Goal: Task Accomplishment & Management: Manage account settings

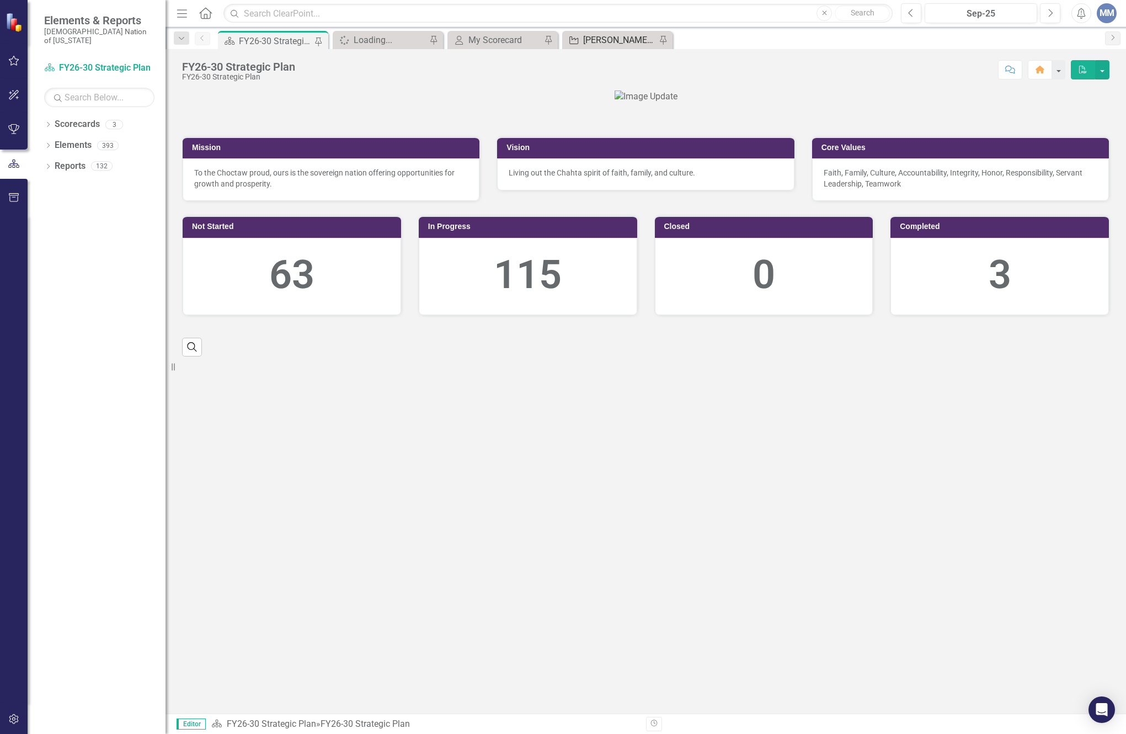
click at [593, 38] on div "[PERSON_NAME] SO's" at bounding box center [619, 40] width 73 height 14
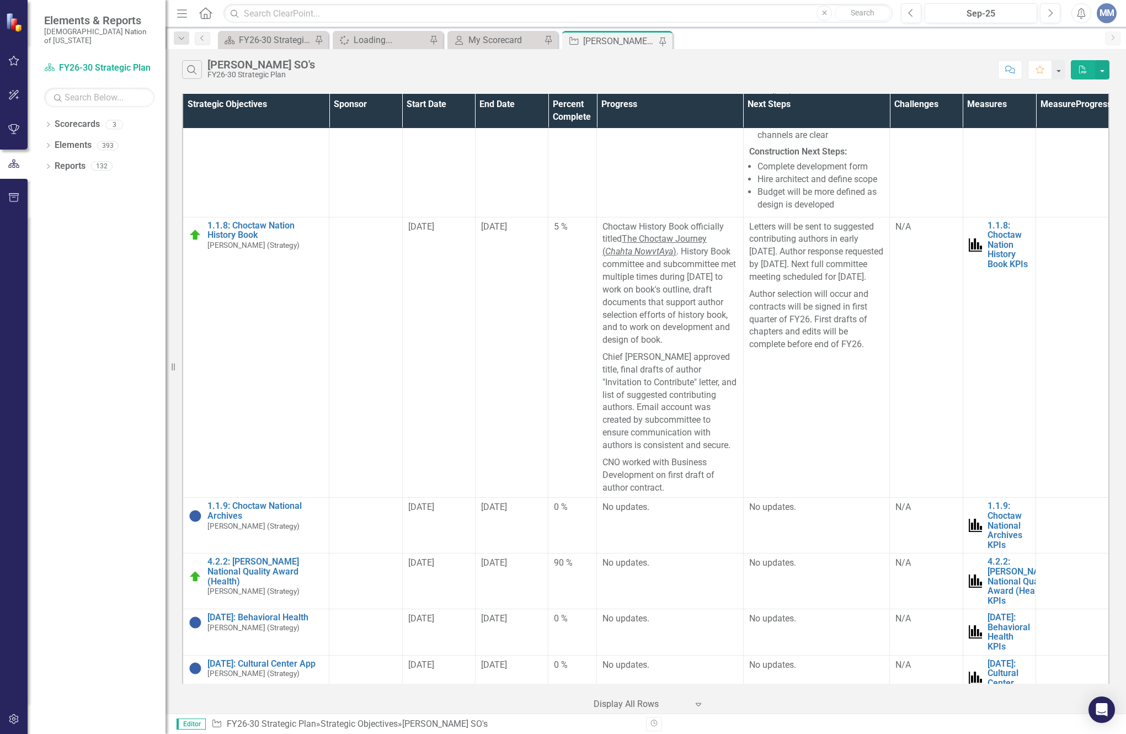
scroll to position [331, 0]
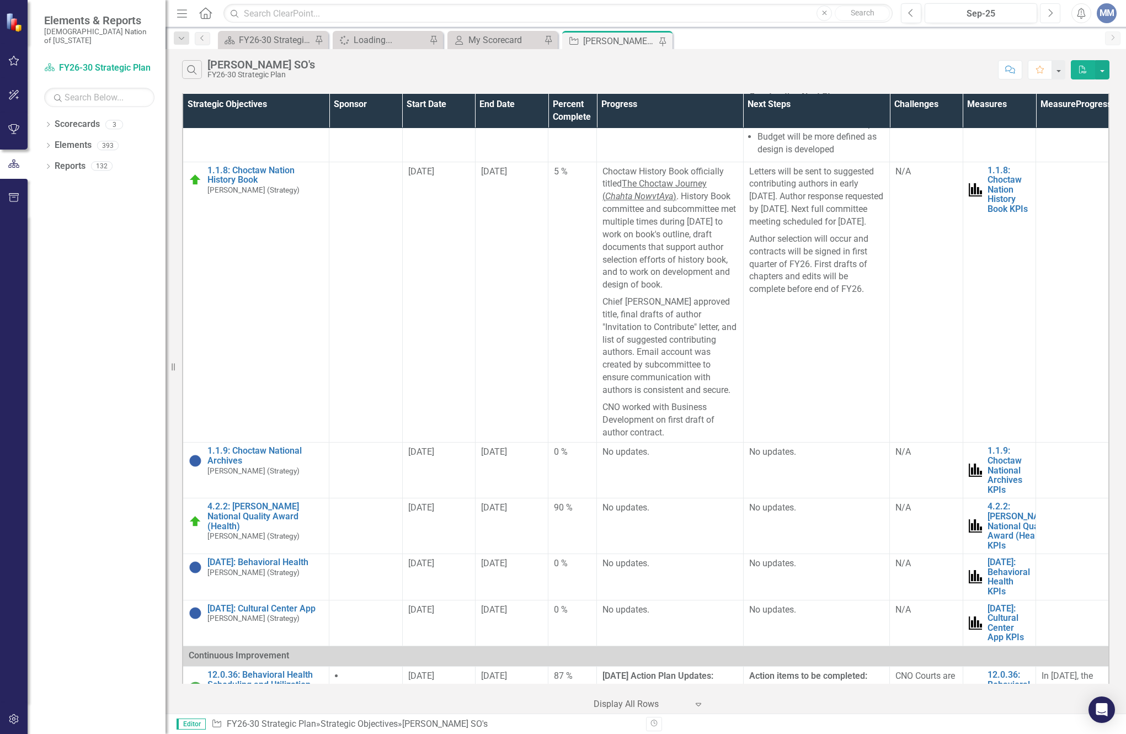
click at [1047, 14] on icon "Next" at bounding box center [1050, 13] width 6 height 10
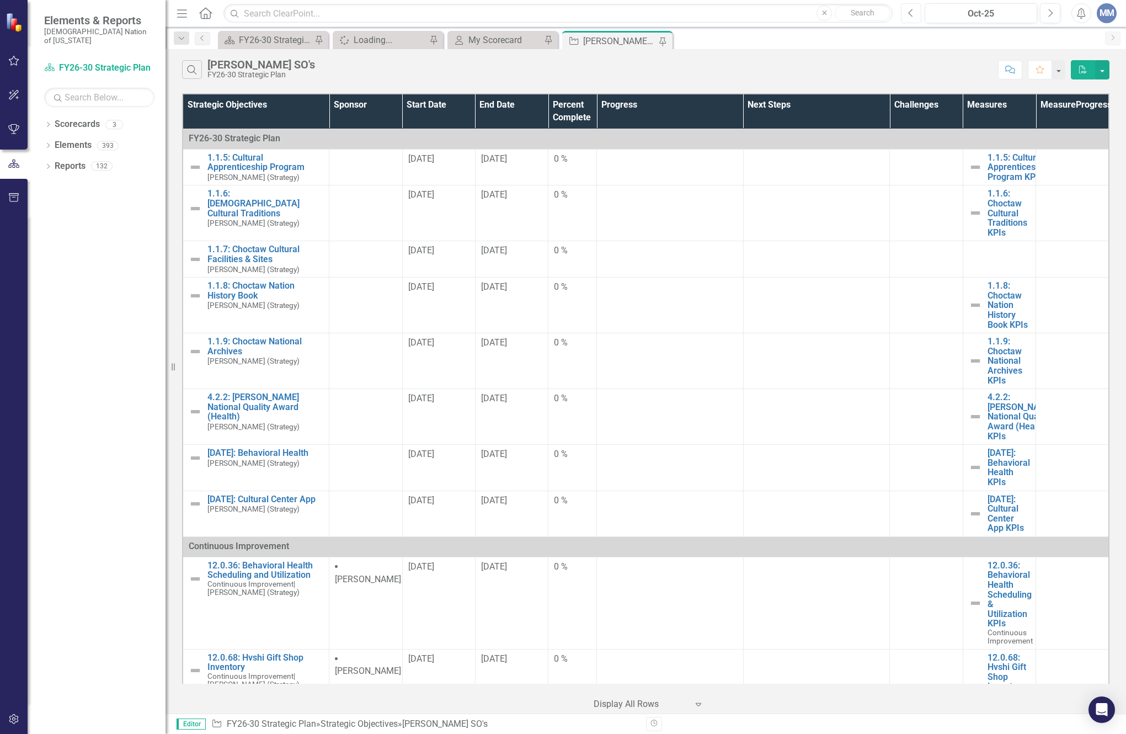
click at [914, 6] on button "Previous" at bounding box center [911, 13] width 20 height 20
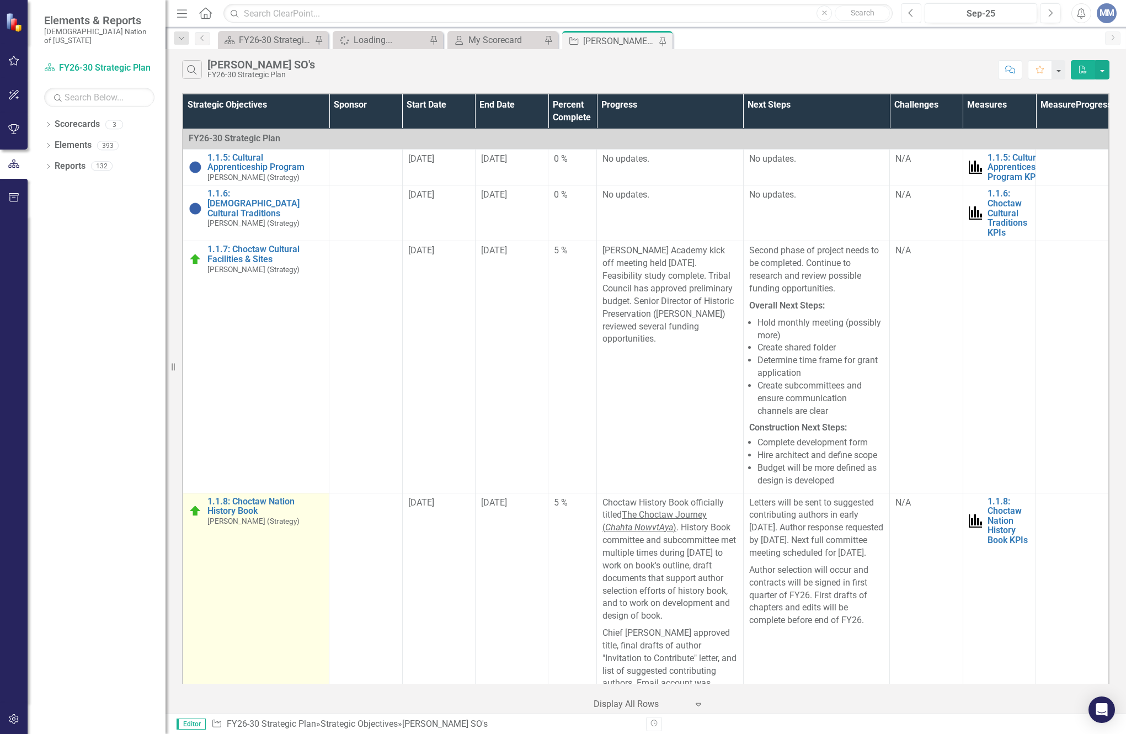
scroll to position [331, 0]
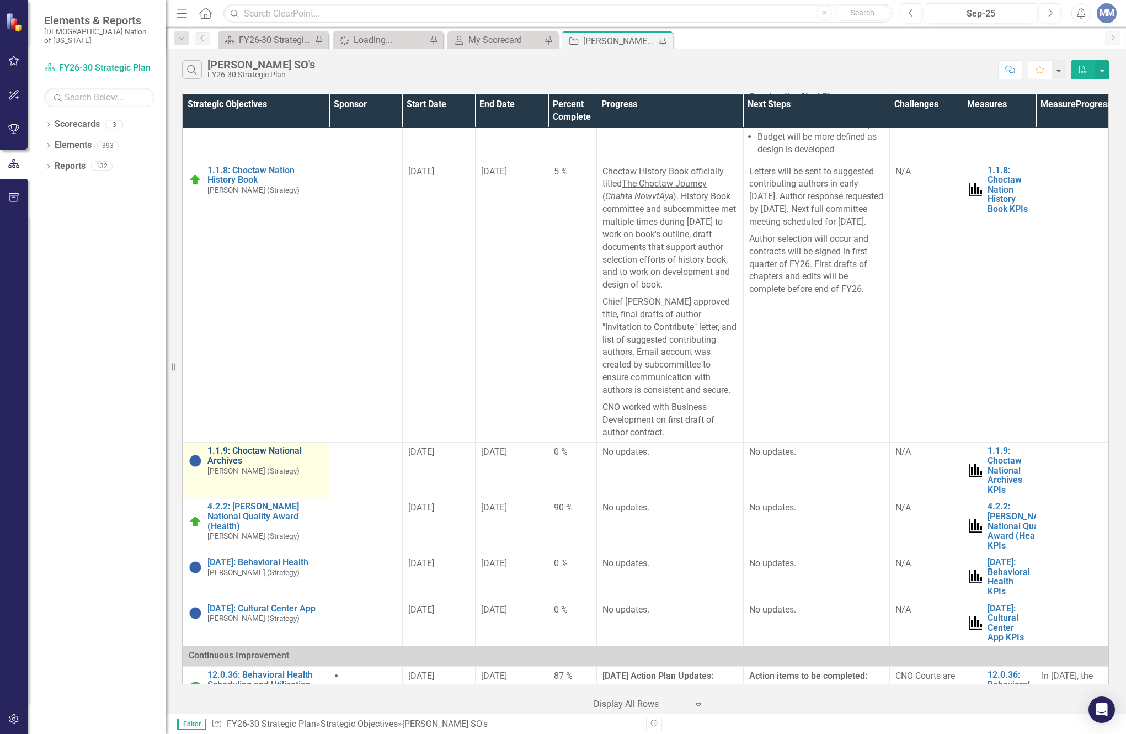
click at [239, 459] on link "1.1.9: Choctaw National Archives" at bounding box center [265, 455] width 116 height 19
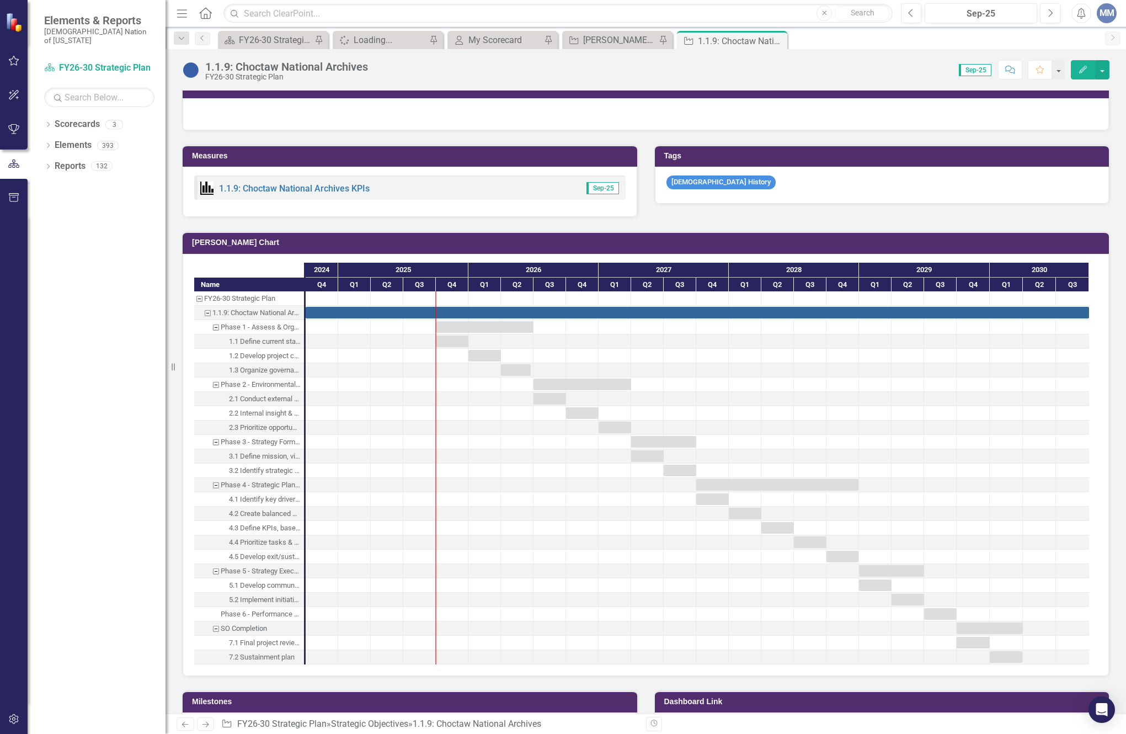
scroll to position [717, 0]
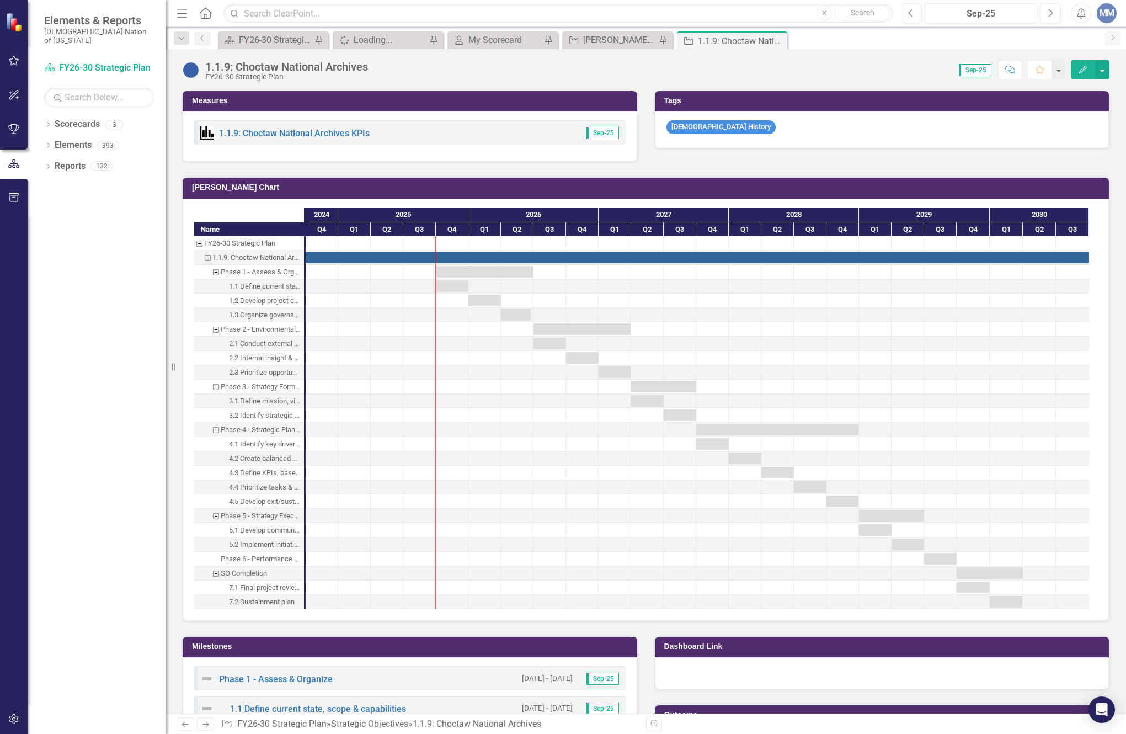
click at [1109, 63] on div "1.1.9: Choctaw National Archives FY26-30 Strategic Plan Score: 0.00 Sep-25 Comp…" at bounding box center [645, 65] width 960 height 33
click at [1109, 66] on button "button" at bounding box center [1102, 69] width 14 height 19
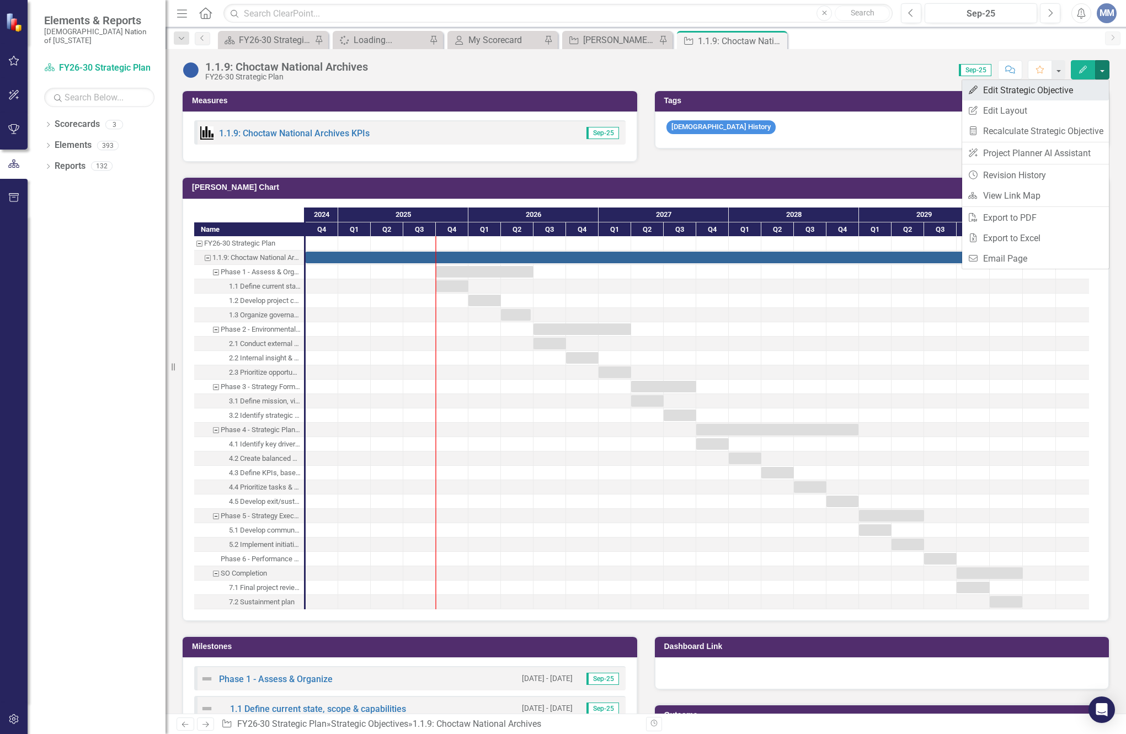
click at [1055, 90] on link "Edit Edit Strategic Objective" at bounding box center [1035, 90] width 147 height 20
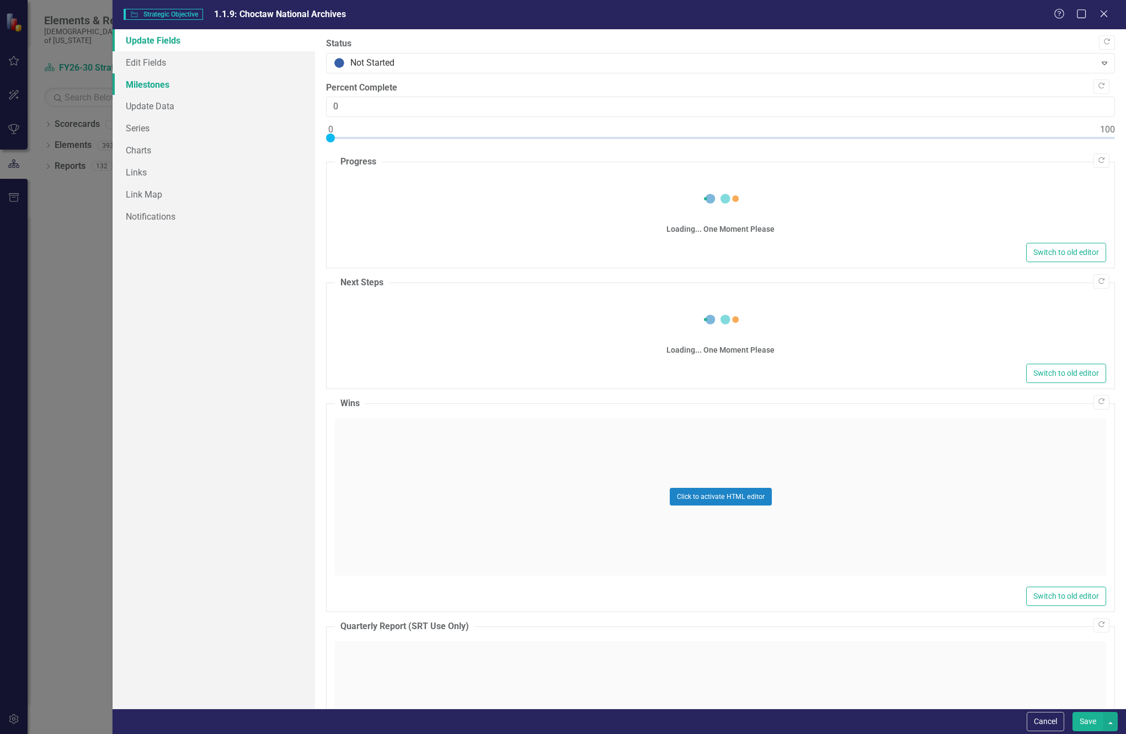
click at [148, 87] on link "Milestones" at bounding box center [214, 84] width 202 height 22
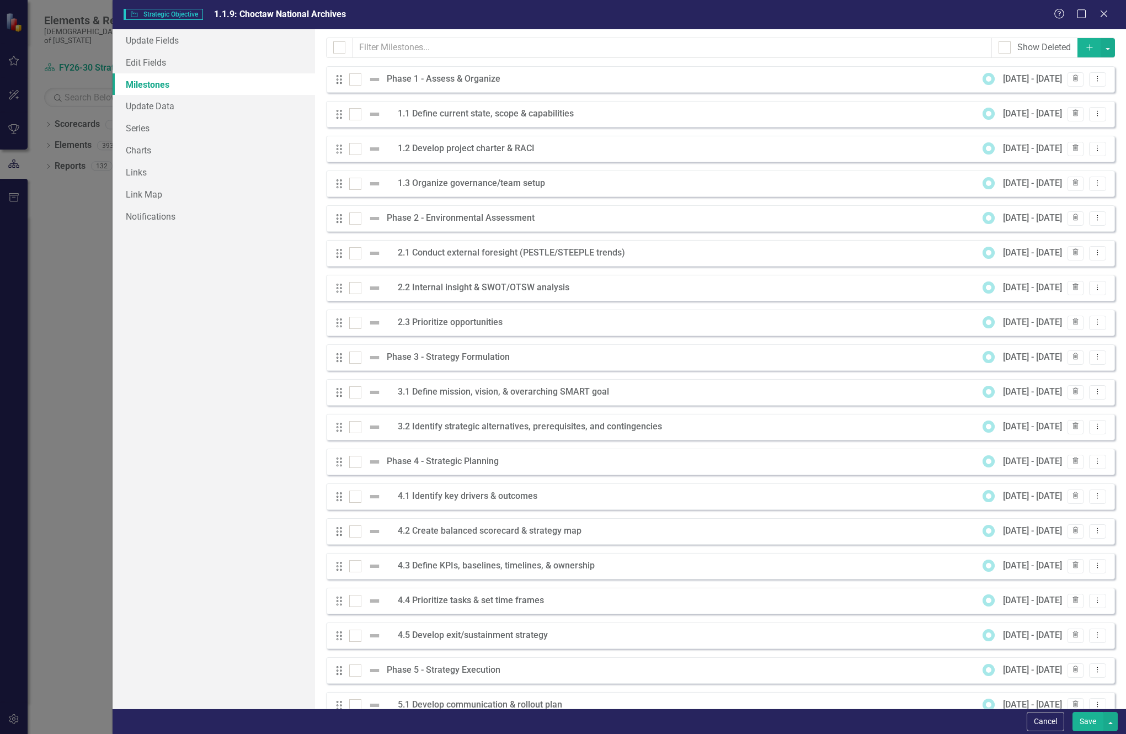
scroll to position [0, 0]
click at [341, 47] on div at bounding box center [339, 47] width 12 height 12
click at [340, 47] on input "checkbox" at bounding box center [336, 44] width 7 height 7
checkbox input "true"
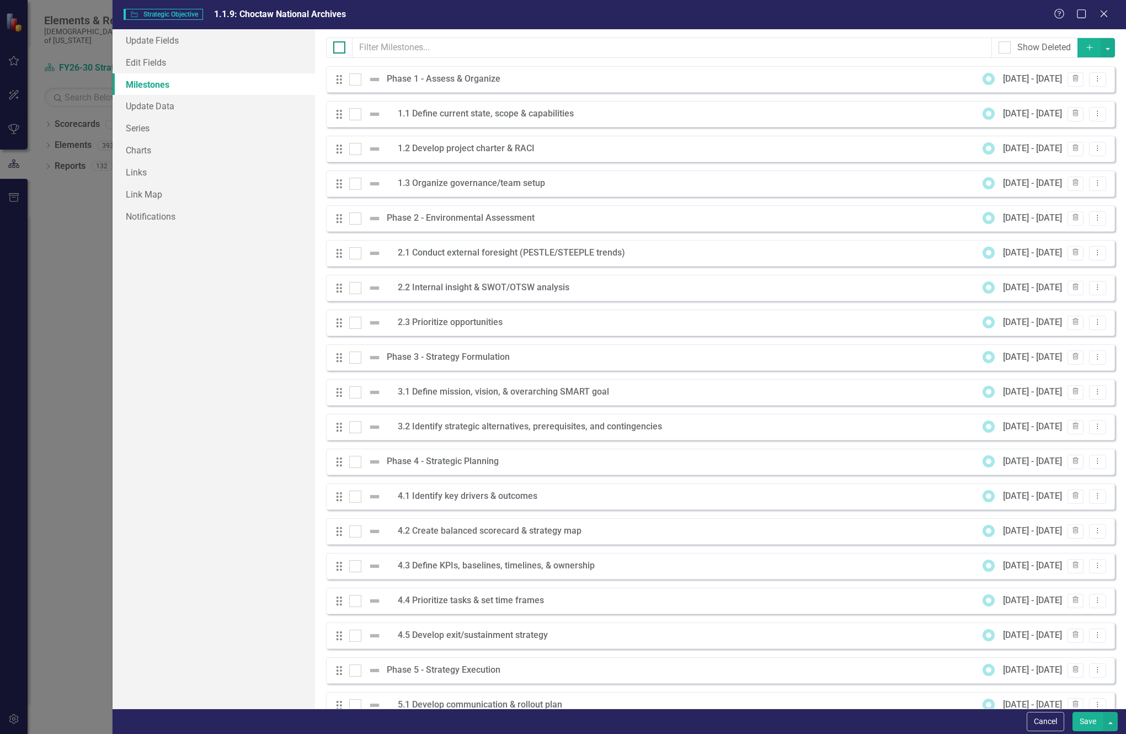
checkbox input "true"
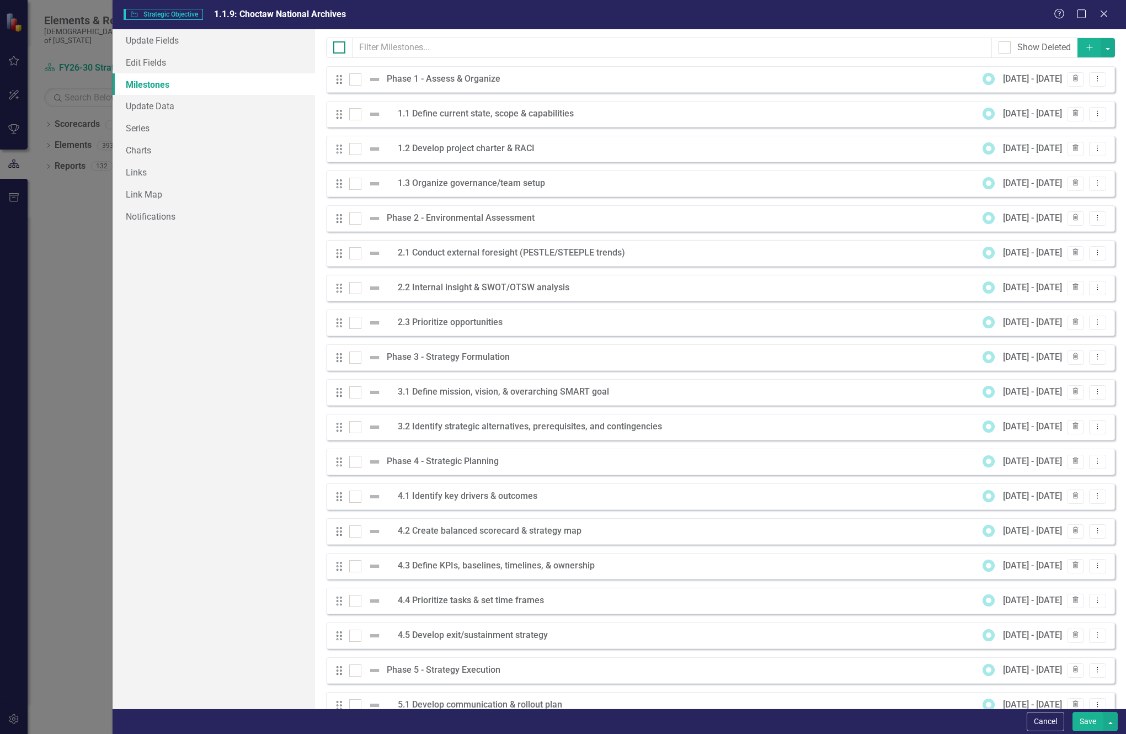
checkbox input "true"
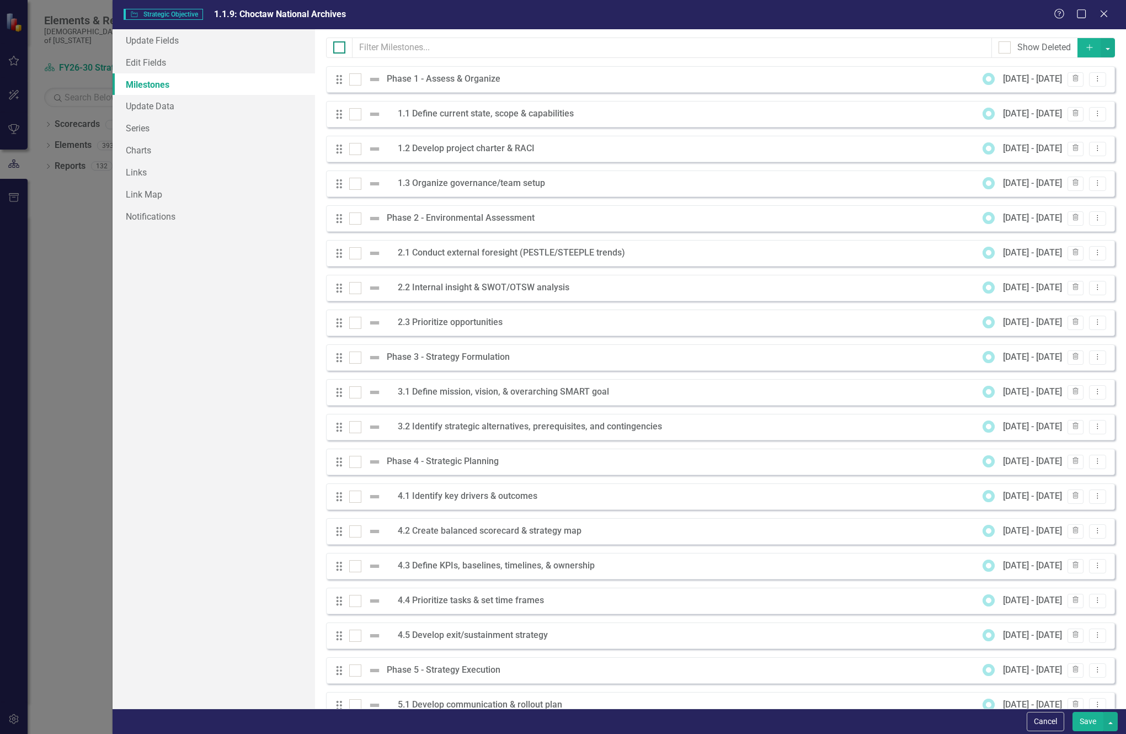
checkbox input "true"
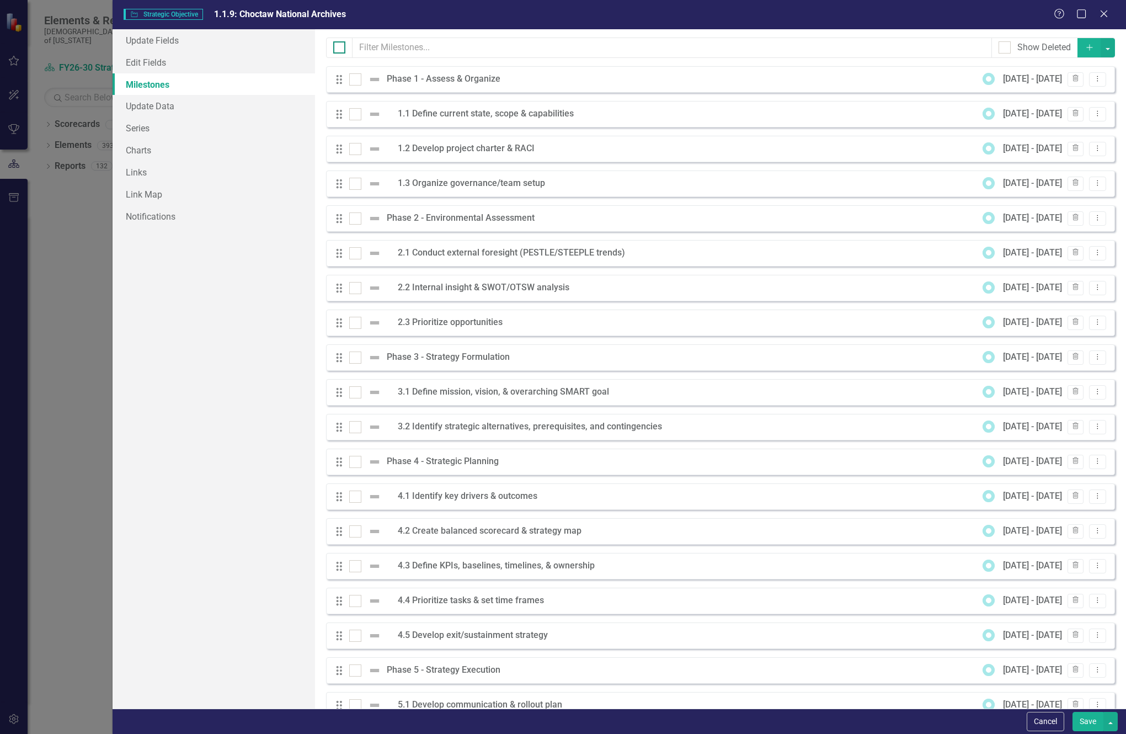
checkbox input "true"
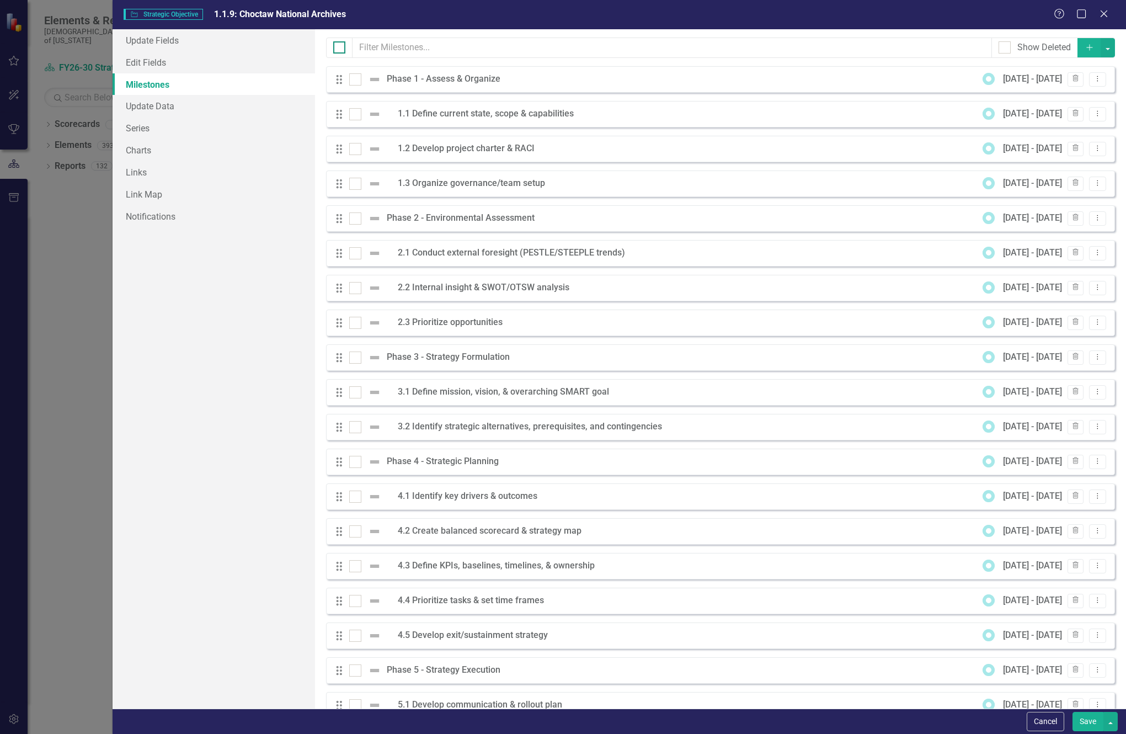
checkbox input "true"
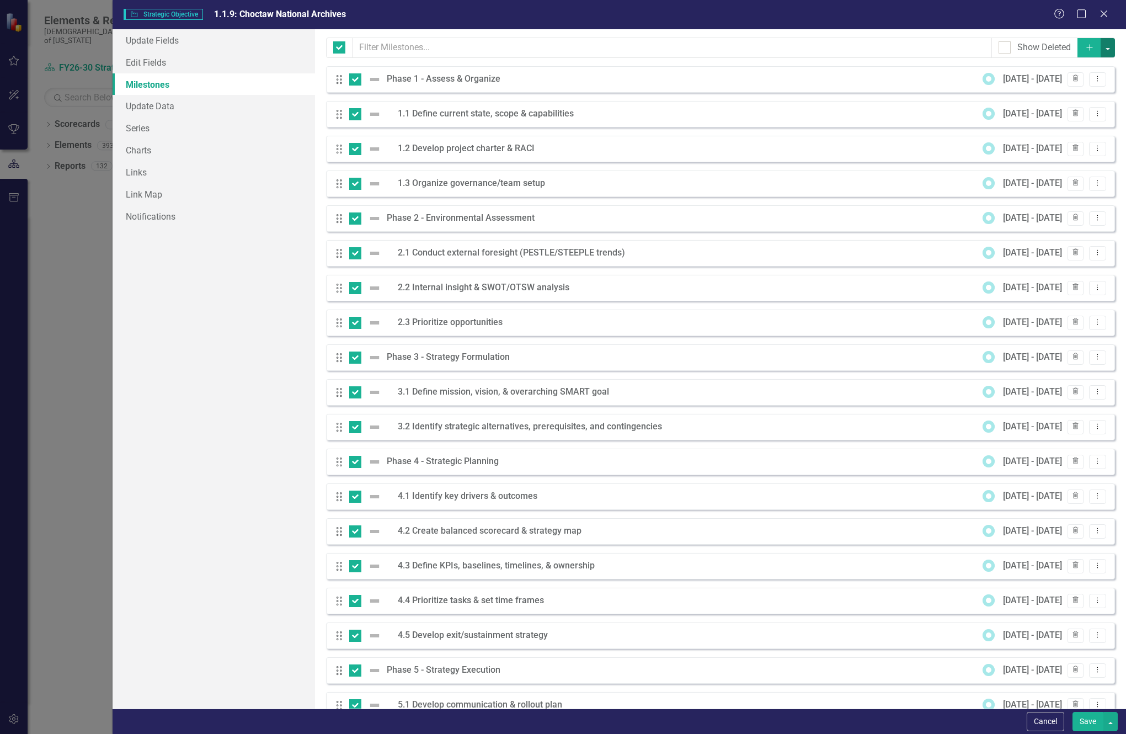
click at [1100, 50] on button "button" at bounding box center [1107, 47] width 14 height 19
click at [1067, 105] on link "Edit Multiple Edit Multiple" at bounding box center [1062, 109] width 87 height 20
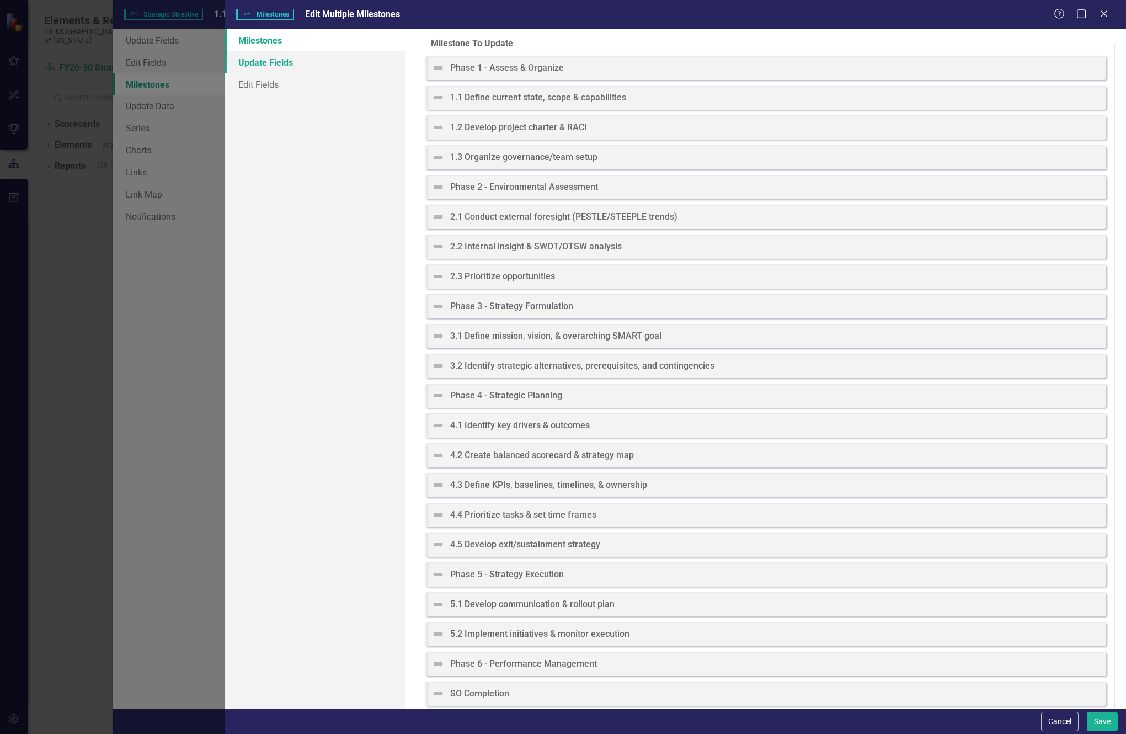
click at [272, 60] on link "Update Fields" at bounding box center [315, 62] width 180 height 22
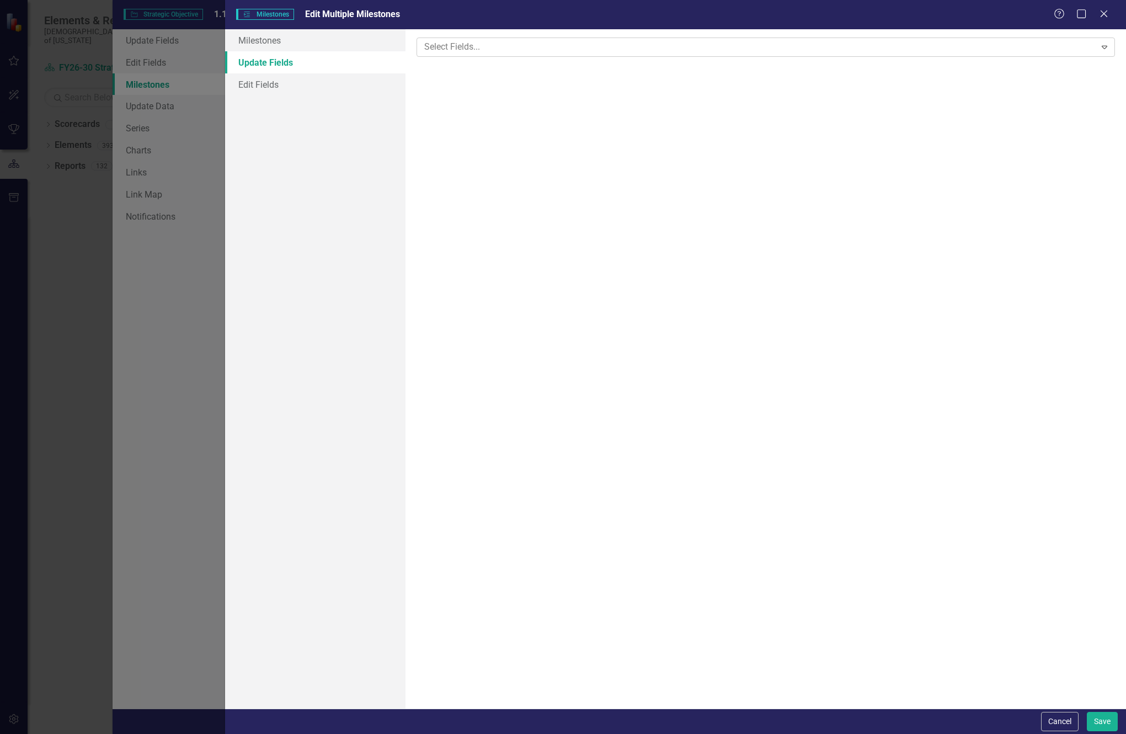
click at [514, 47] on div at bounding box center [758, 47] width 676 height 15
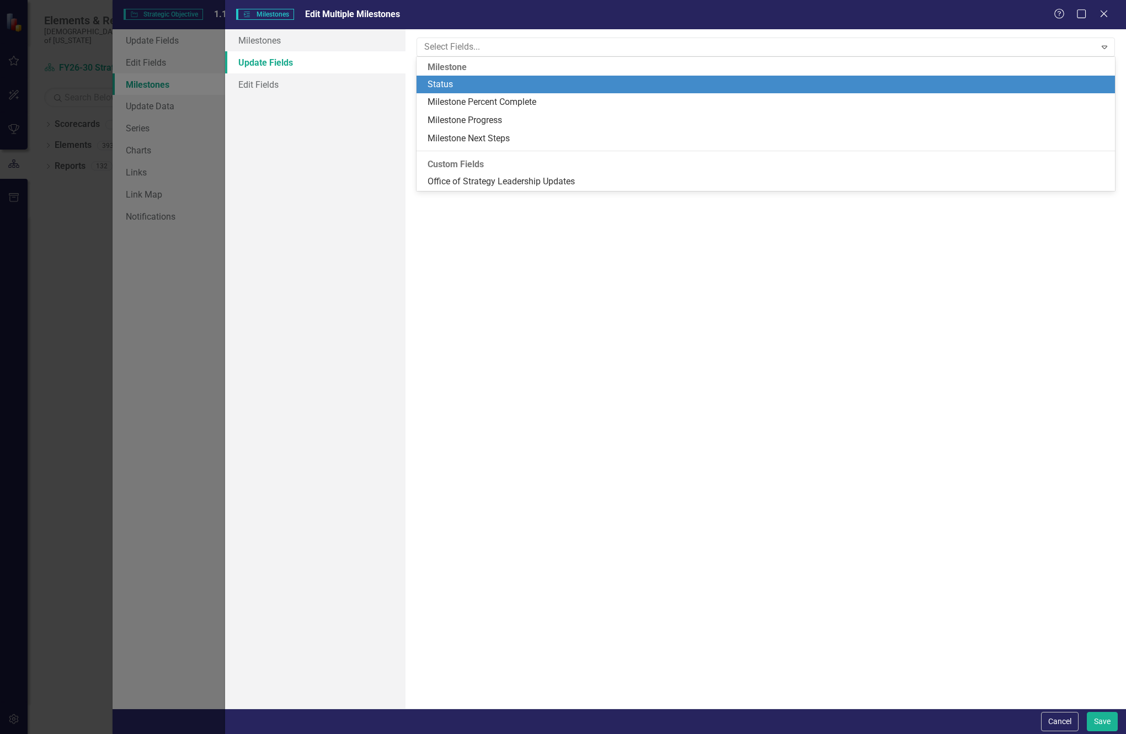
click at [461, 88] on div "Status" at bounding box center [767, 84] width 681 height 13
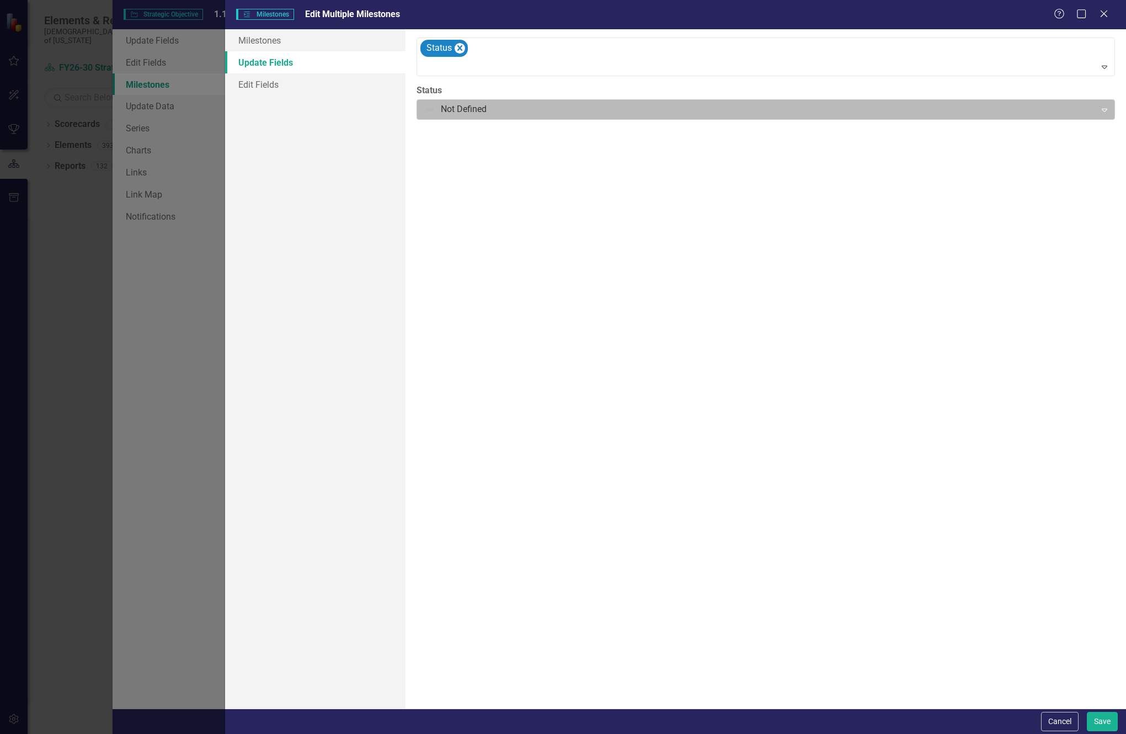
click at [433, 109] on div at bounding box center [756, 109] width 665 height 15
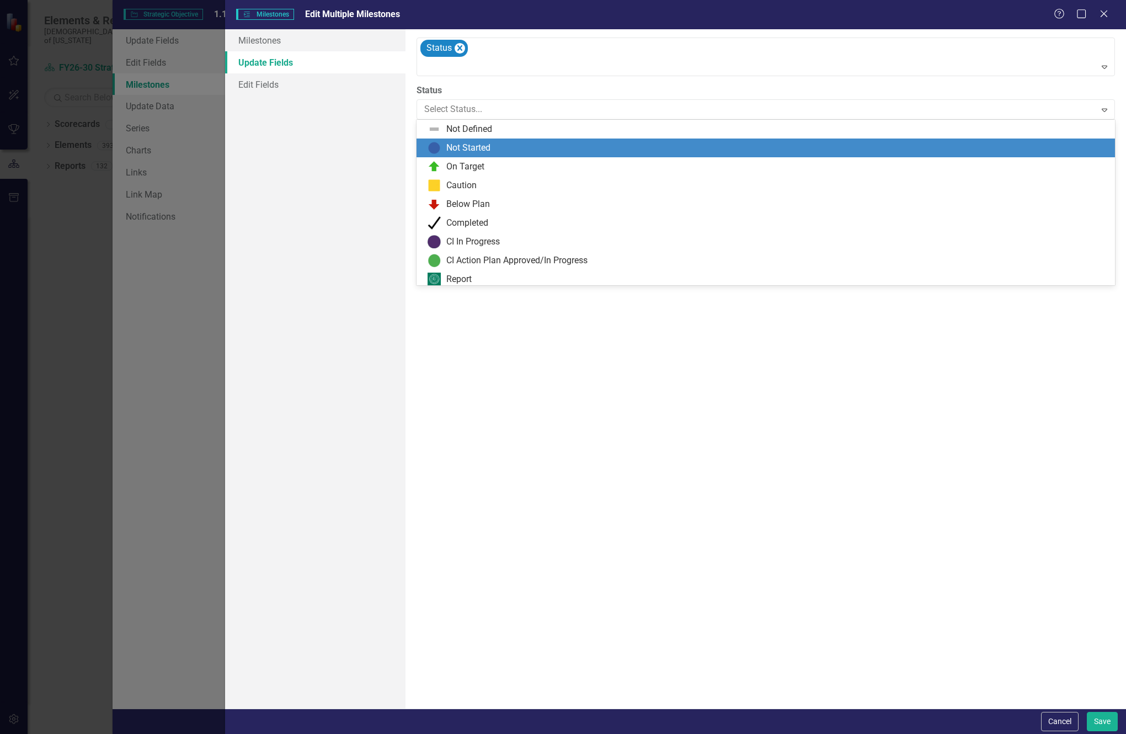
click at [447, 148] on div "Not Started" at bounding box center [468, 148] width 44 height 13
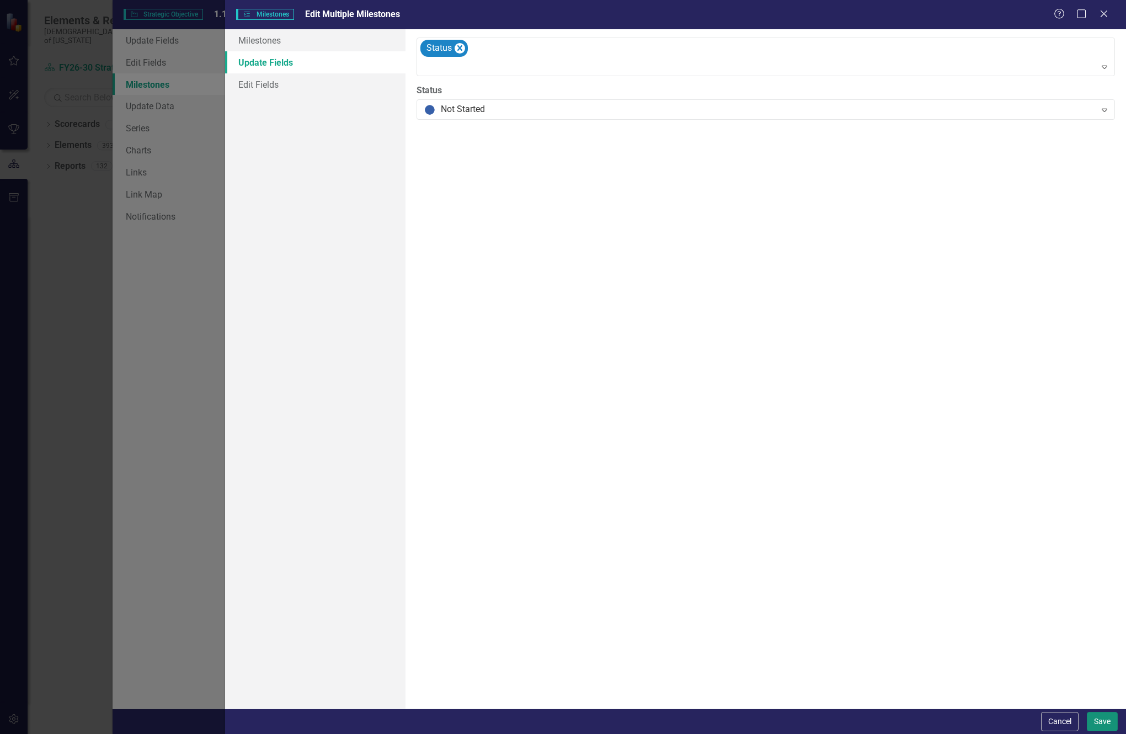
click at [1099, 719] on button "Save" at bounding box center [1102, 720] width 31 height 19
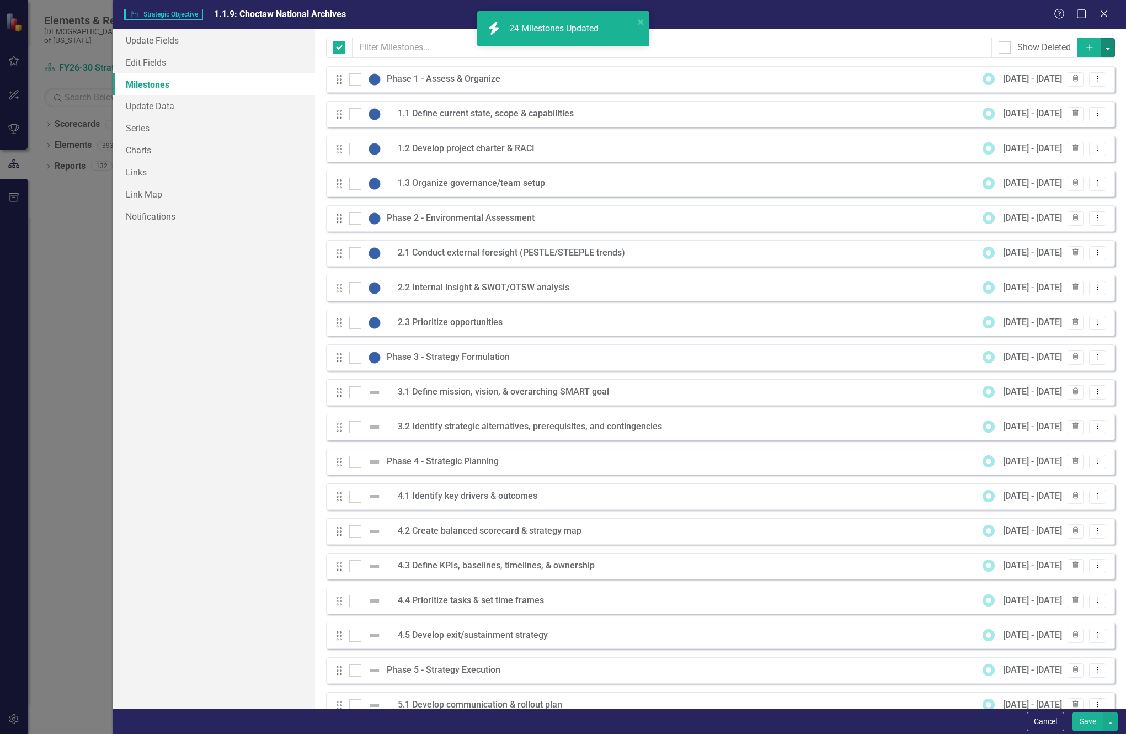
checkbox input "false"
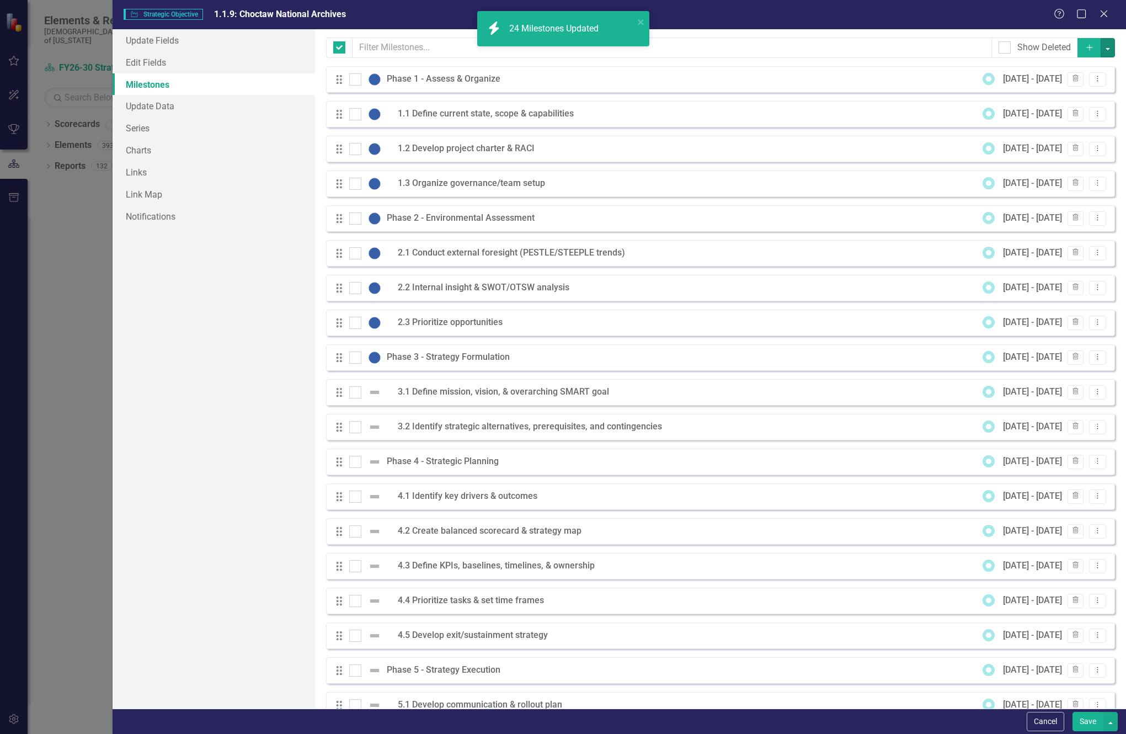
checkbox input "false"
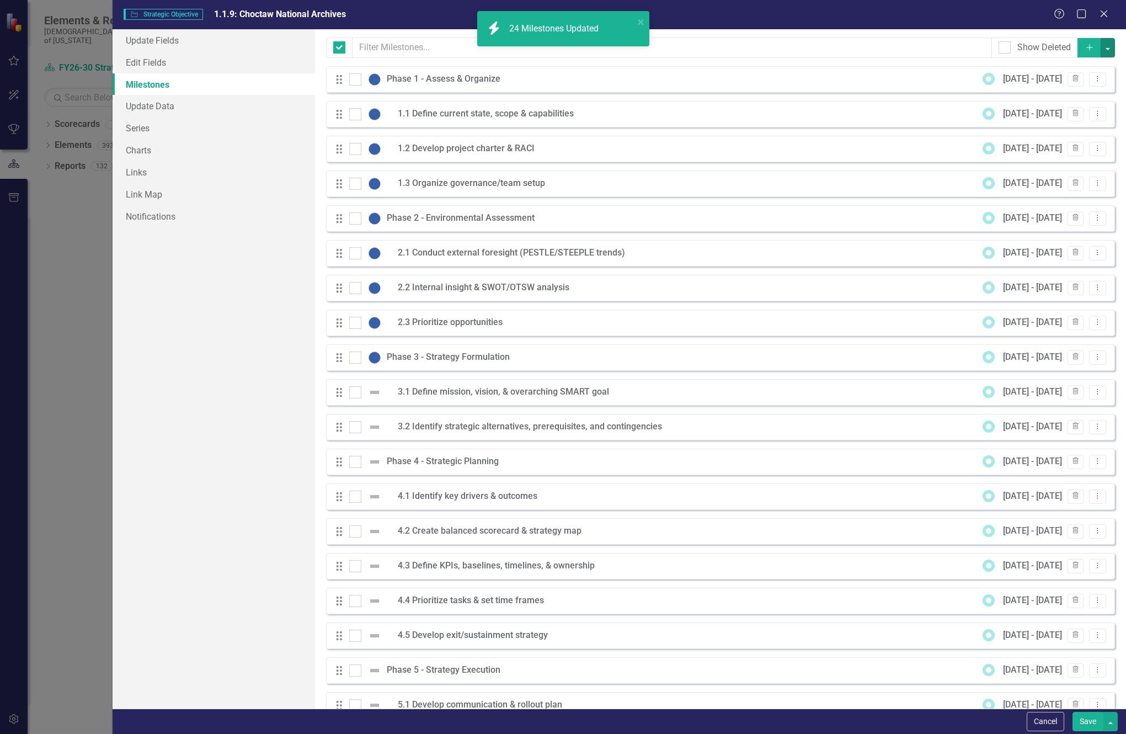
checkbox input "false"
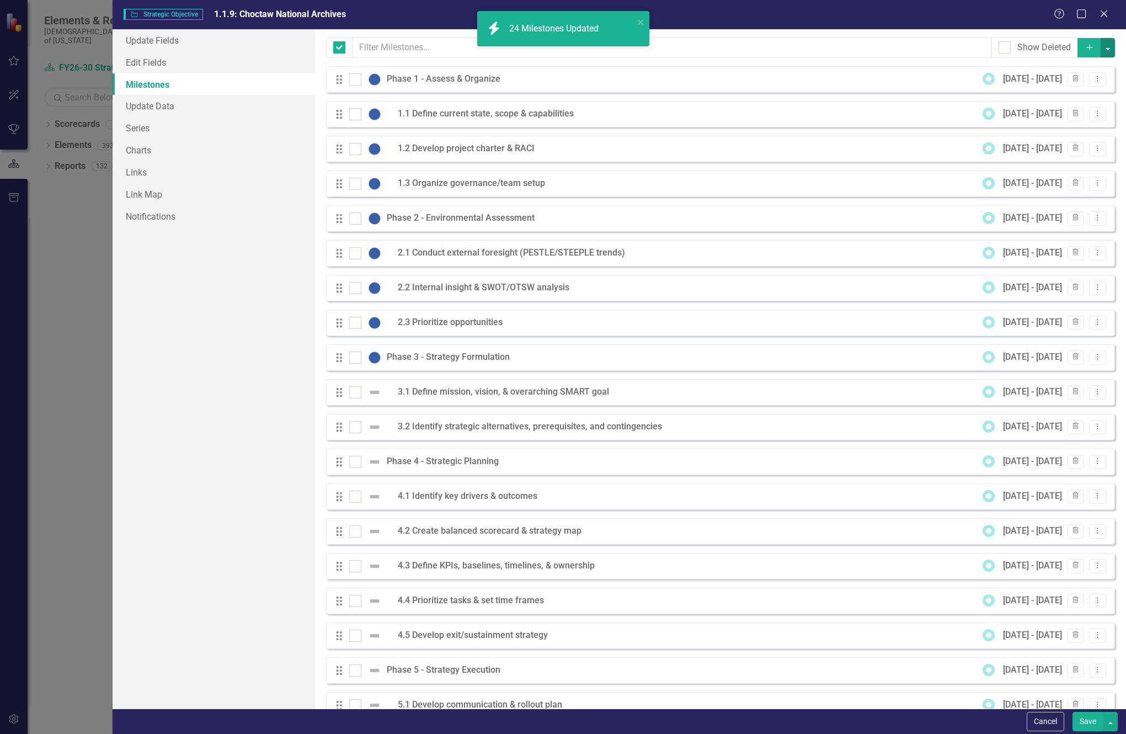
checkbox input "false"
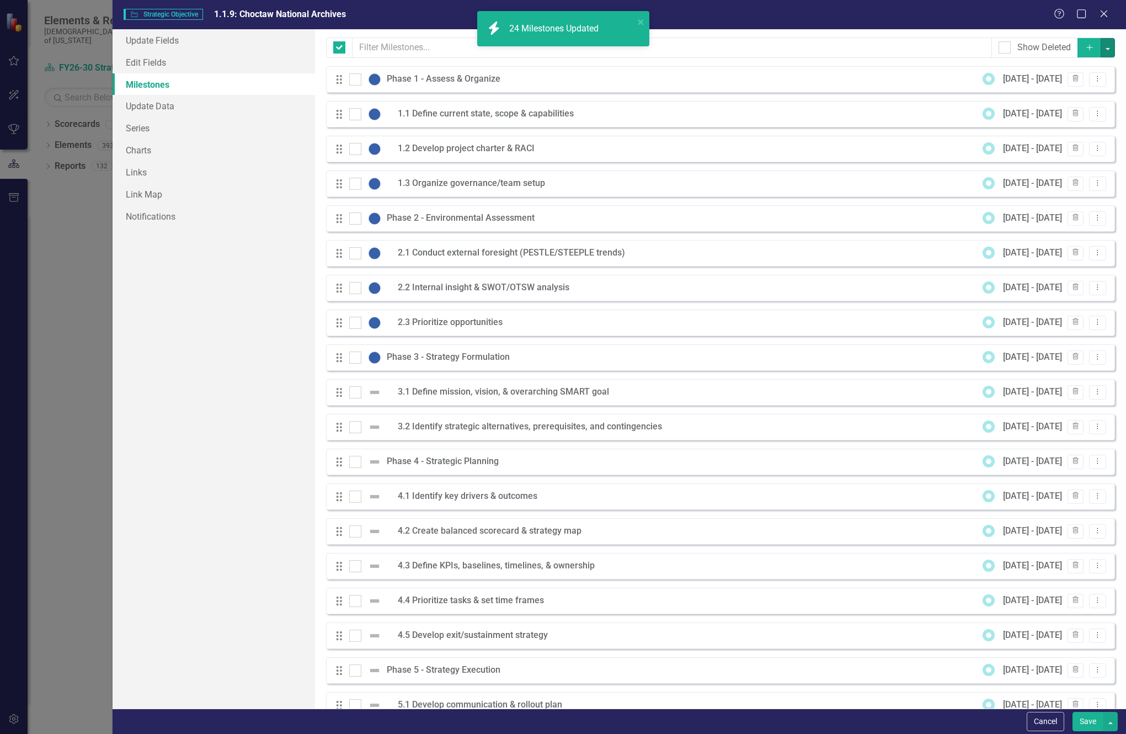
checkbox input "false"
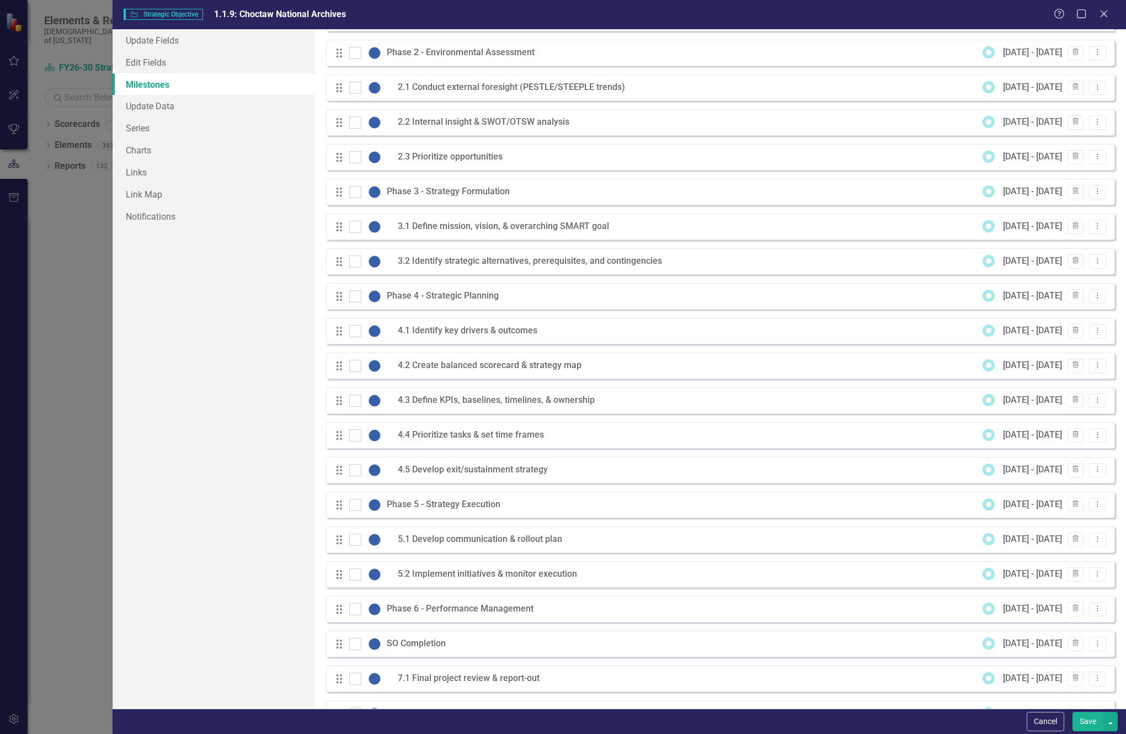
scroll to position [200, 0]
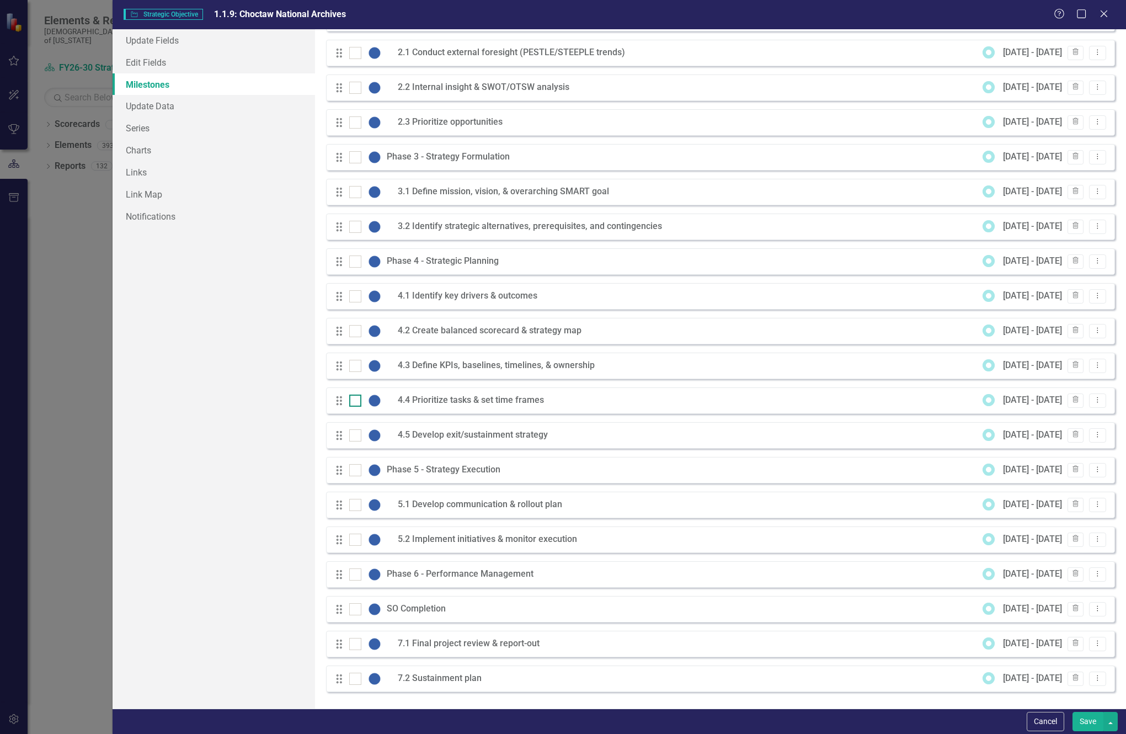
click at [353, 402] on div at bounding box center [355, 400] width 12 height 12
click at [353, 402] on input "checkbox" at bounding box center [352, 397] width 7 height 7
checkbox input "true"
click at [354, 372] on div at bounding box center [368, 365] width 38 height 13
click at [354, 367] on input "checkbox" at bounding box center [352, 363] width 7 height 7
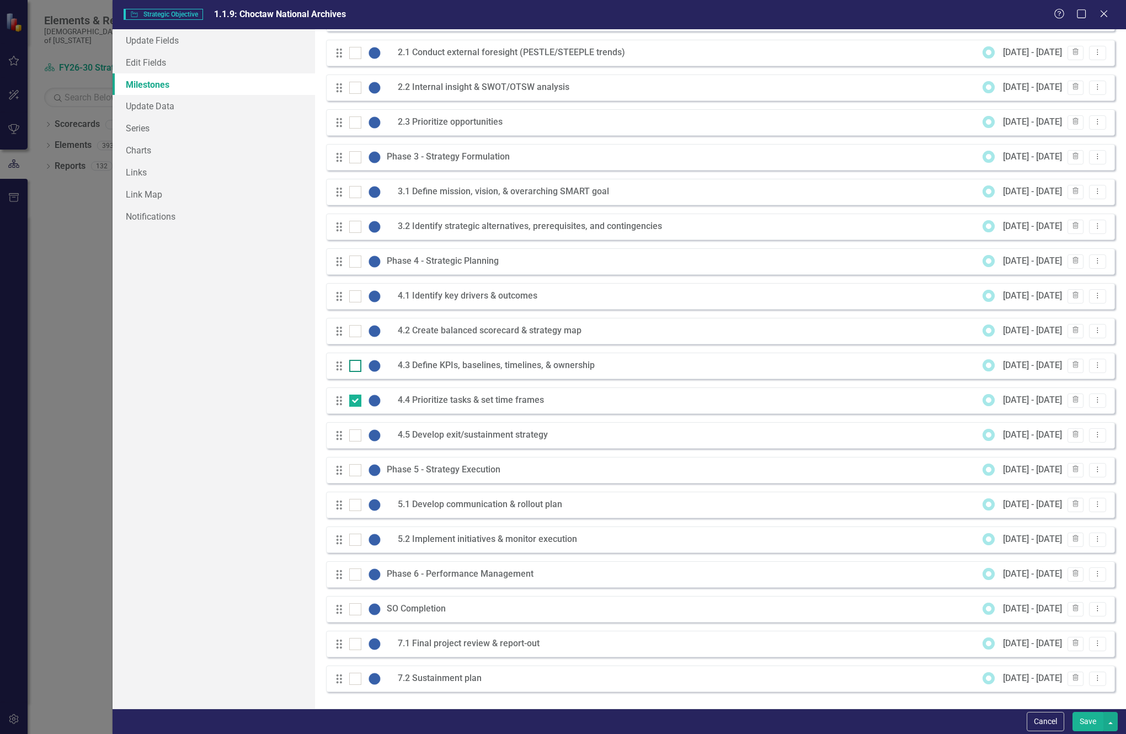
checkbox input "true"
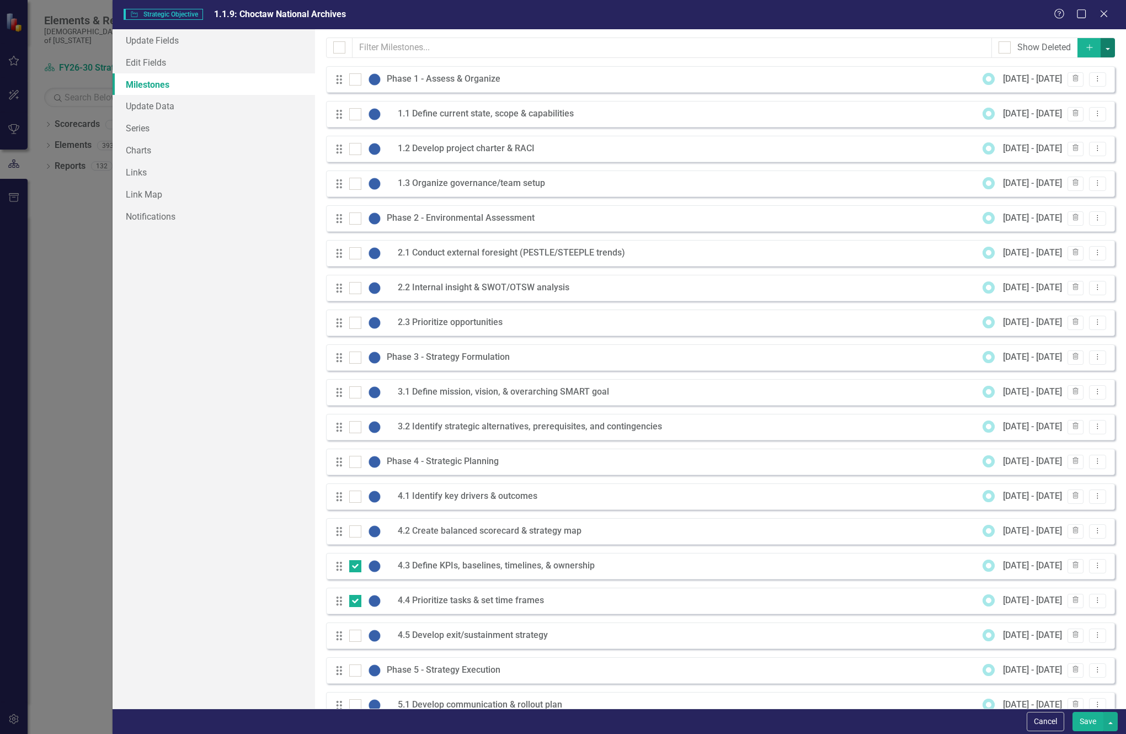
click at [1100, 53] on button "button" at bounding box center [1107, 47] width 14 height 19
click at [1071, 109] on link "Edit Multiple Edit Multiple" at bounding box center [1062, 109] width 87 height 20
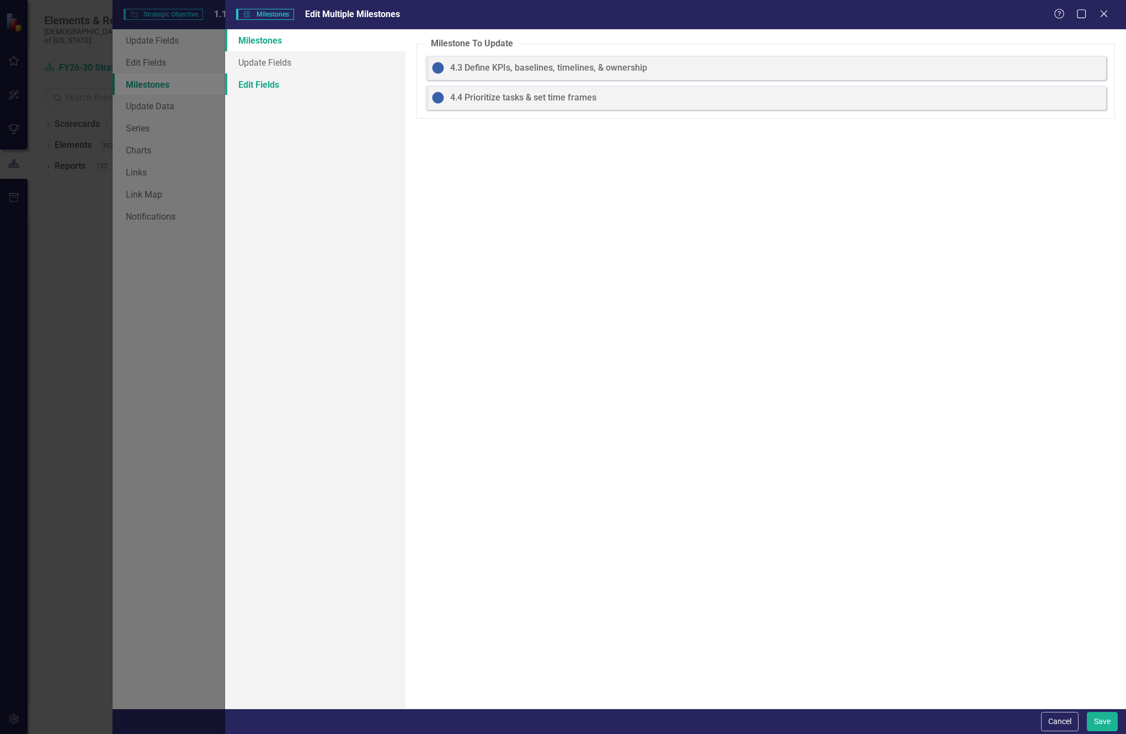
click at [247, 78] on link "Edit Fields" at bounding box center [315, 84] width 180 height 22
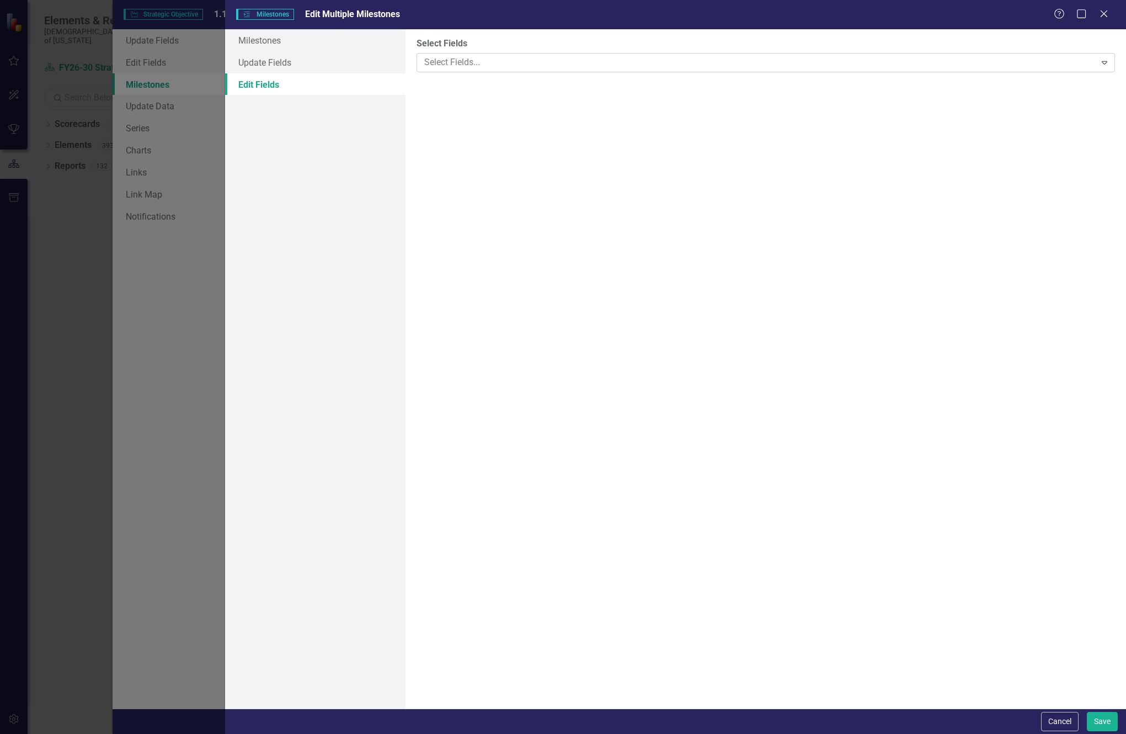
click at [447, 56] on div at bounding box center [758, 62] width 676 height 15
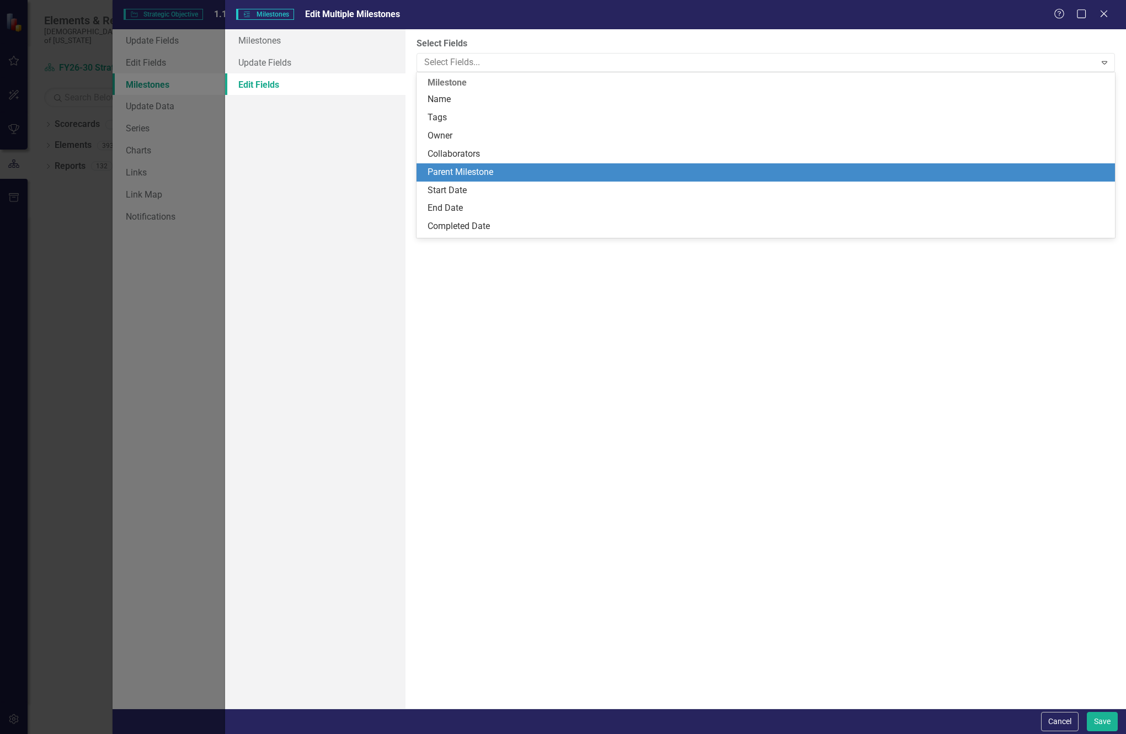
click at [474, 172] on div "Parent Milestone" at bounding box center [767, 172] width 681 height 13
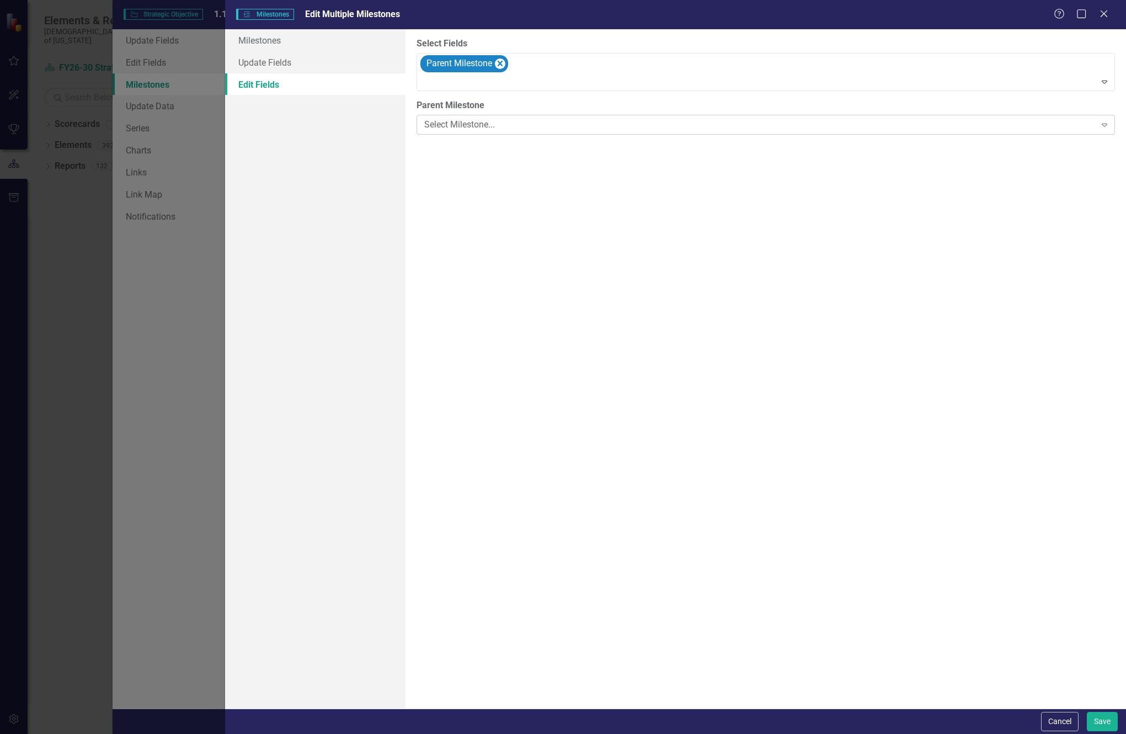
click at [485, 127] on div "Select Milestone..." at bounding box center [759, 125] width 671 height 13
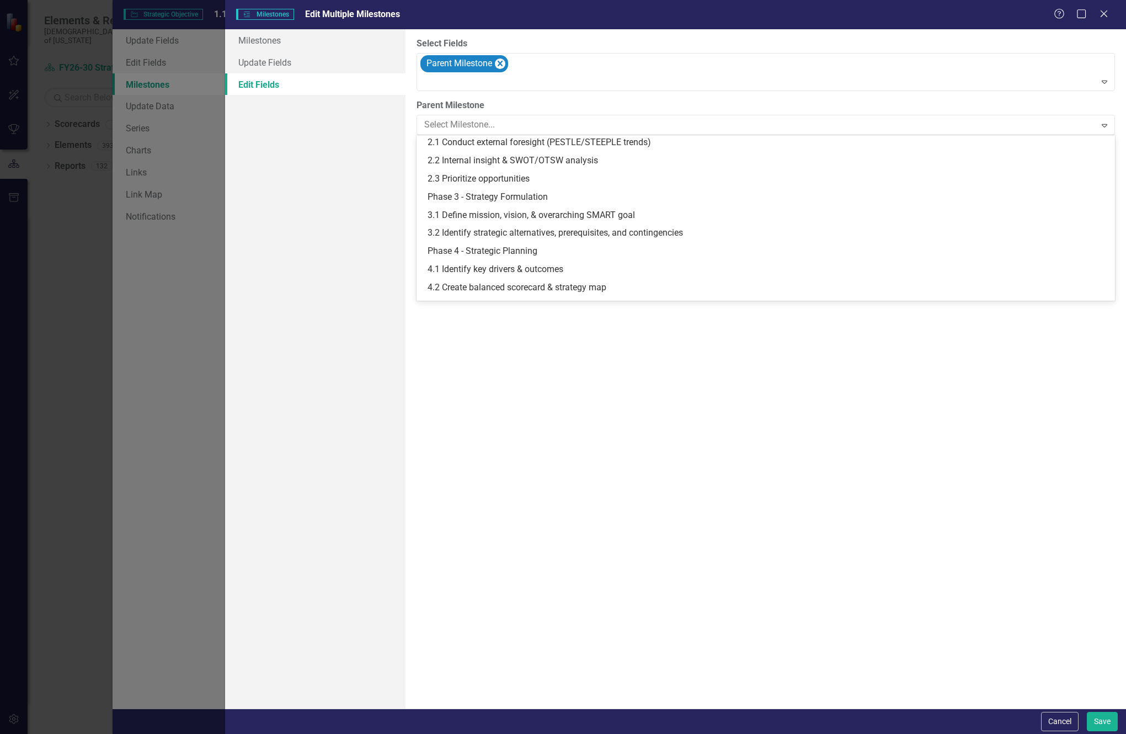
scroll to position [251, 0]
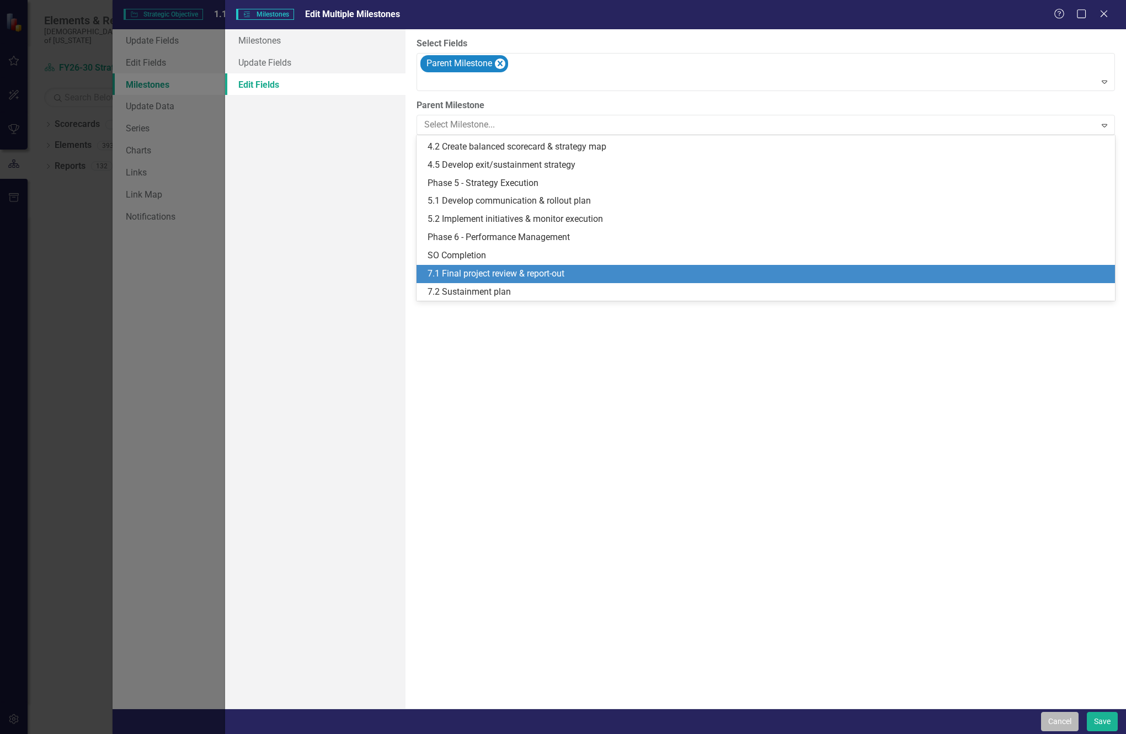
click at [1046, 721] on button "Cancel" at bounding box center [1060, 720] width 38 height 19
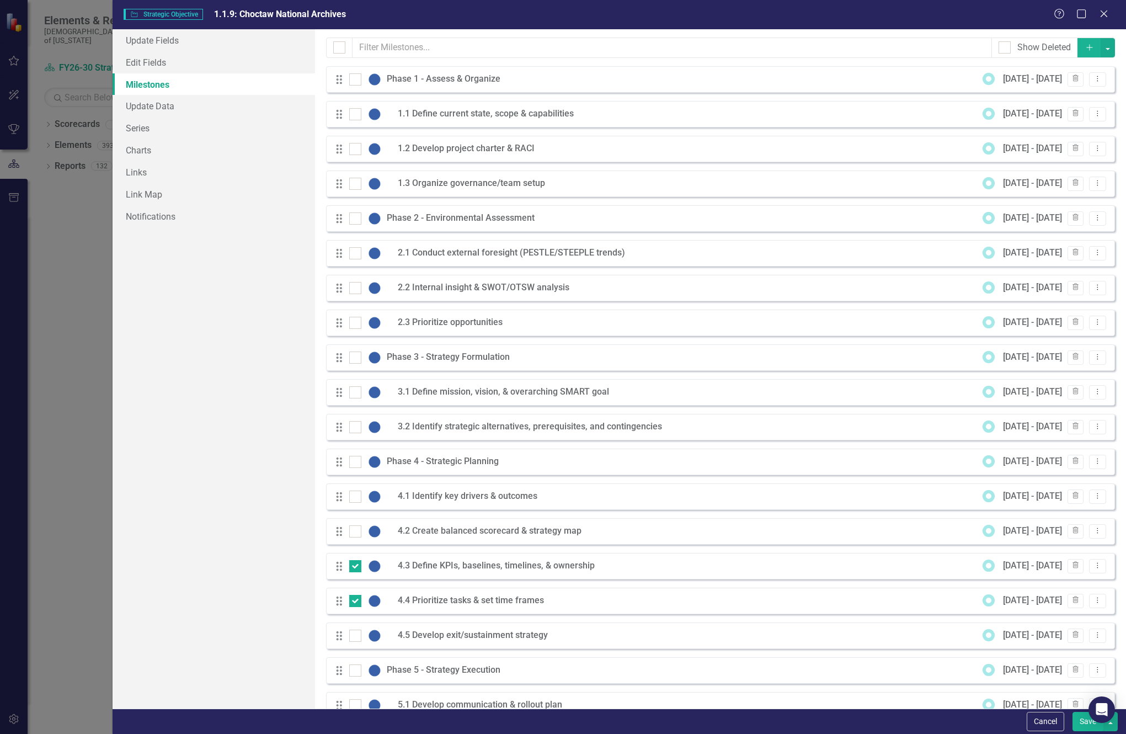
click at [1084, 716] on button "Save" at bounding box center [1087, 720] width 31 height 19
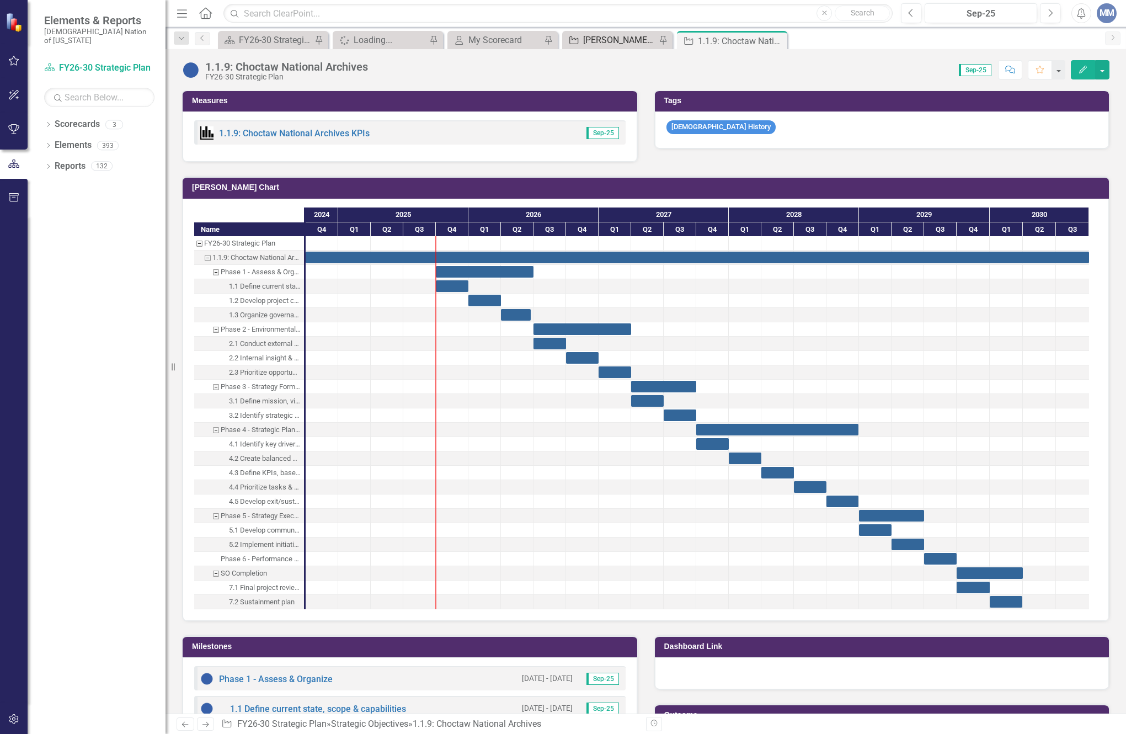
click at [609, 38] on div "[PERSON_NAME] SO's" at bounding box center [619, 40] width 73 height 14
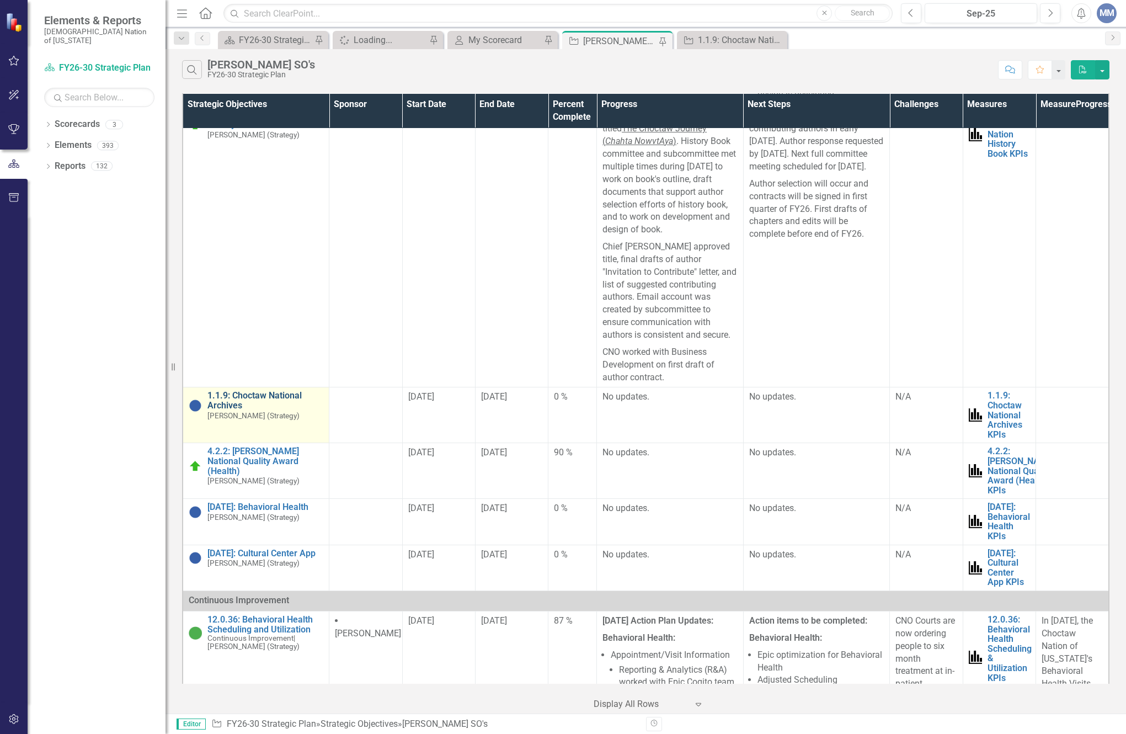
scroll to position [441, 0]
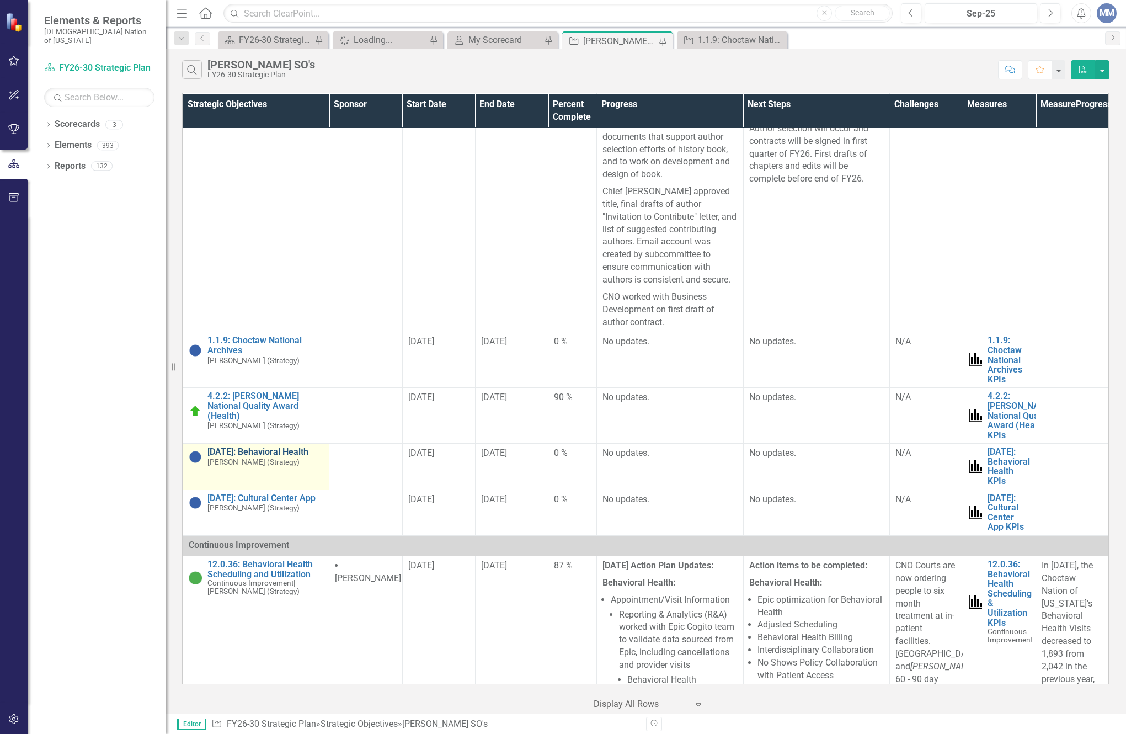
click at [275, 457] on link "[DATE]: Behavioral Health" at bounding box center [265, 452] width 116 height 10
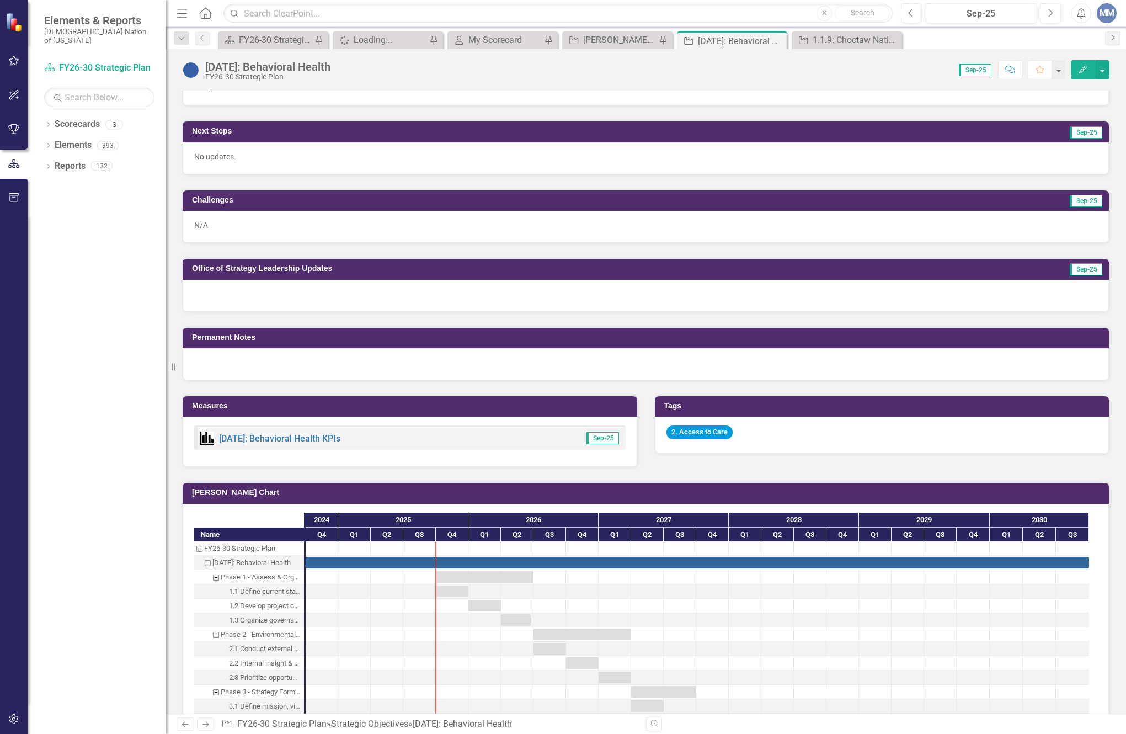
scroll to position [717, 0]
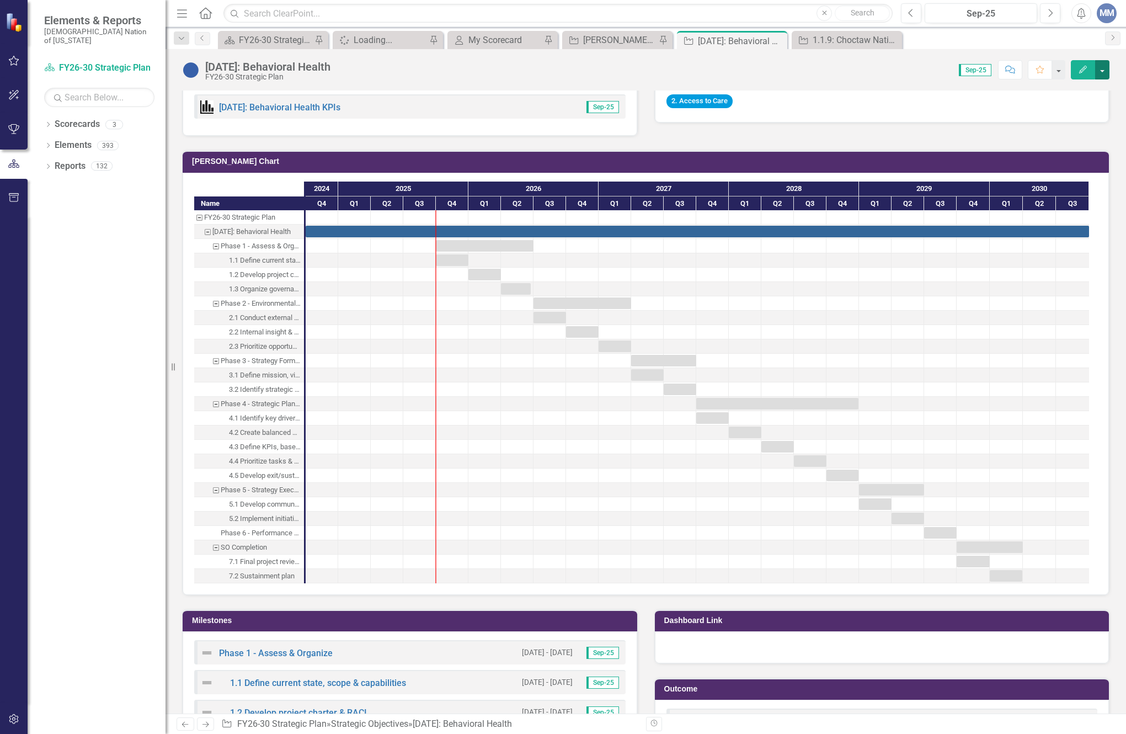
click at [1104, 73] on button "button" at bounding box center [1102, 69] width 14 height 19
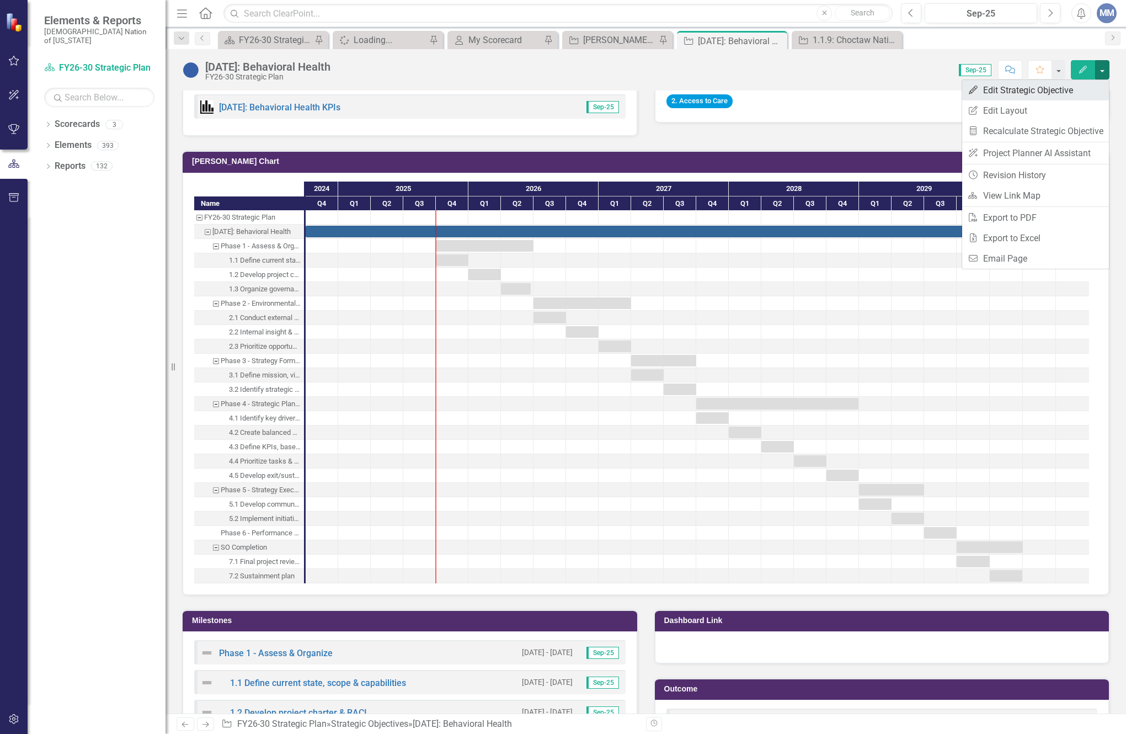
click at [1051, 93] on link "Edit Edit Strategic Objective" at bounding box center [1035, 90] width 147 height 20
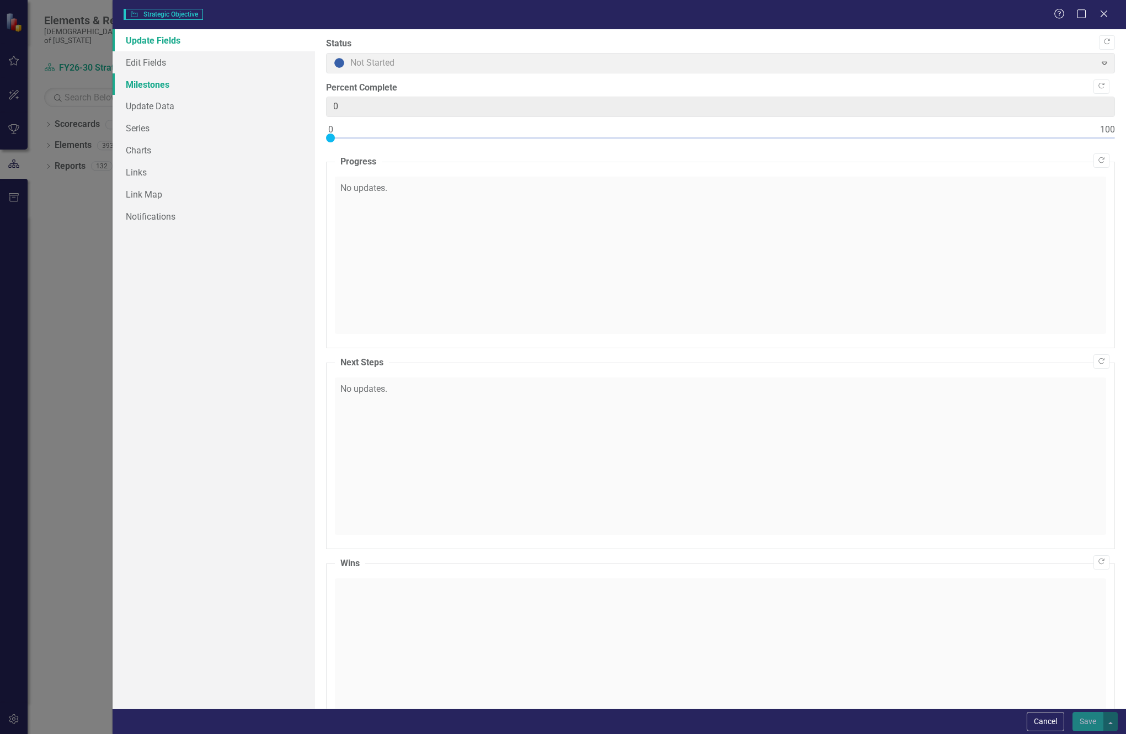
click at [149, 87] on link "Milestones" at bounding box center [214, 84] width 202 height 22
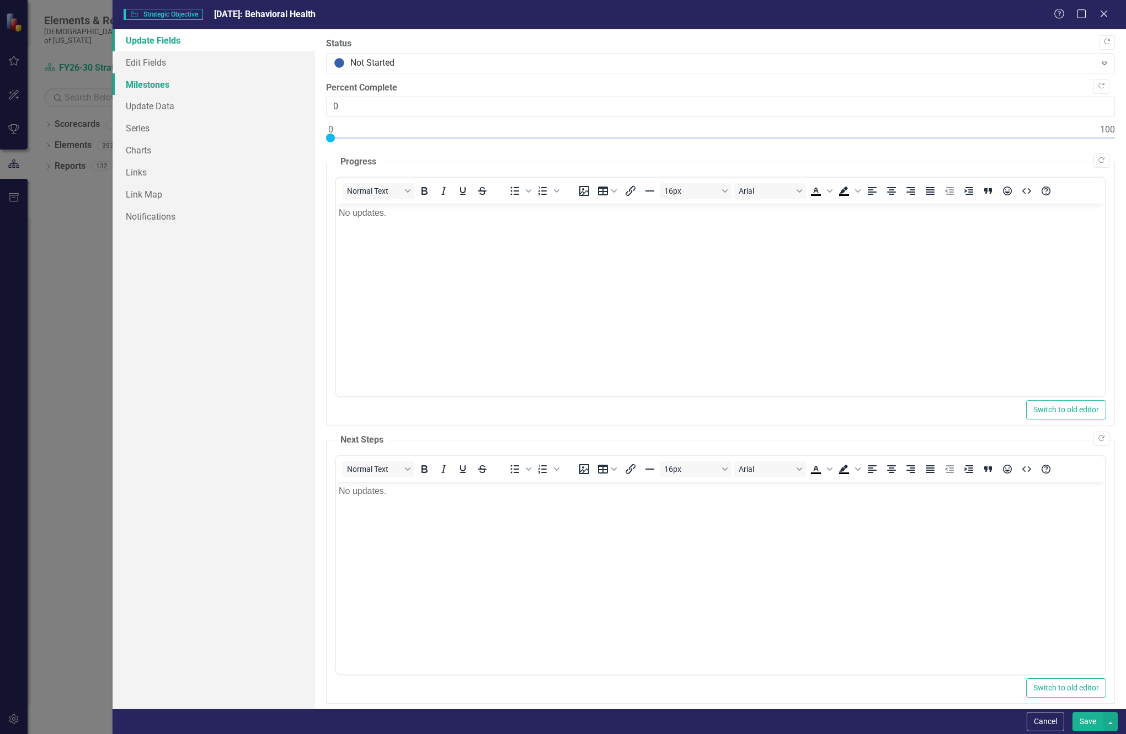
scroll to position [0, 0]
click at [141, 79] on link "Milestones" at bounding box center [214, 84] width 202 height 22
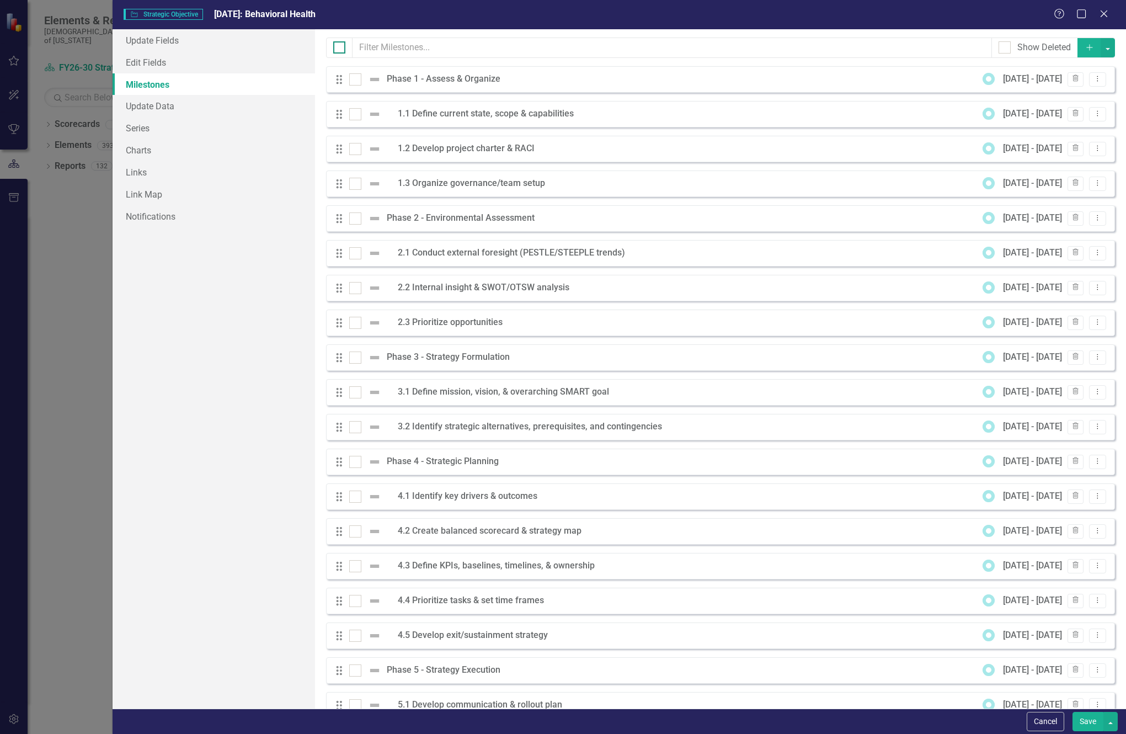
click at [341, 47] on div at bounding box center [339, 47] width 12 height 12
click at [340, 47] on input "checkbox" at bounding box center [336, 44] width 7 height 7
checkbox input "true"
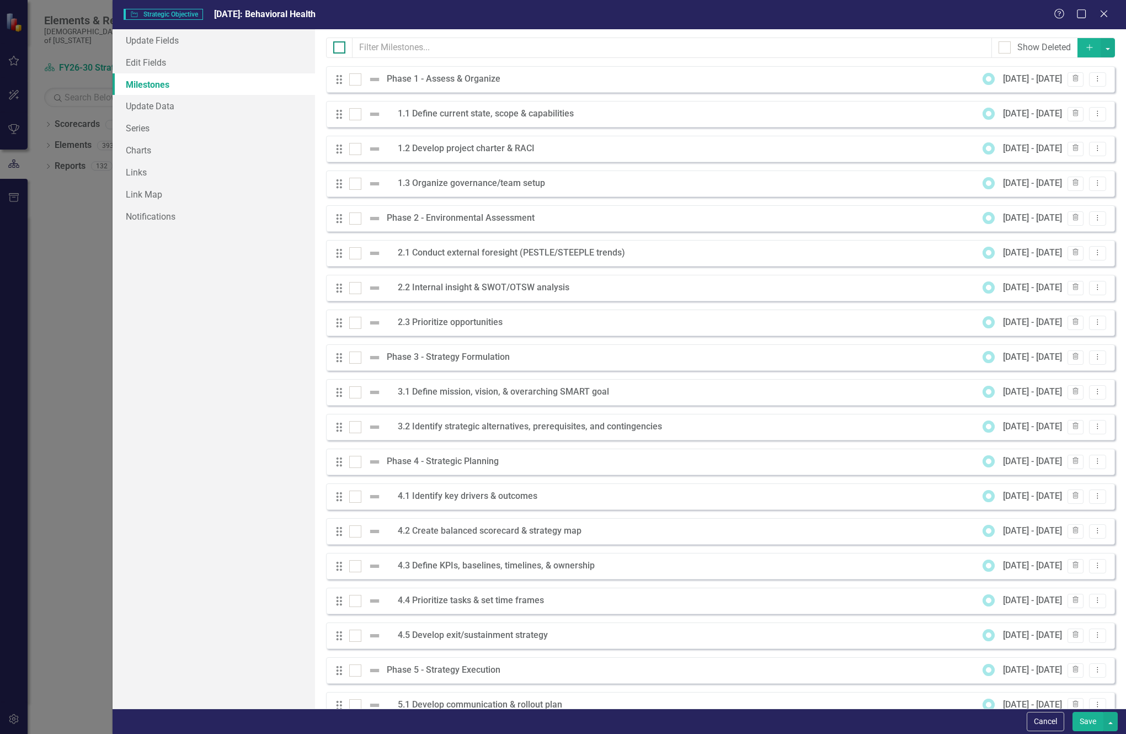
checkbox input "true"
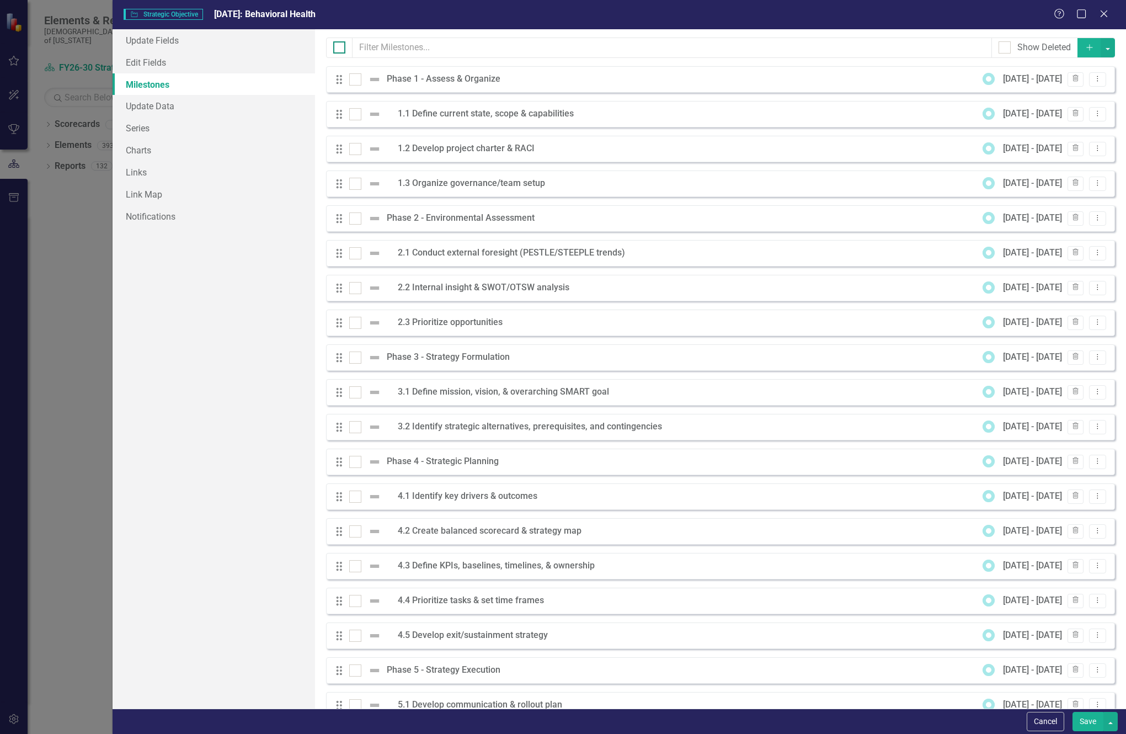
checkbox input "true"
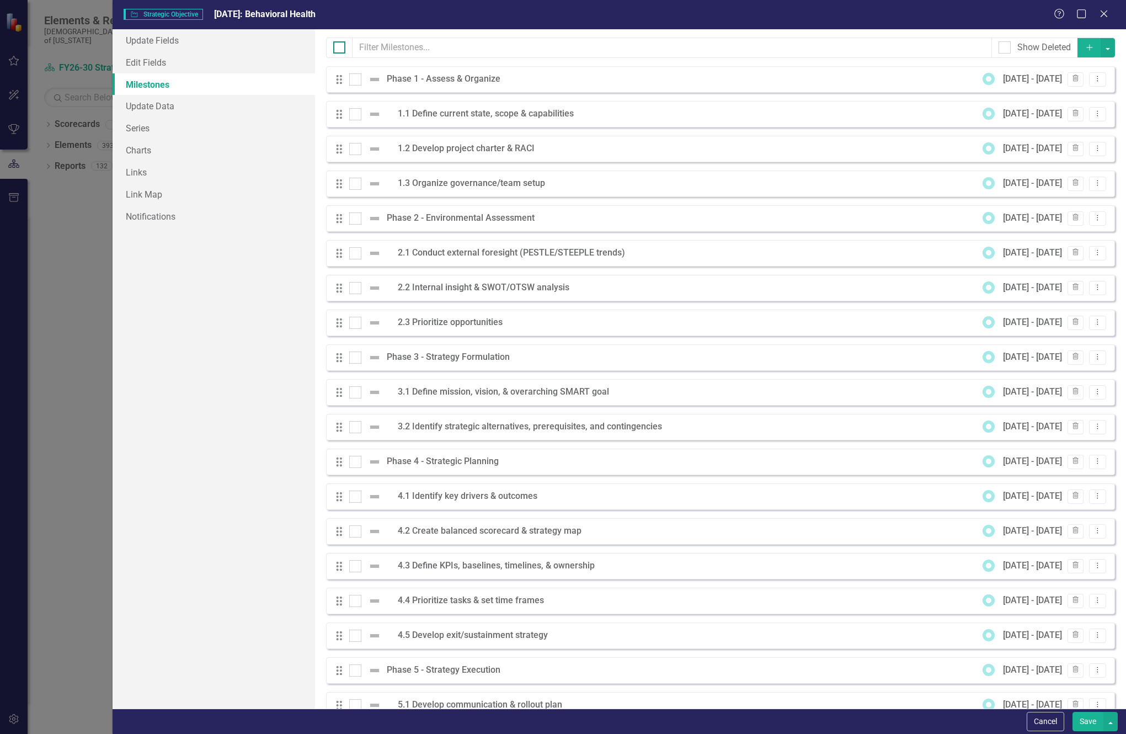
checkbox input "true"
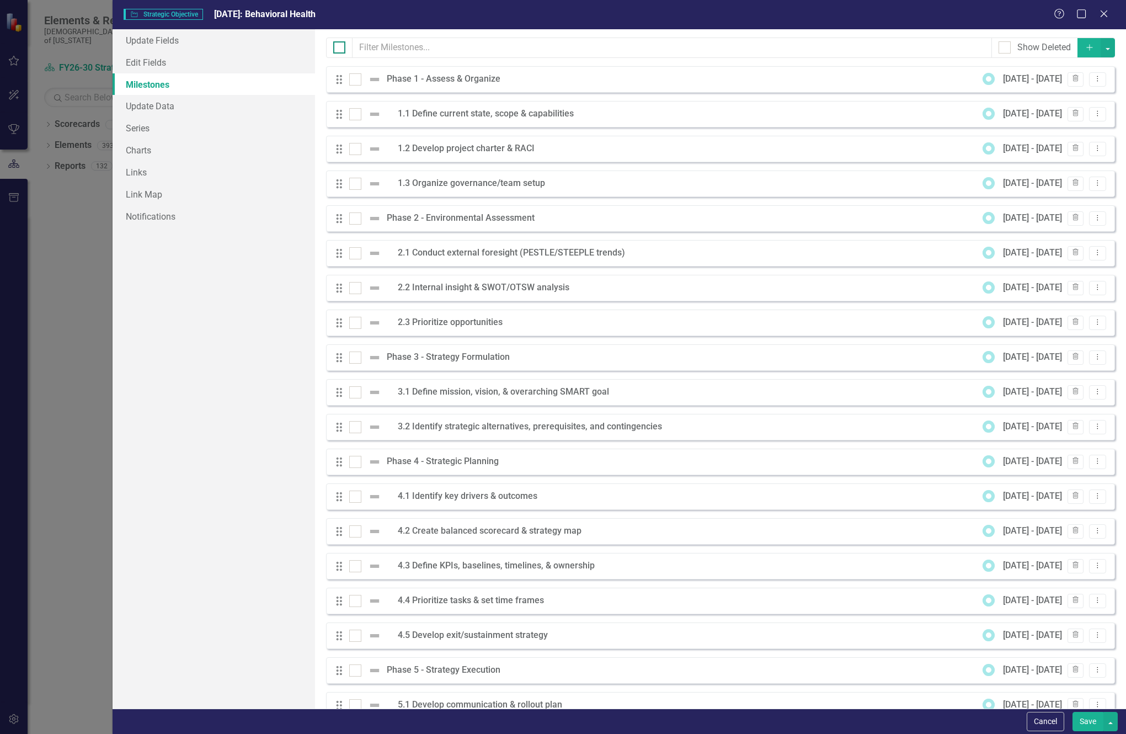
checkbox input "true"
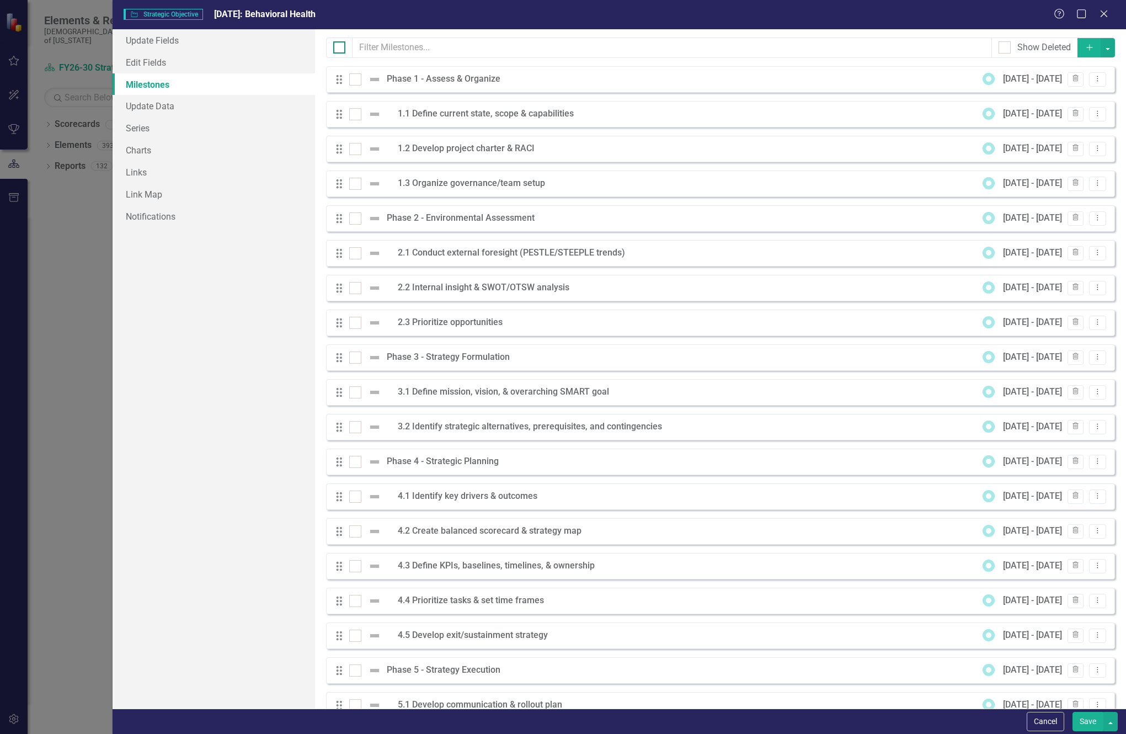
checkbox input "true"
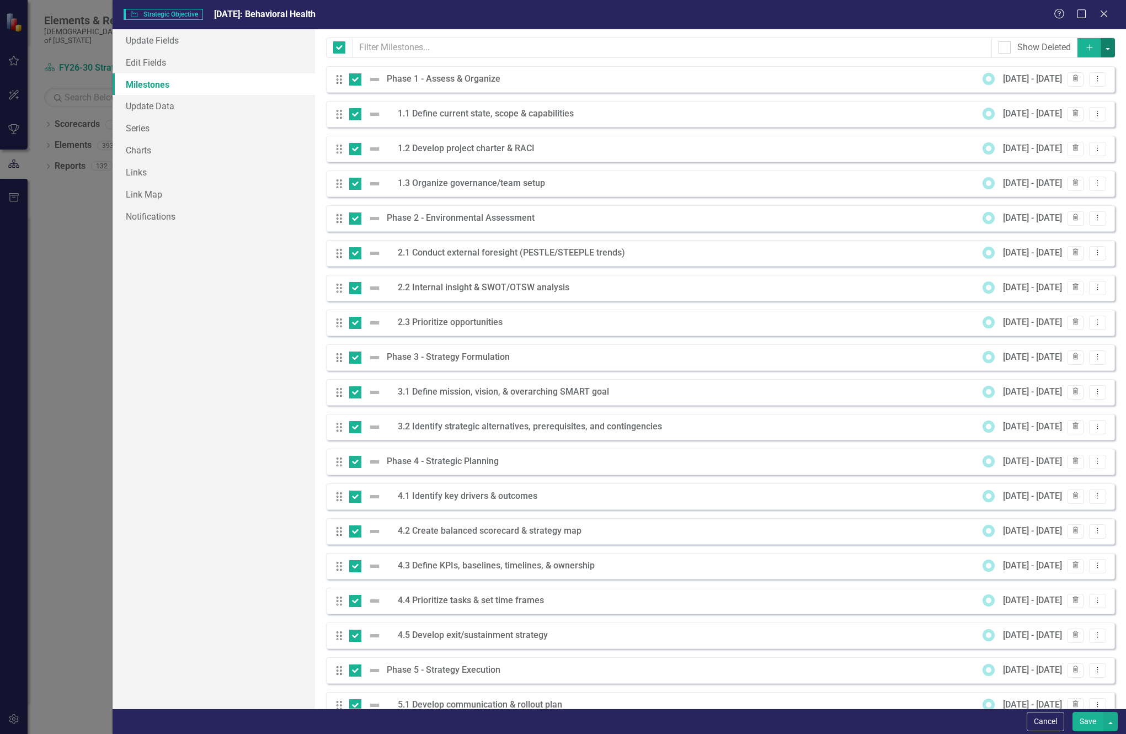
click at [1104, 51] on button "button" at bounding box center [1107, 47] width 14 height 19
click at [1064, 112] on link "Edit Multiple Edit Multiple" at bounding box center [1062, 109] width 87 height 20
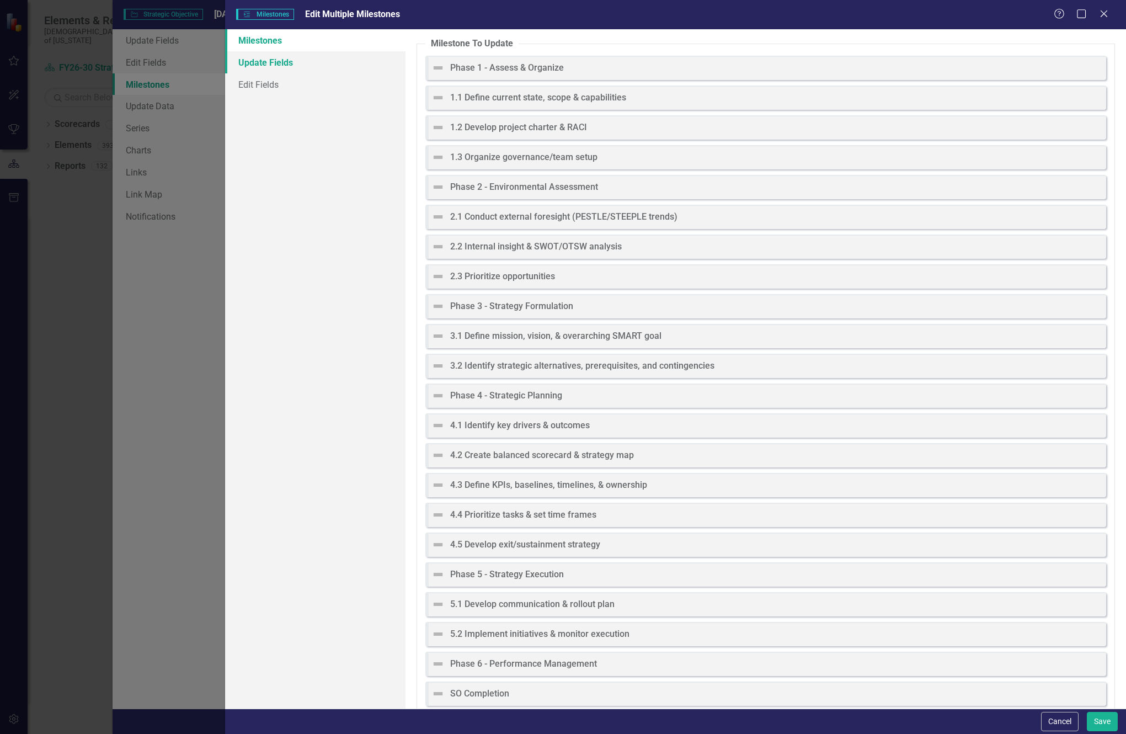
click at [246, 64] on link "Update Fields" at bounding box center [315, 62] width 180 height 22
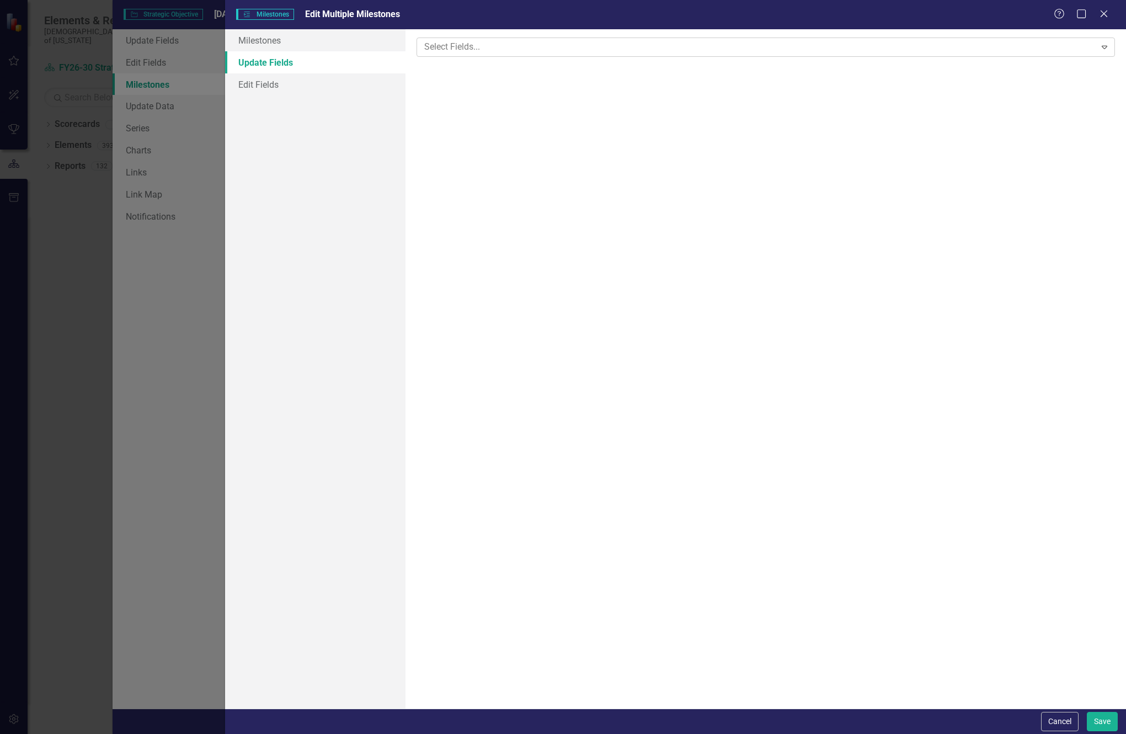
click at [522, 46] on div at bounding box center [758, 47] width 676 height 15
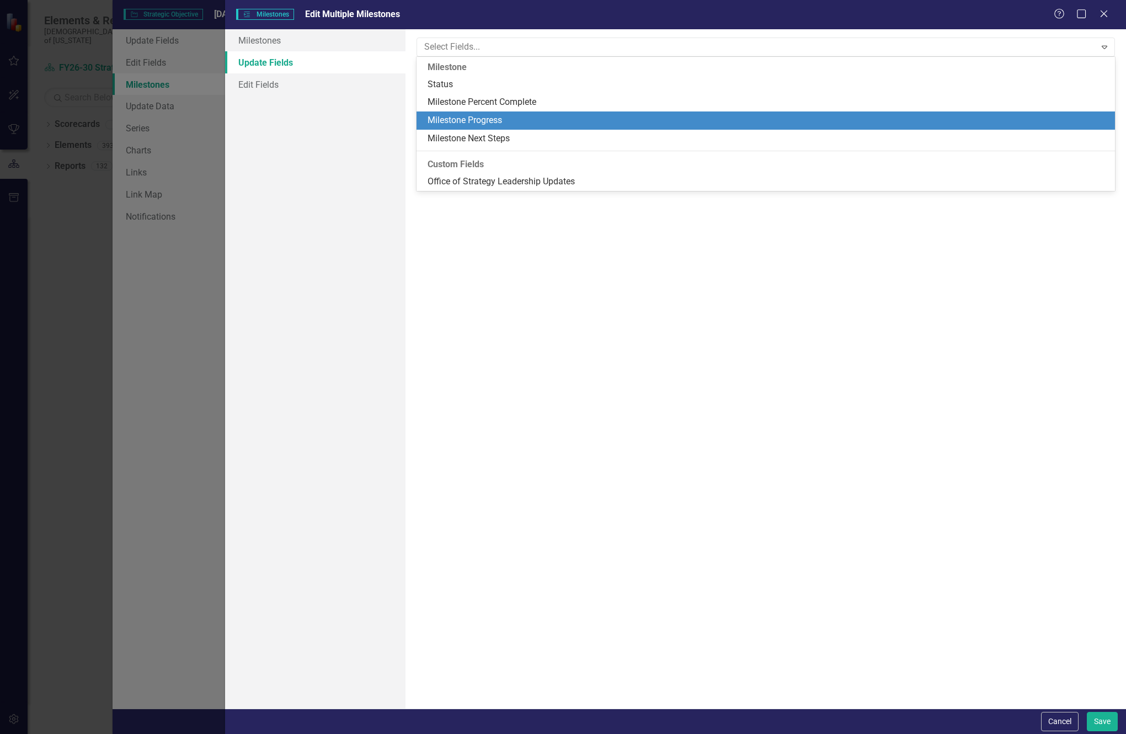
click at [461, 119] on div "Milestone Progress" at bounding box center [767, 120] width 681 height 13
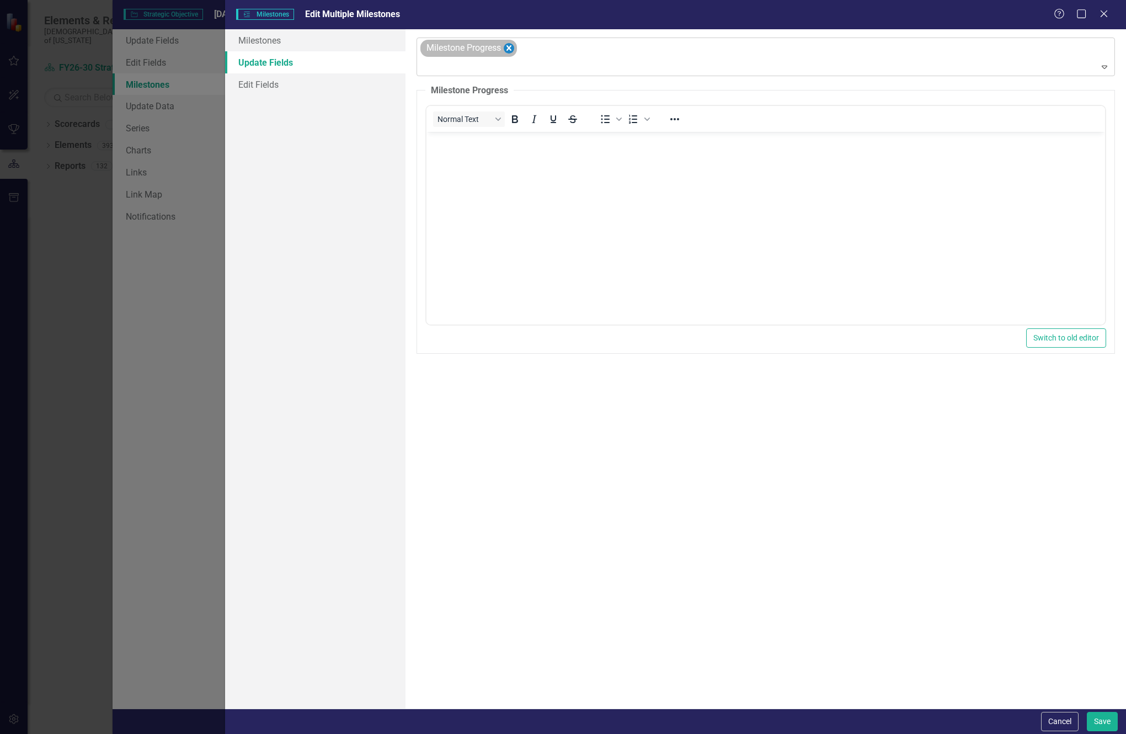
click at [510, 49] on icon "Remove Milestone Progress" at bounding box center [508, 48] width 5 height 6
click at [510, 49] on div at bounding box center [758, 47] width 676 height 15
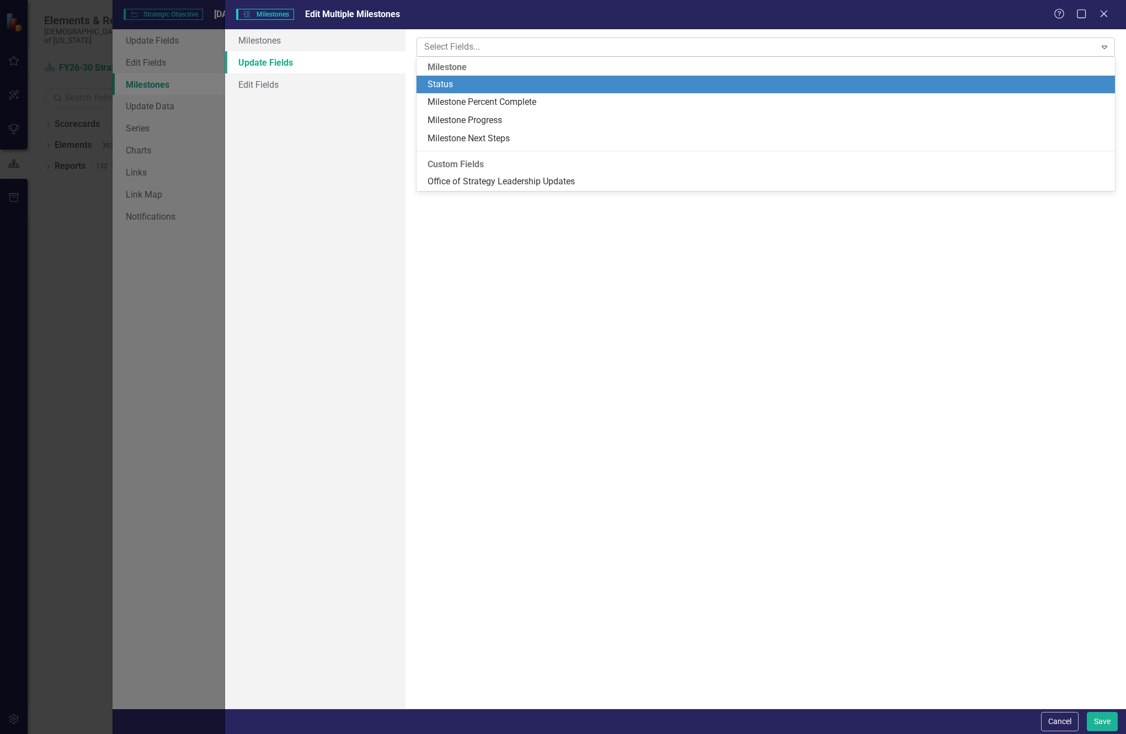
click at [462, 82] on div "Status" at bounding box center [767, 84] width 681 height 13
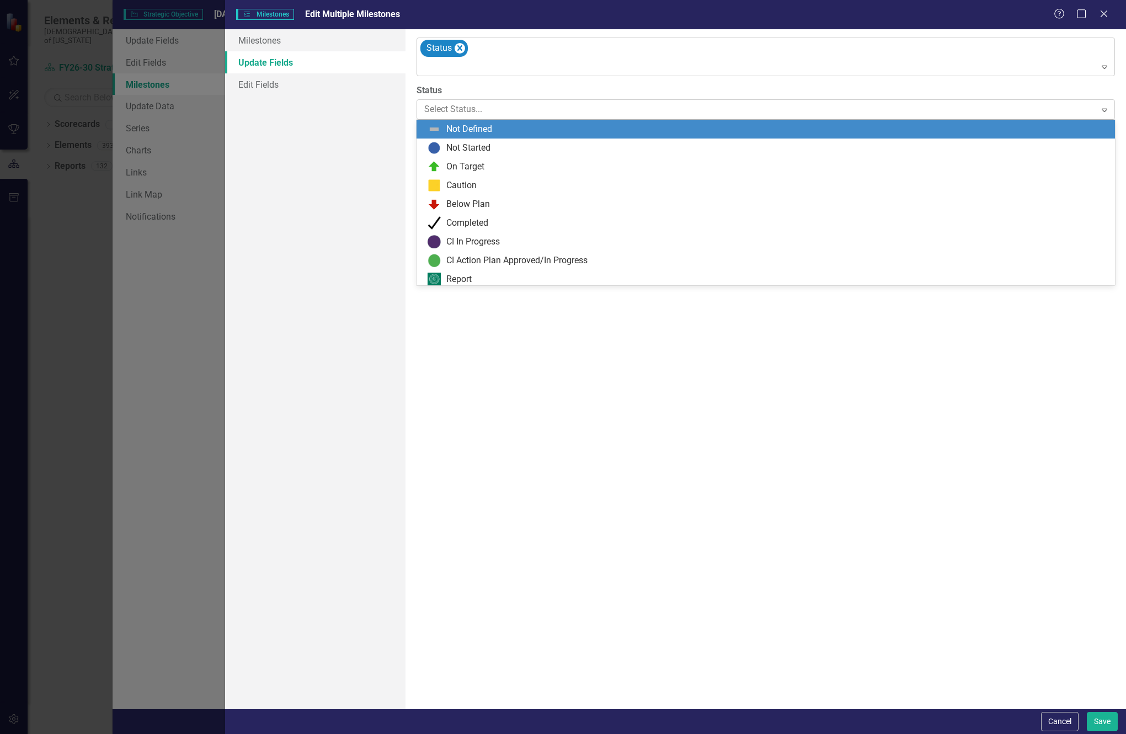
click at [463, 111] on div at bounding box center [756, 109] width 665 height 15
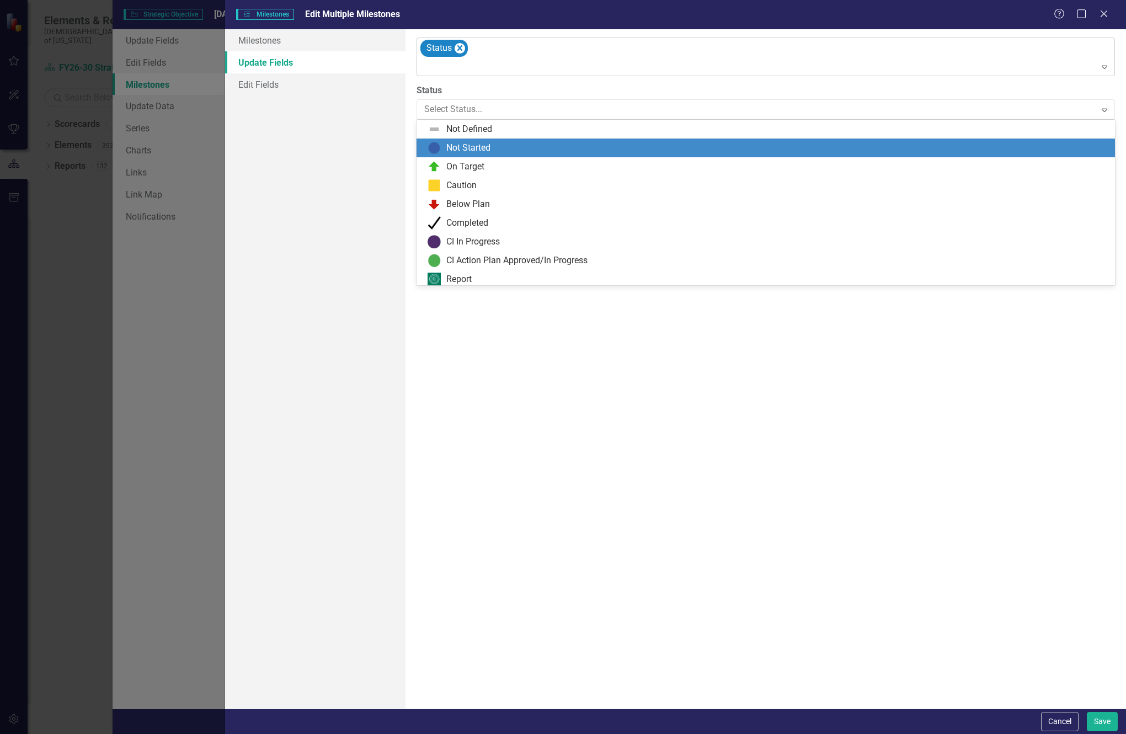
click at [456, 148] on div "Not Started" at bounding box center [468, 148] width 44 height 13
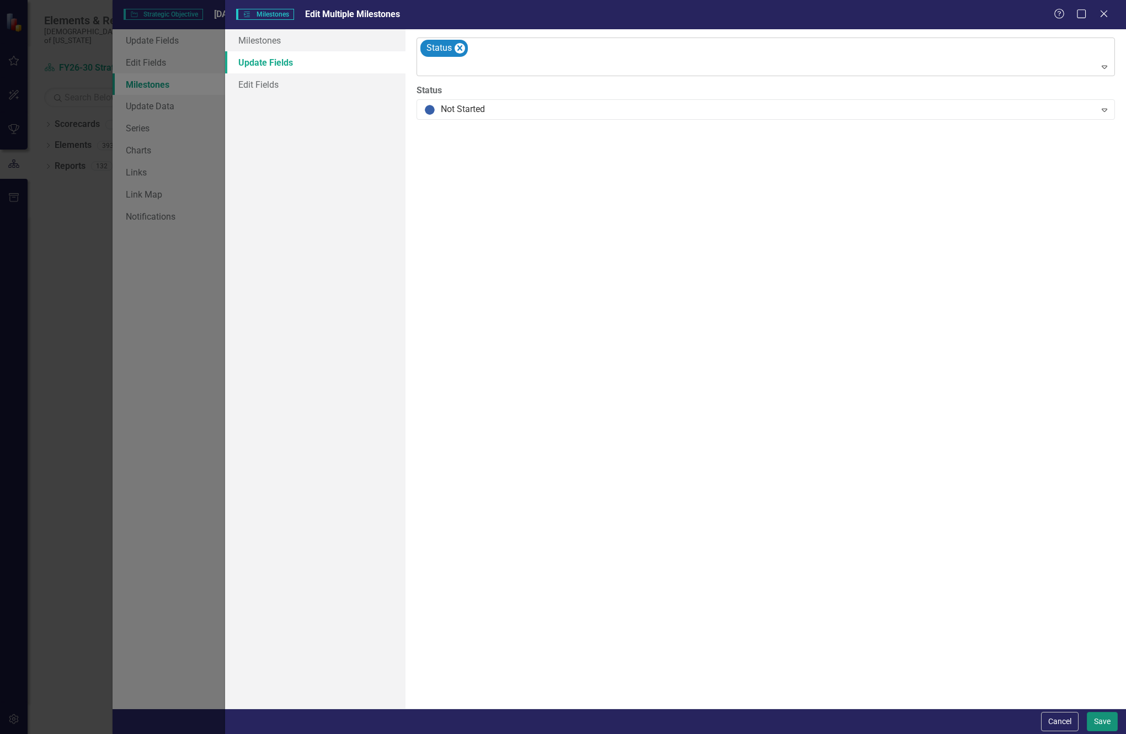
click at [1106, 719] on button "Save" at bounding box center [1102, 720] width 31 height 19
checkbox input "false"
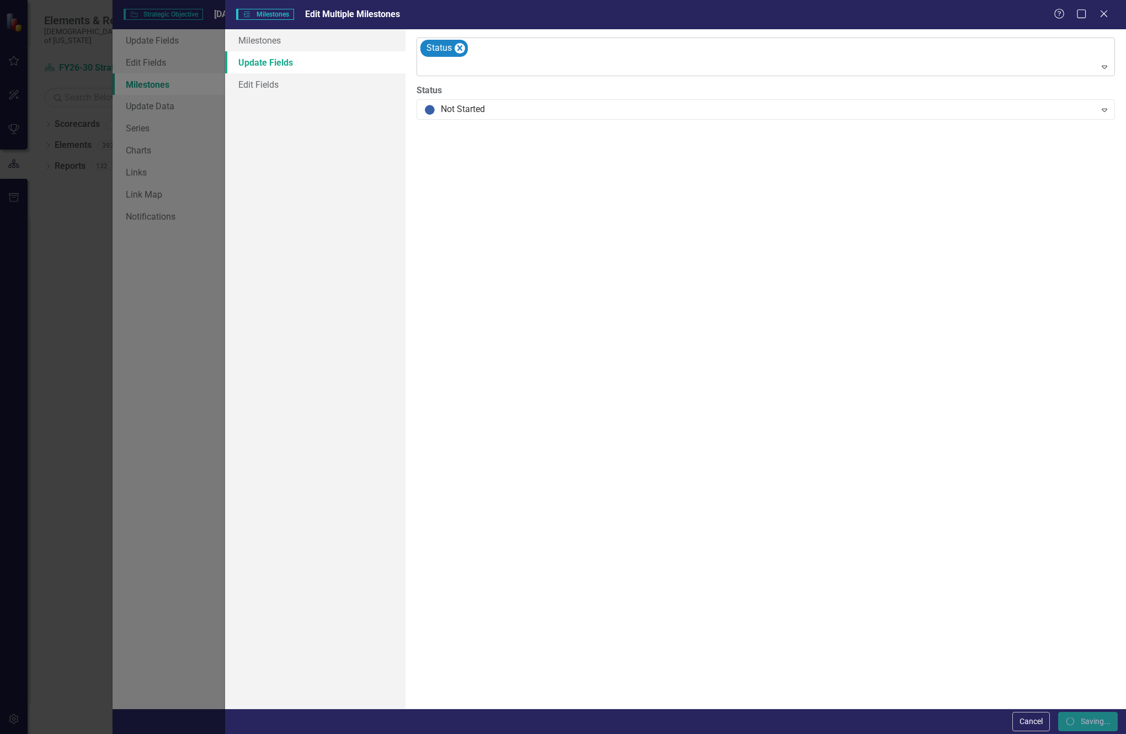
checkbox input "false"
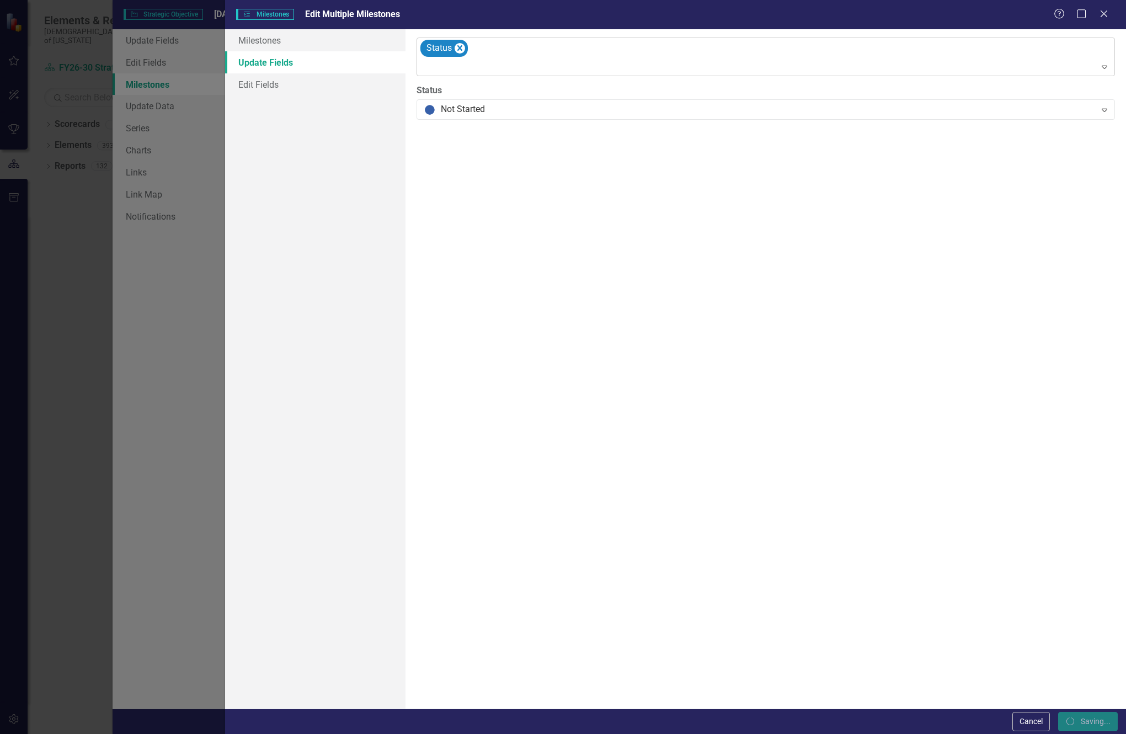
checkbox input "false"
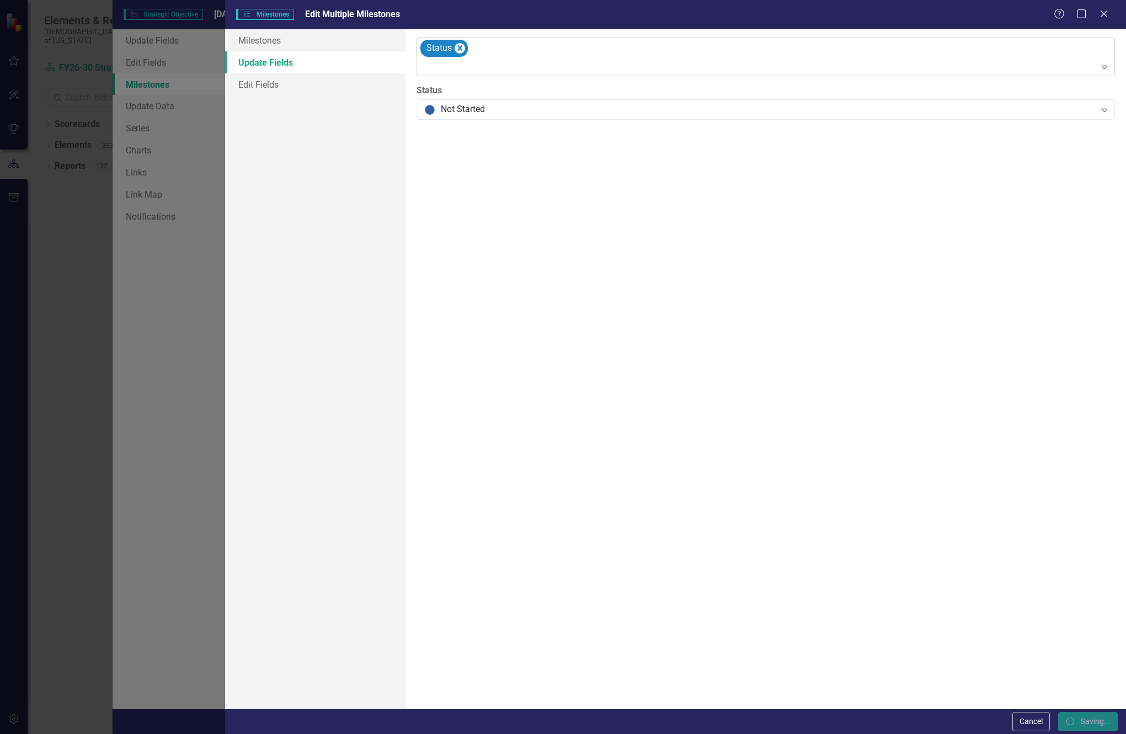
checkbox input "false"
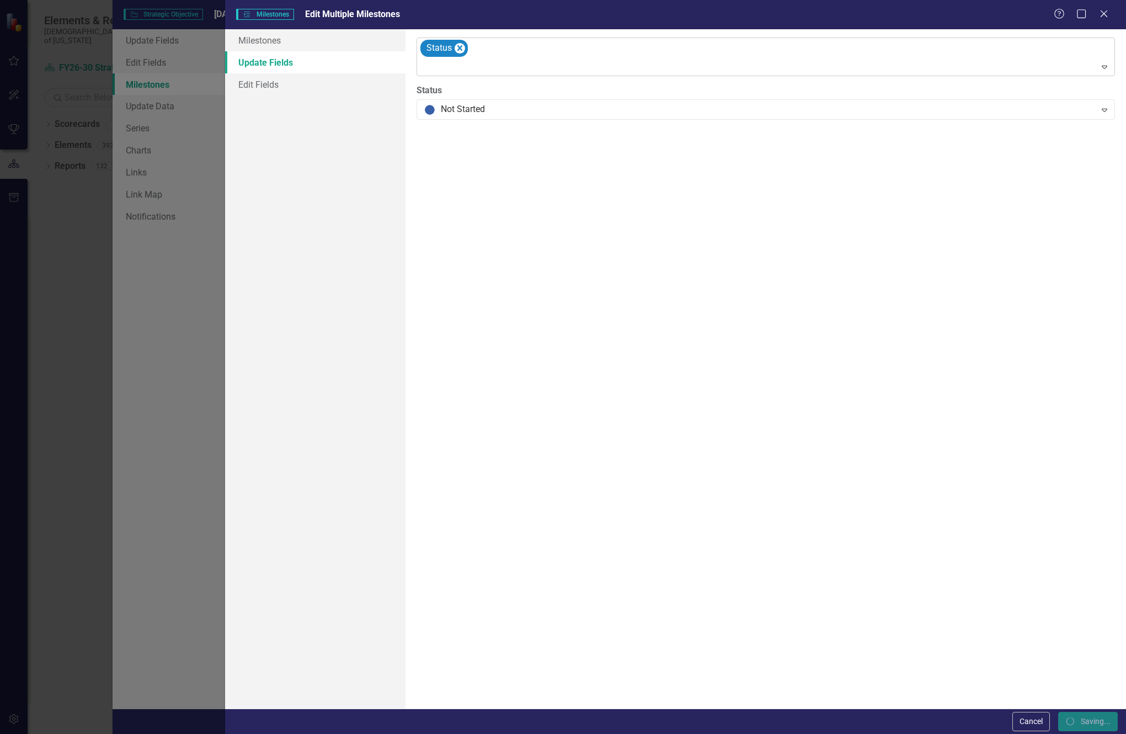
checkbox input "false"
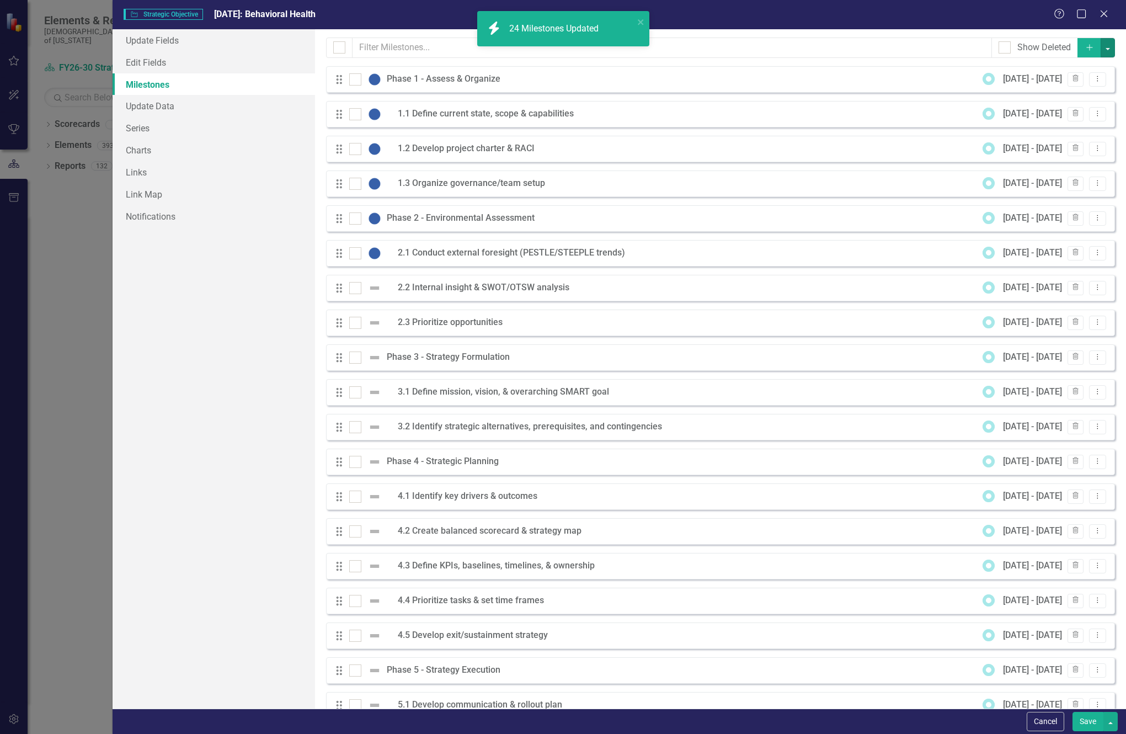
checkbox input "false"
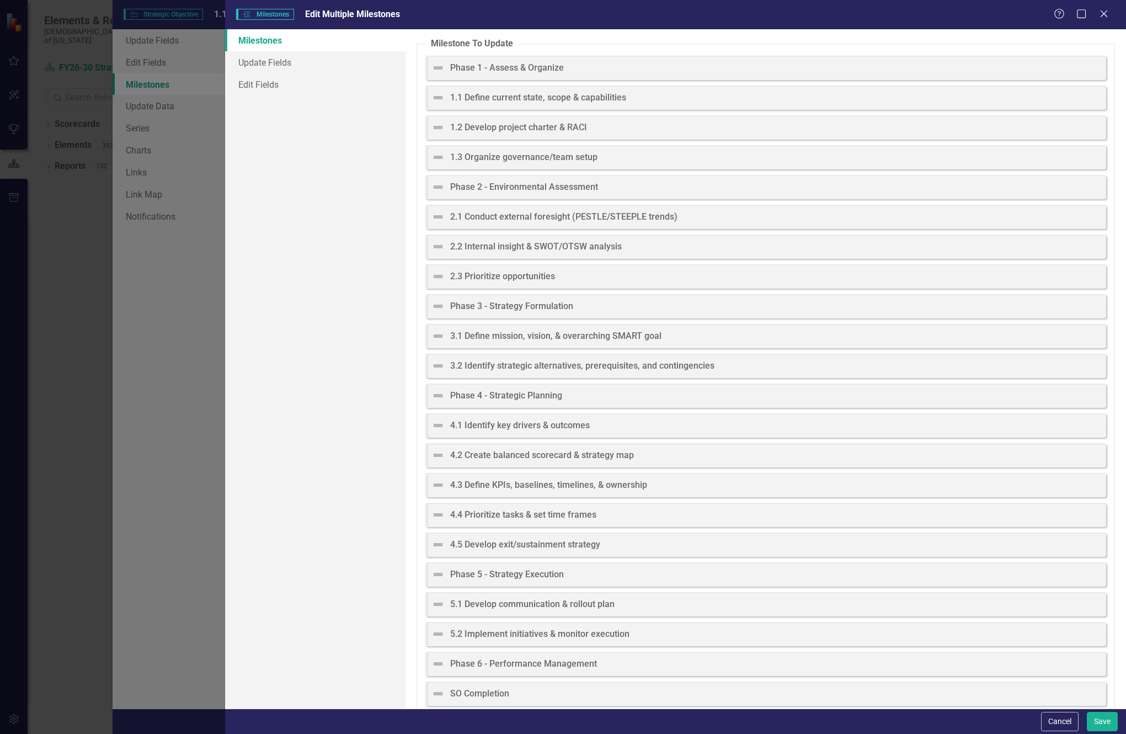
scroll to position [386, 0]
click at [294, 61] on link "Update Fields" at bounding box center [315, 62] width 180 height 22
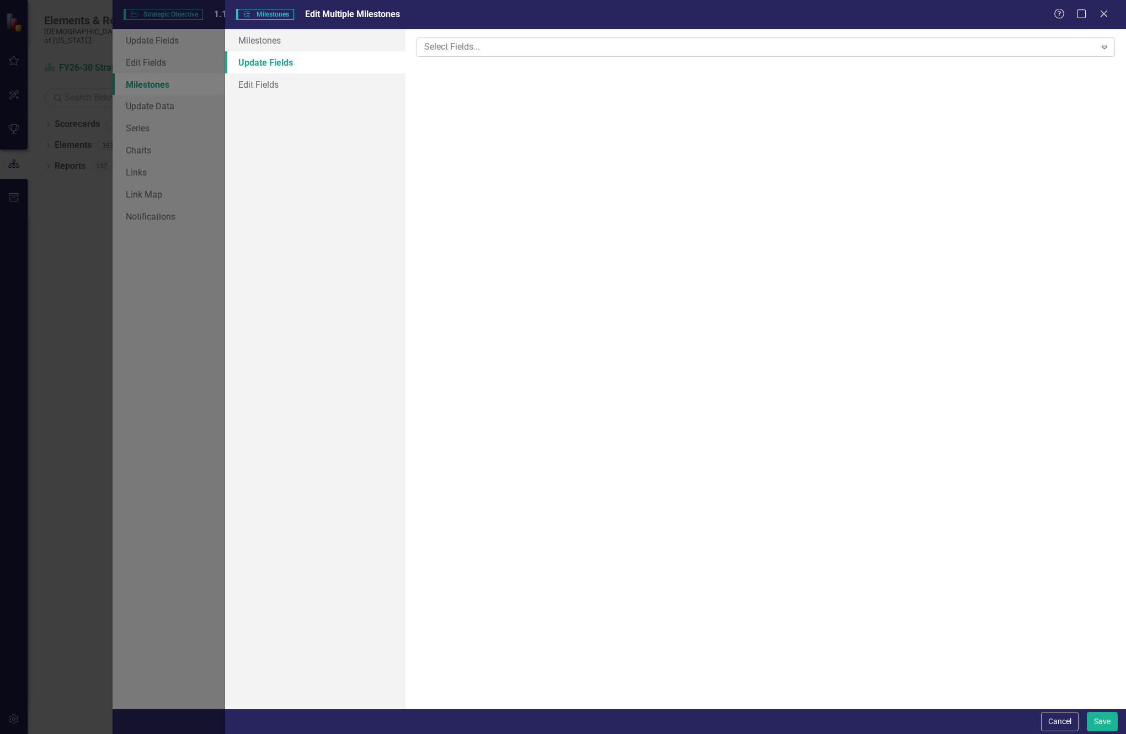
click at [434, 47] on div at bounding box center [758, 47] width 676 height 15
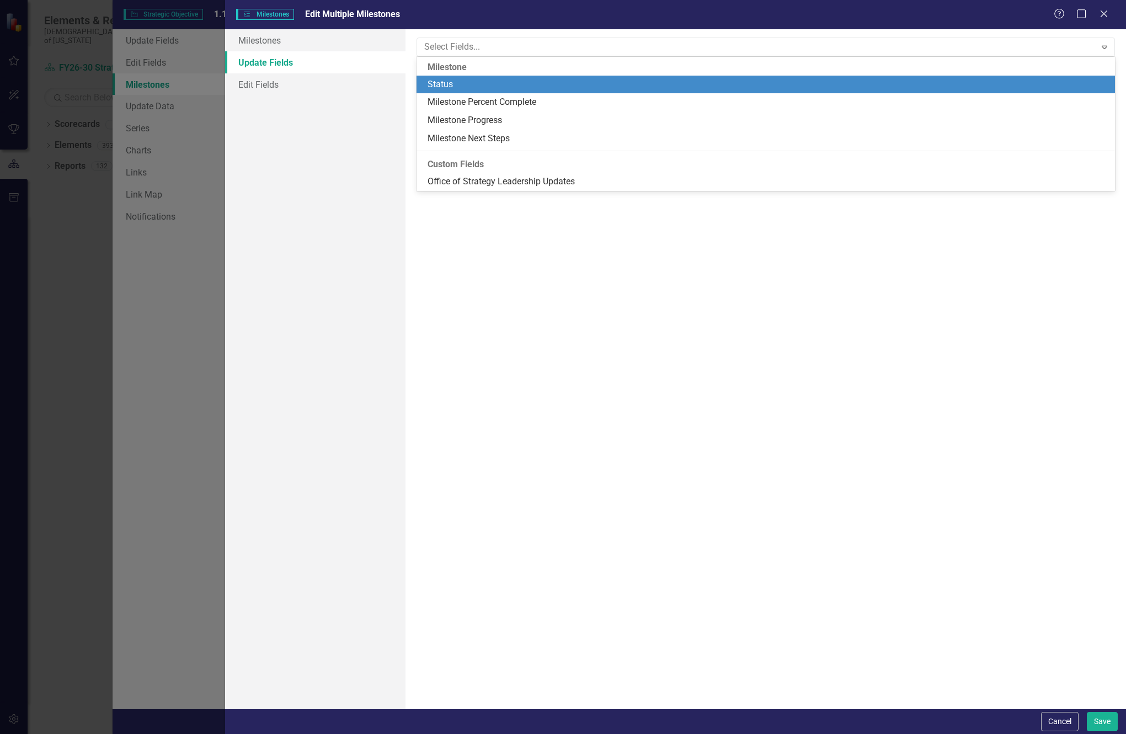
click at [433, 83] on div "Status" at bounding box center [767, 84] width 681 height 13
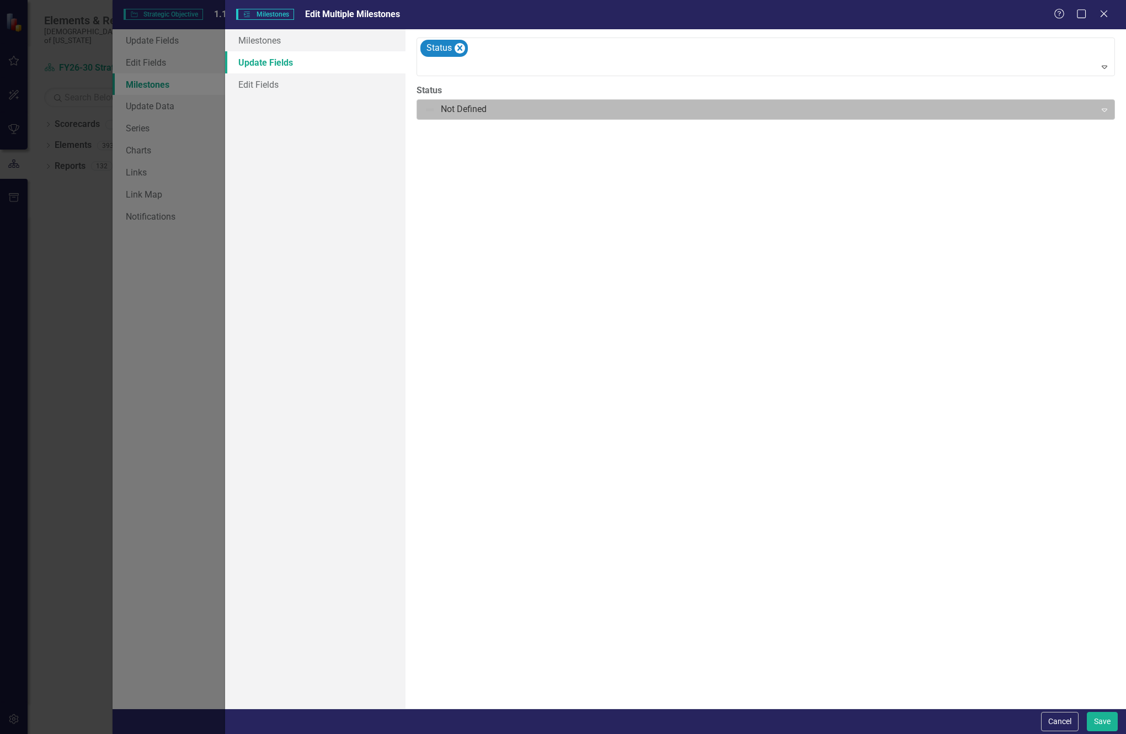
click at [472, 111] on div at bounding box center [756, 109] width 665 height 15
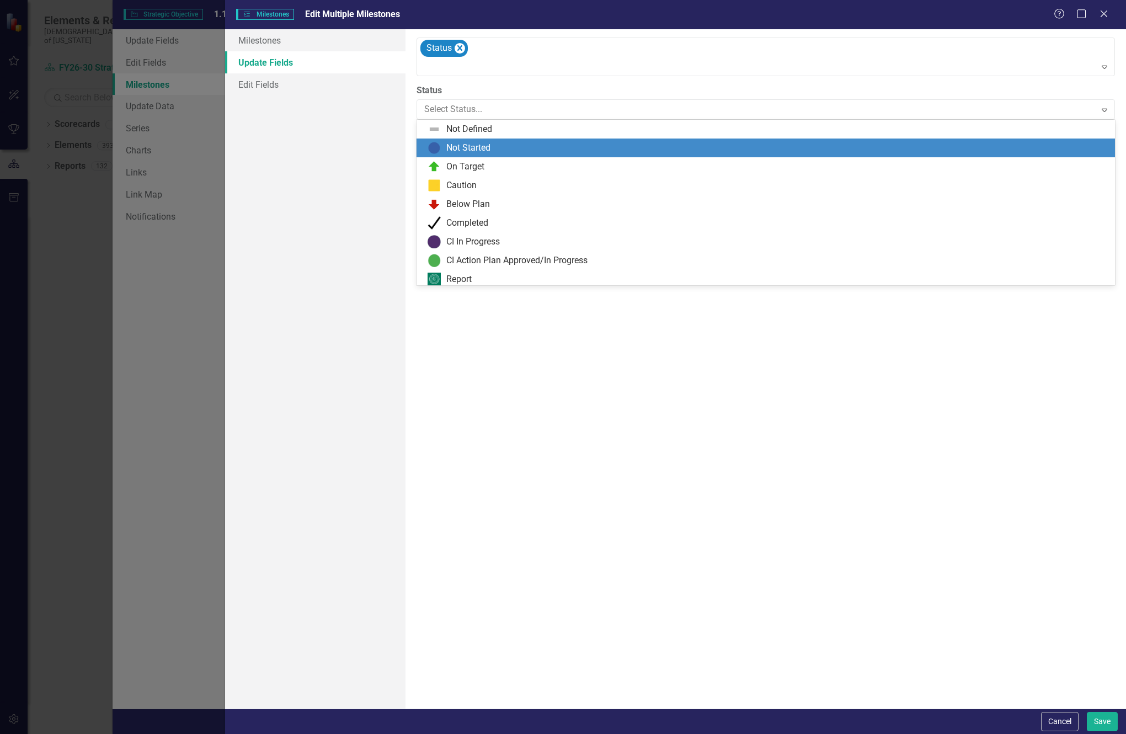
click at [463, 147] on div "Not Started" at bounding box center [468, 148] width 44 height 13
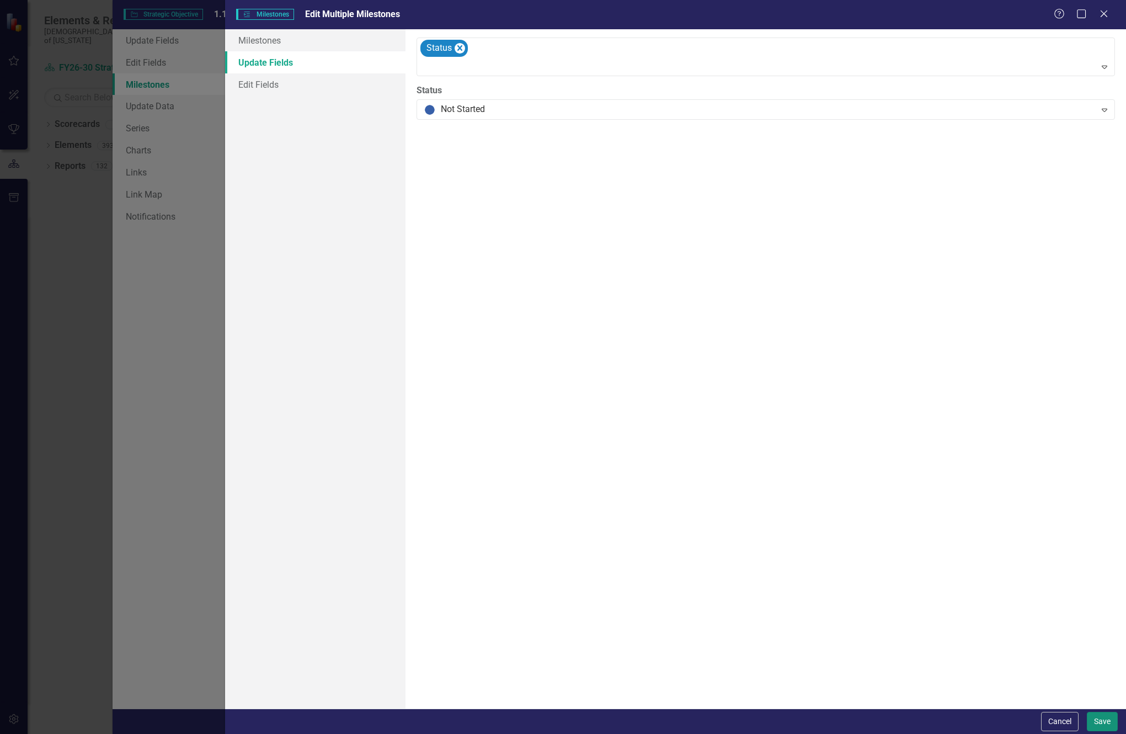
click at [1107, 716] on button "Save" at bounding box center [1102, 720] width 31 height 19
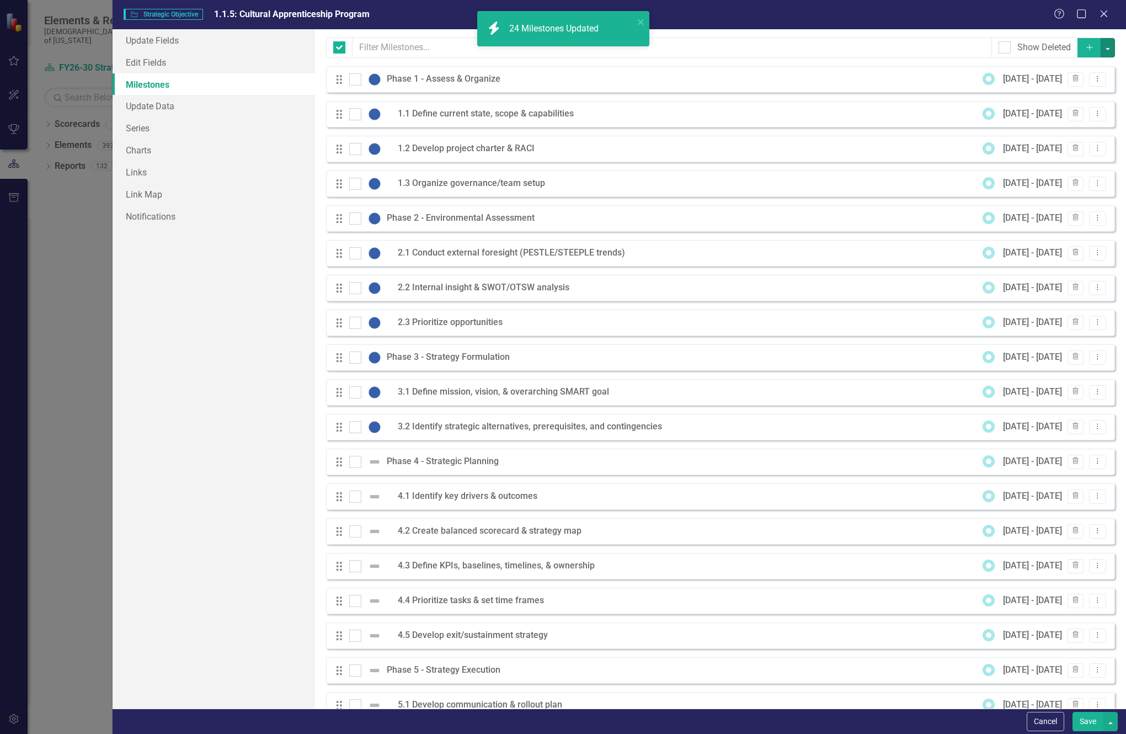
checkbox input "false"
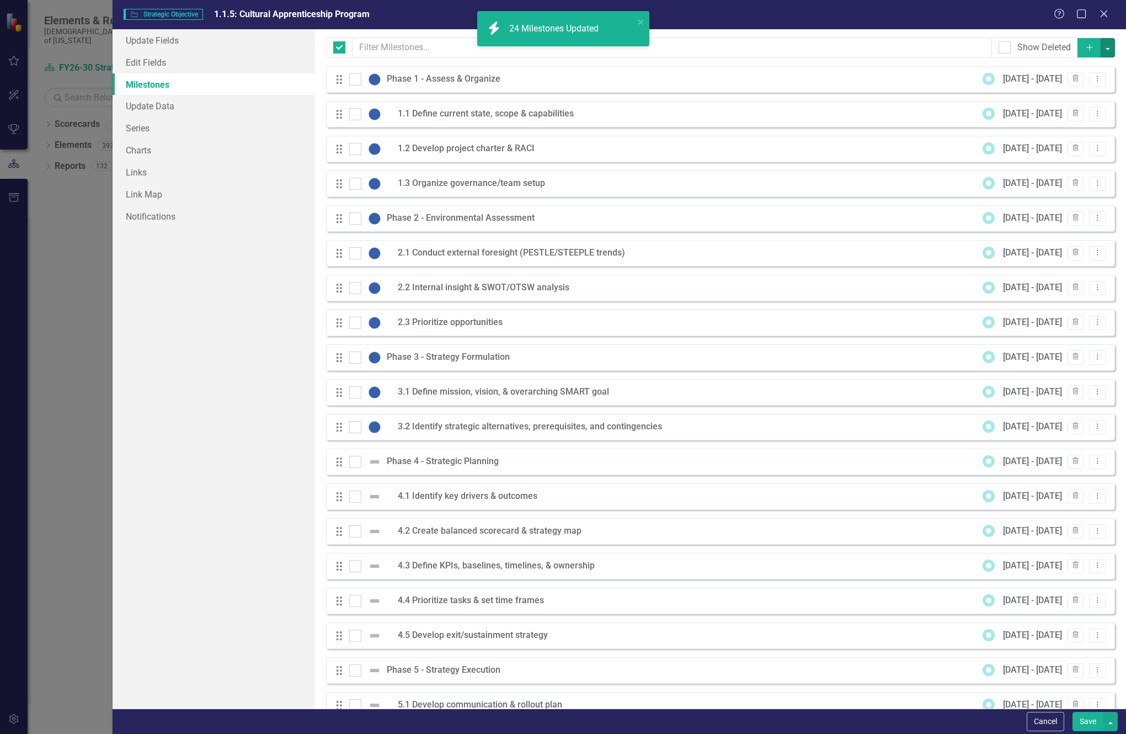
checkbox input "false"
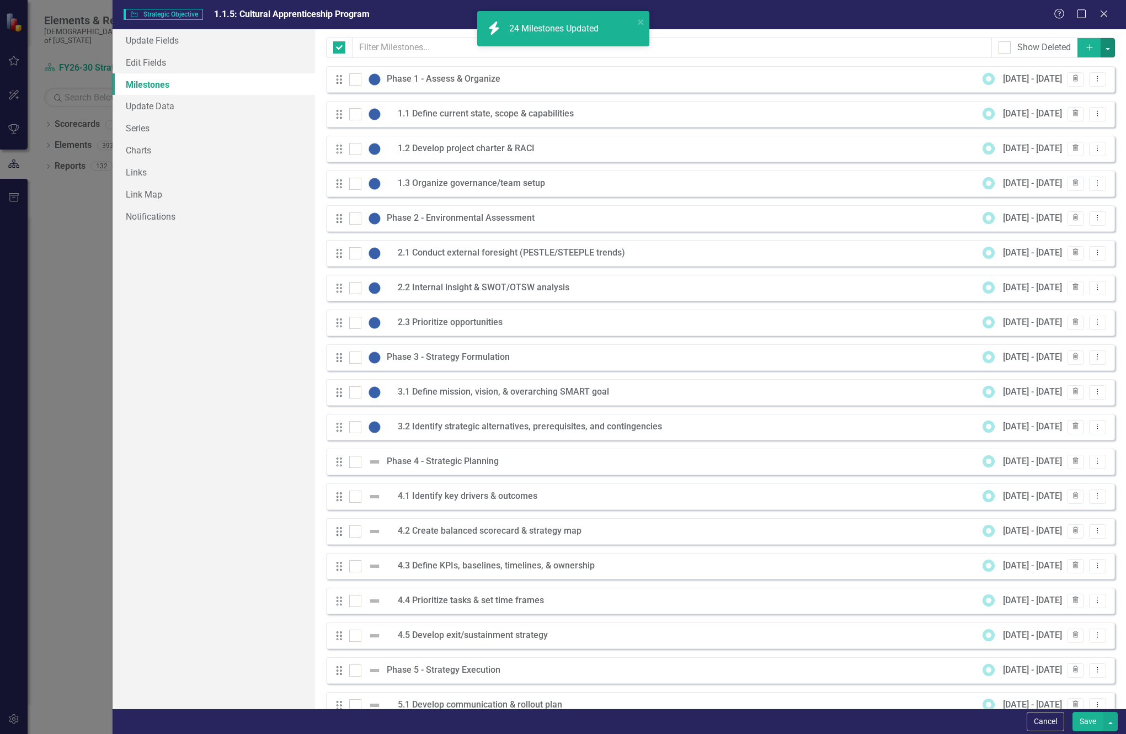
checkbox input "false"
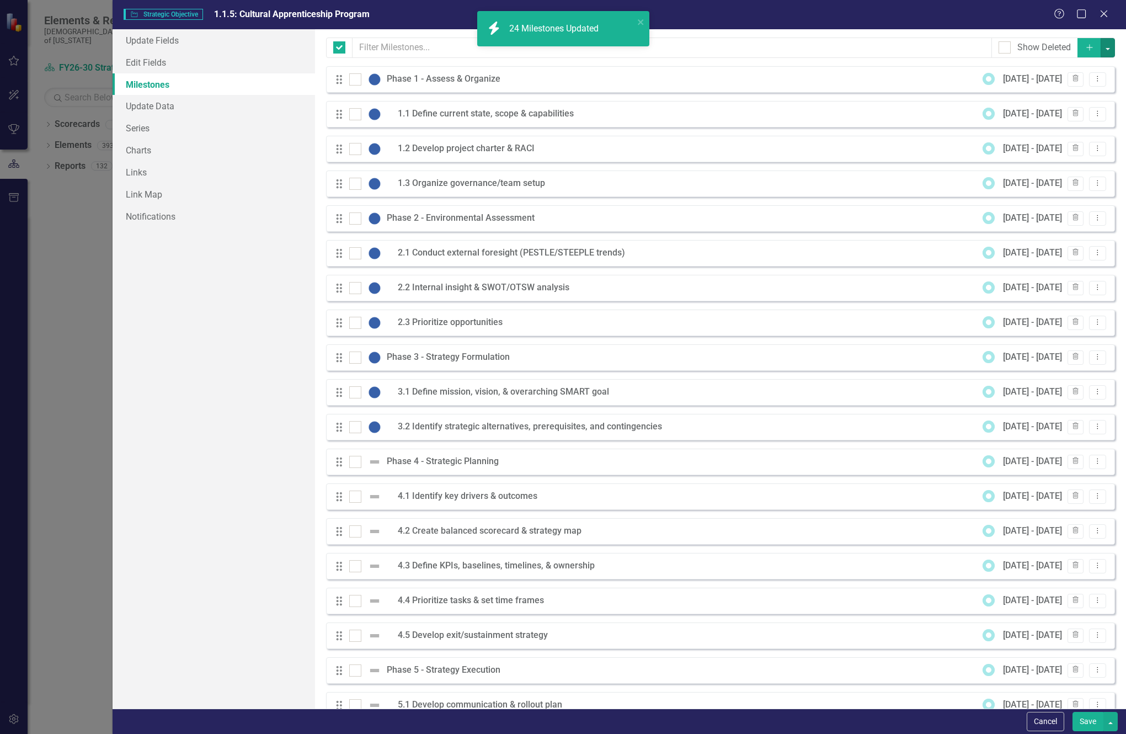
checkbox input "false"
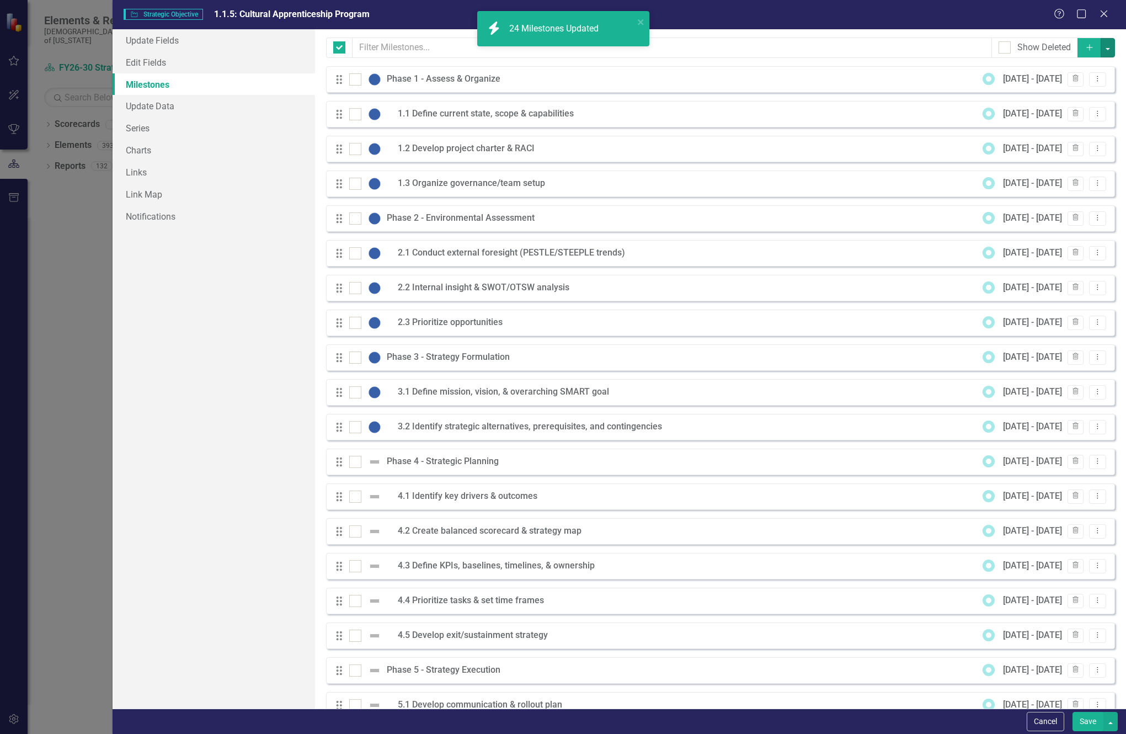
checkbox input "false"
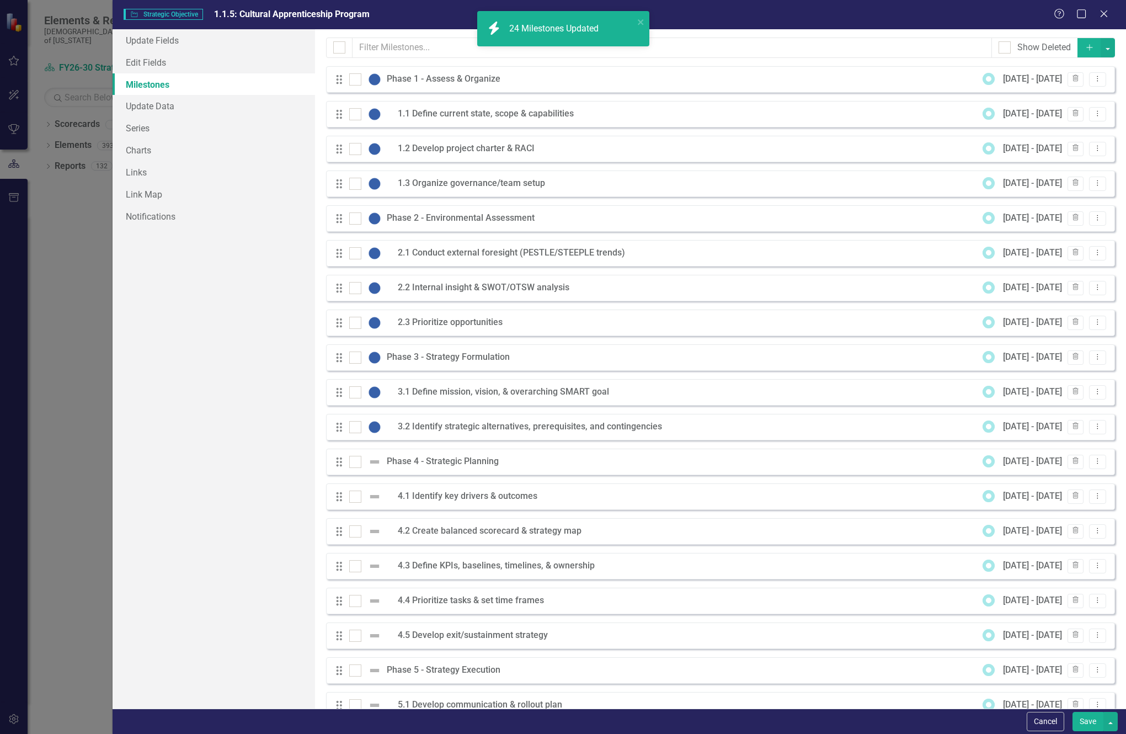
click at [1083, 722] on button "Save" at bounding box center [1087, 720] width 31 height 19
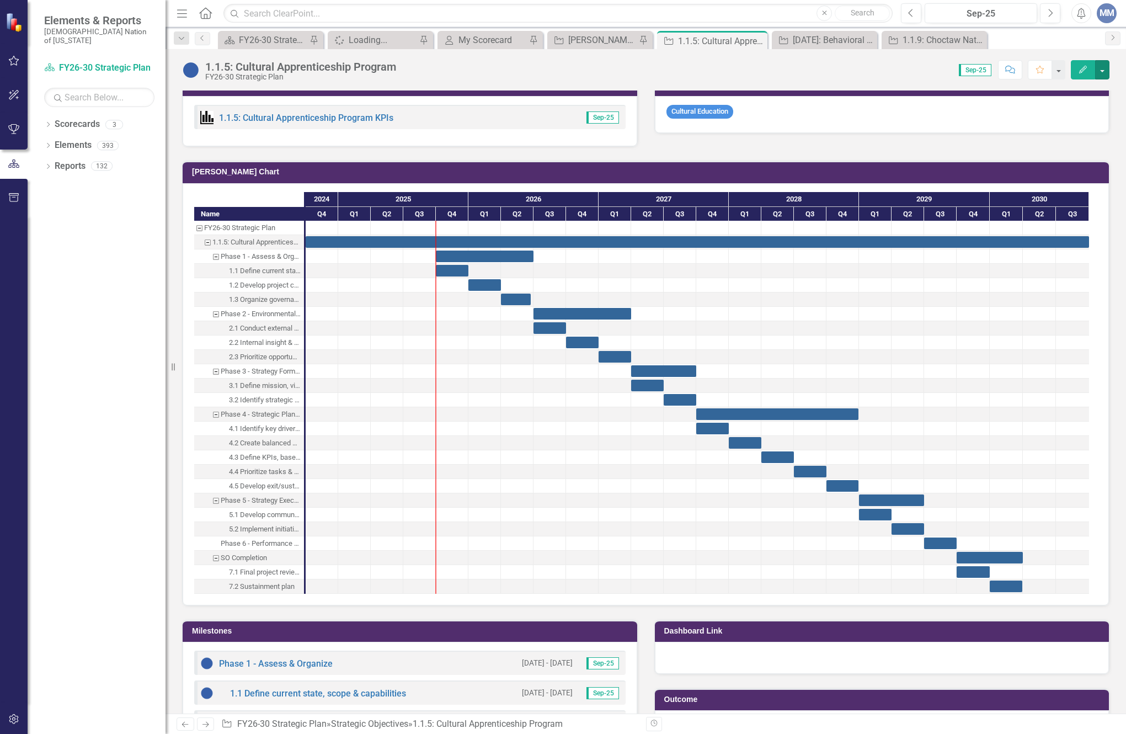
scroll to position [276, 0]
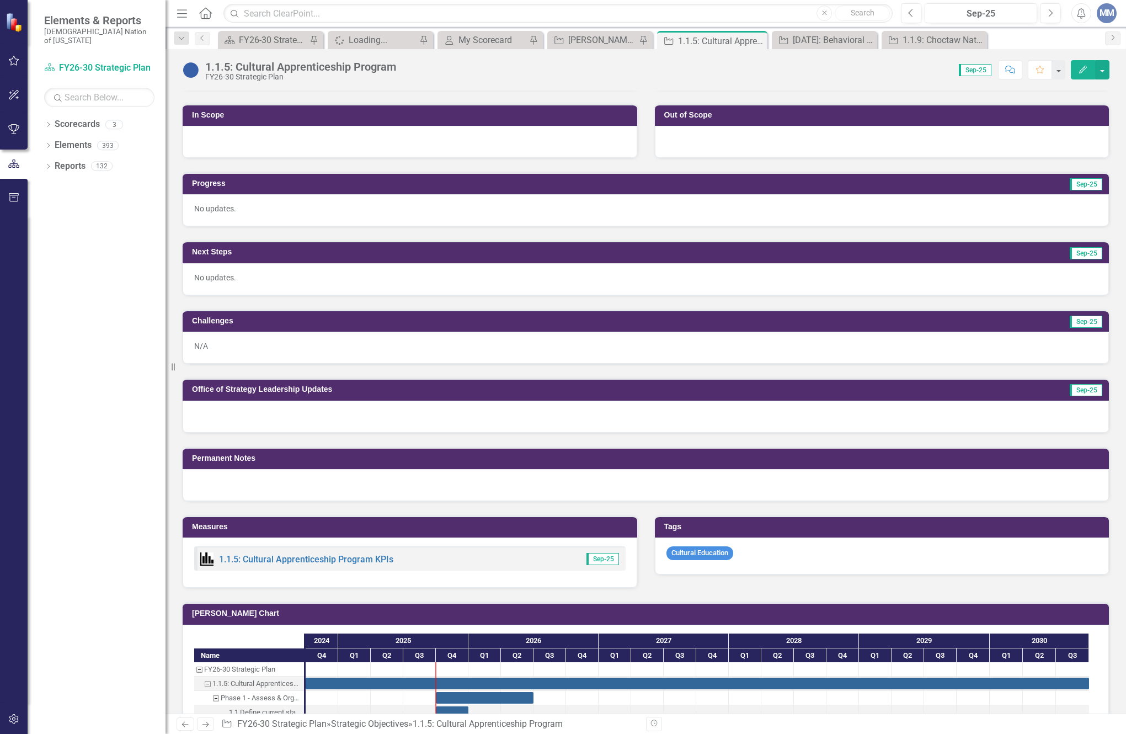
click at [603, 31] on div "Strategic Objective Mindi SO's Pin" at bounding box center [599, 40] width 105 height 18
click at [596, 38] on div "[PERSON_NAME] SO's" at bounding box center [602, 40] width 68 height 14
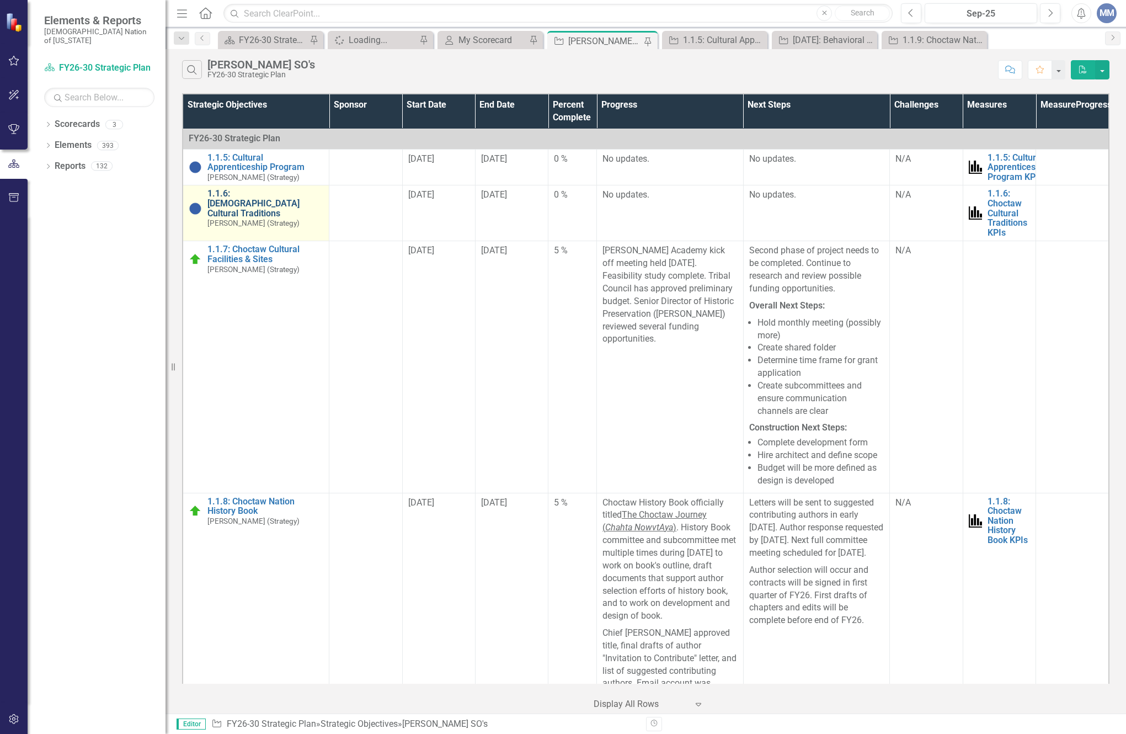
click at [237, 194] on link "1.1.6: [DEMOGRAPHIC_DATA] Cultural Traditions" at bounding box center [265, 203] width 116 height 29
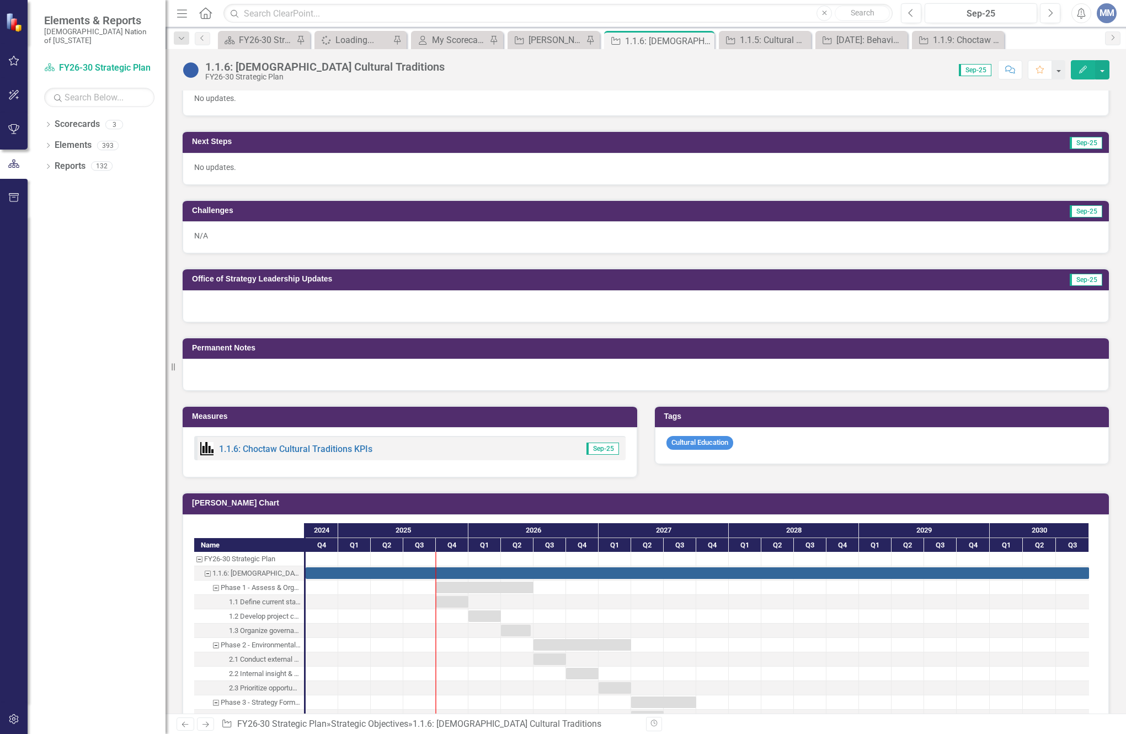
scroll to position [441, 0]
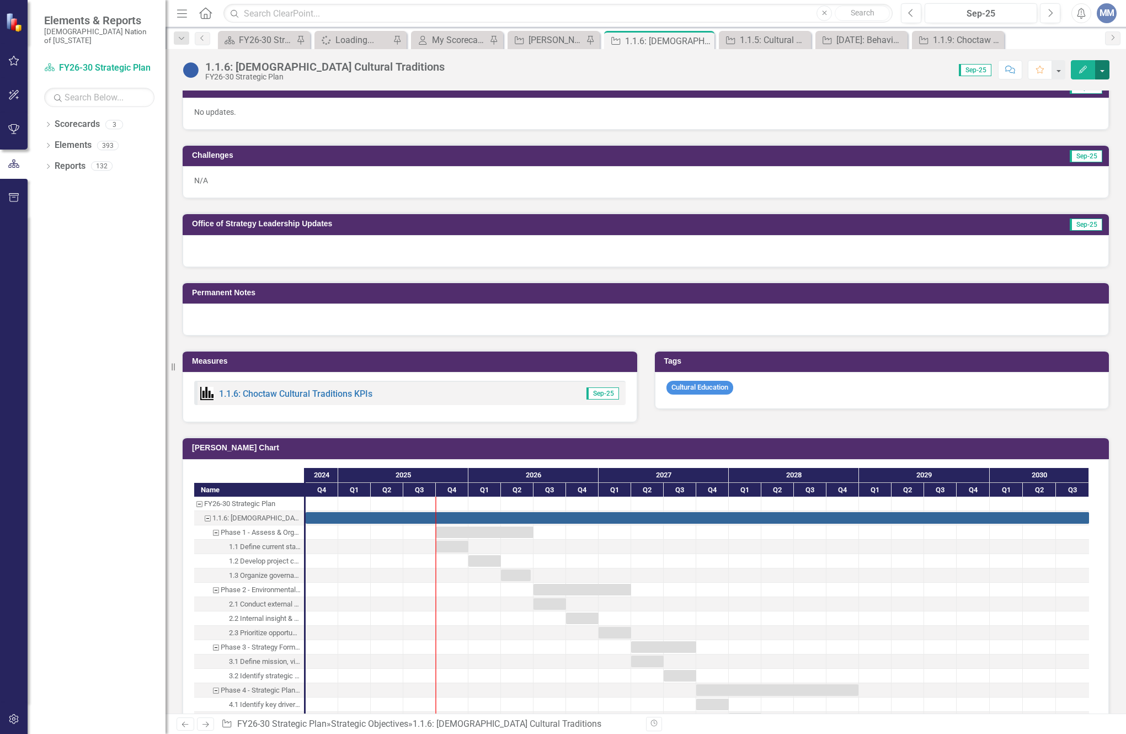
click at [1107, 70] on button "button" at bounding box center [1102, 69] width 14 height 19
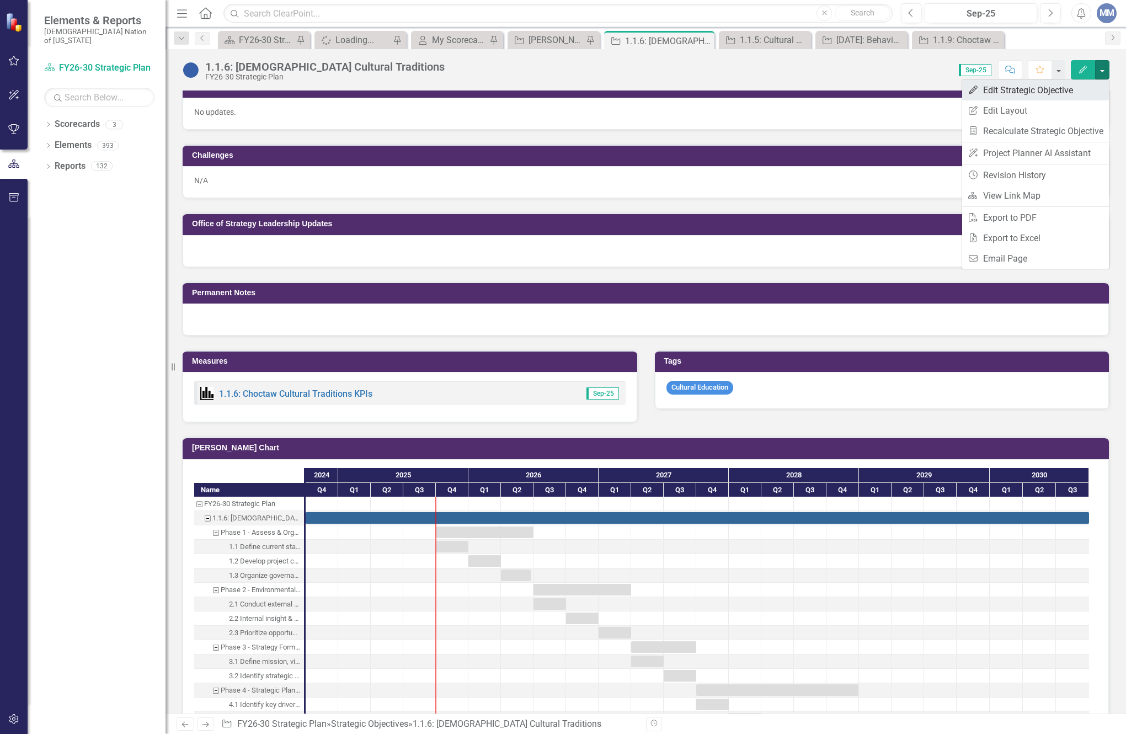
click at [1062, 87] on link "Edit Edit Strategic Objective" at bounding box center [1035, 90] width 147 height 20
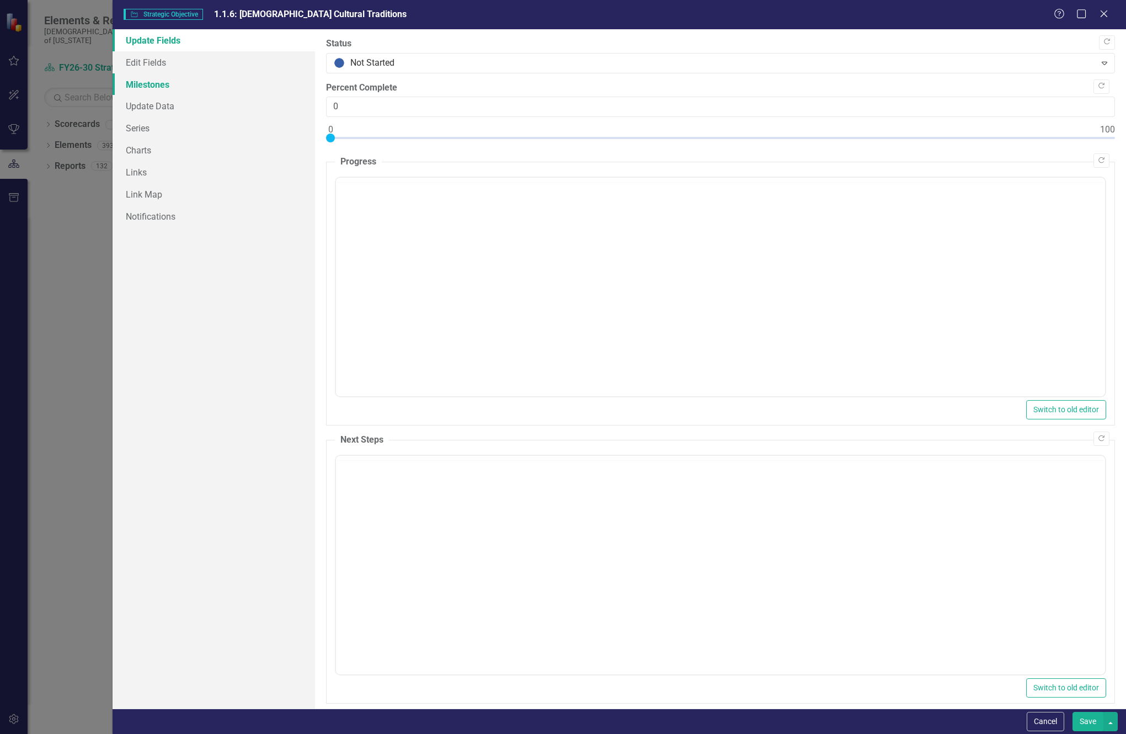
click at [143, 86] on link "Milestones" at bounding box center [214, 84] width 202 height 22
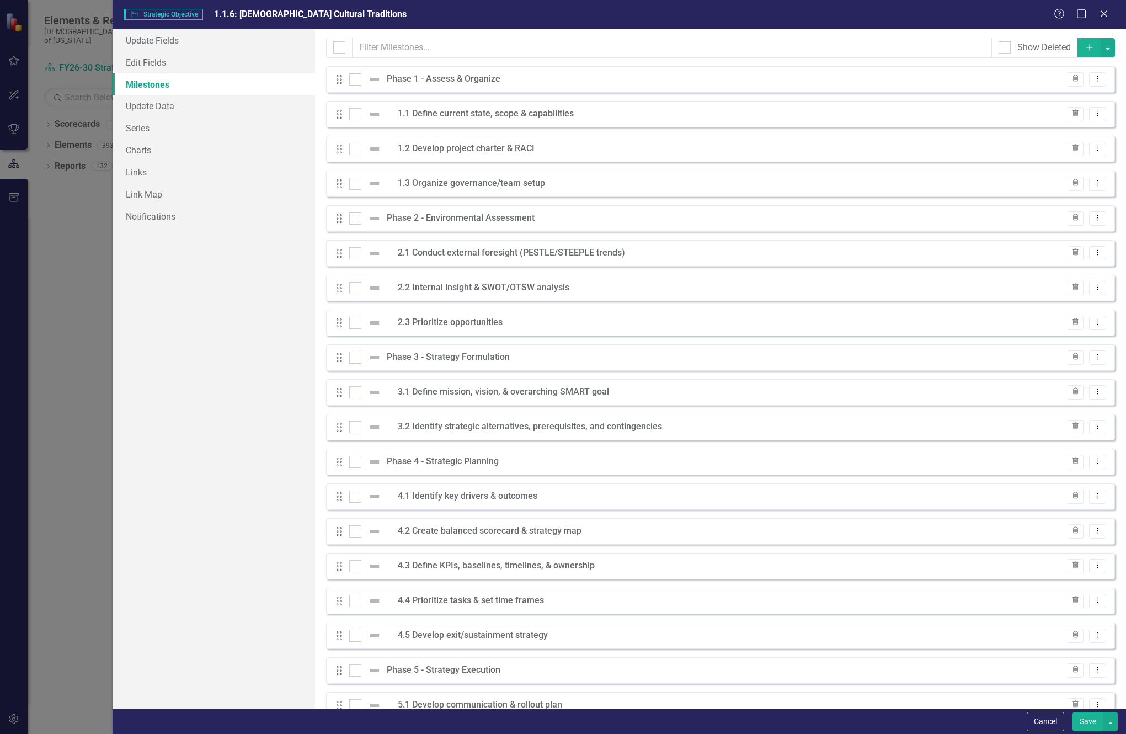
scroll to position [0, 0]
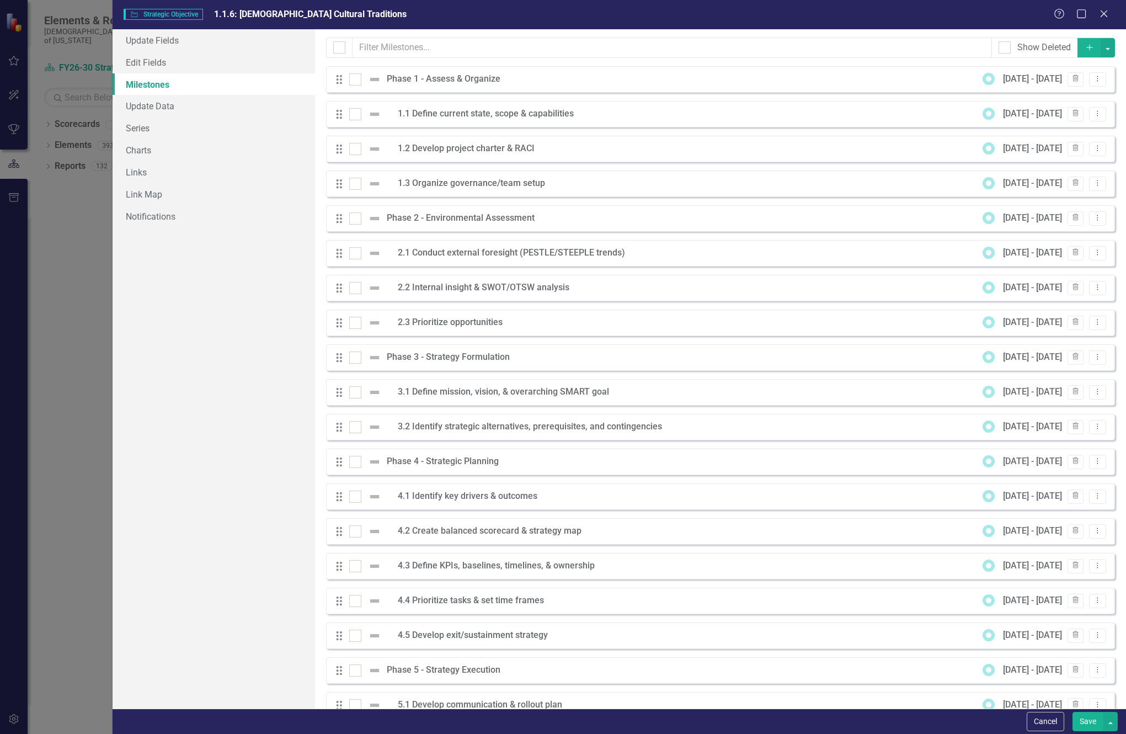
click at [331, 50] on div at bounding box center [339, 48] width 26 height 20
click at [336, 50] on div at bounding box center [339, 47] width 12 height 12
click at [336, 49] on input "checkbox" at bounding box center [336, 44] width 7 height 7
checkbox input "true"
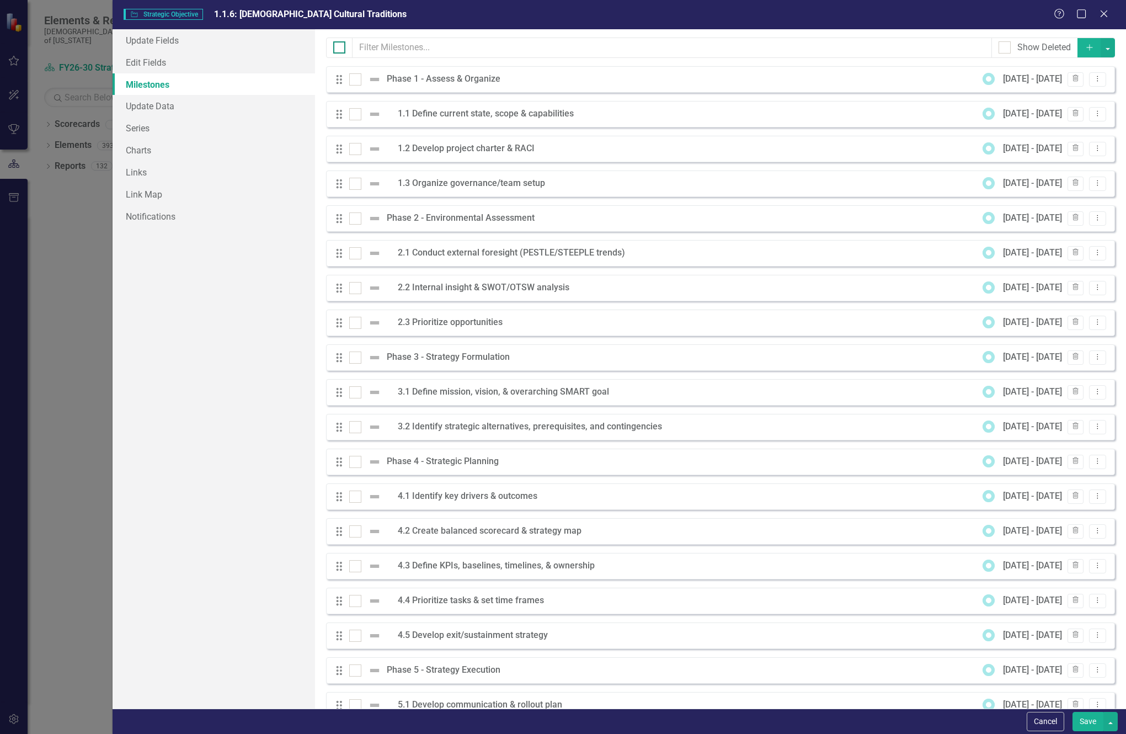
checkbox input "true"
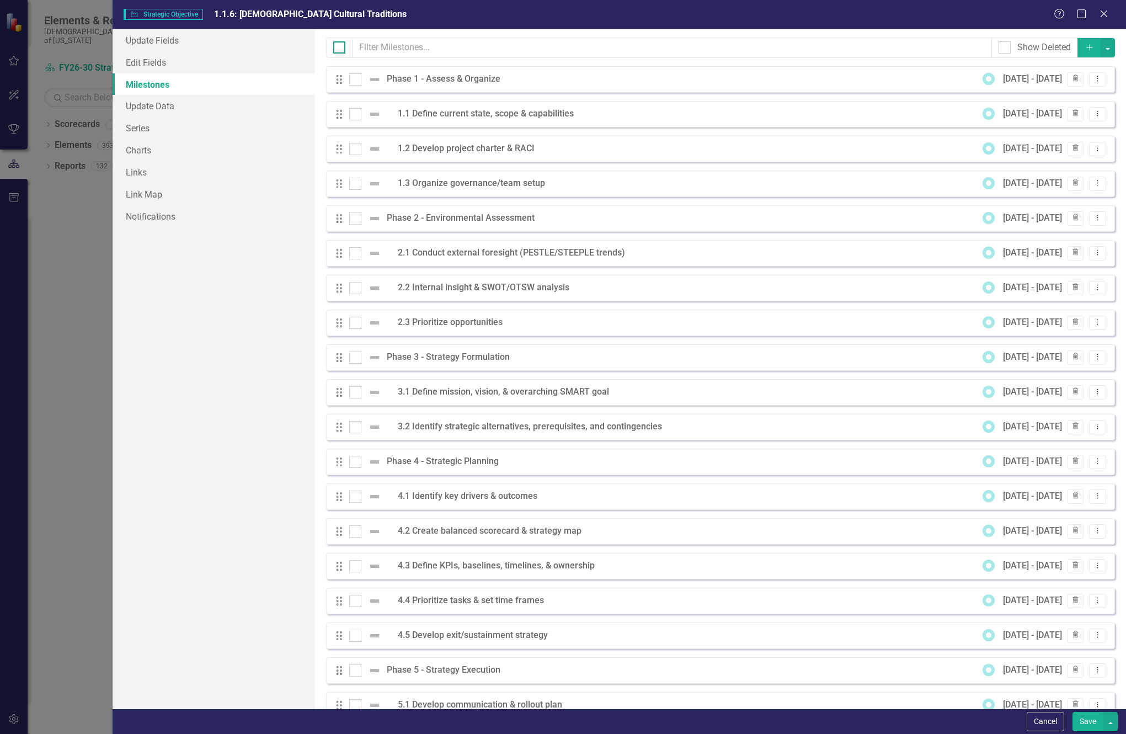
checkbox input "true"
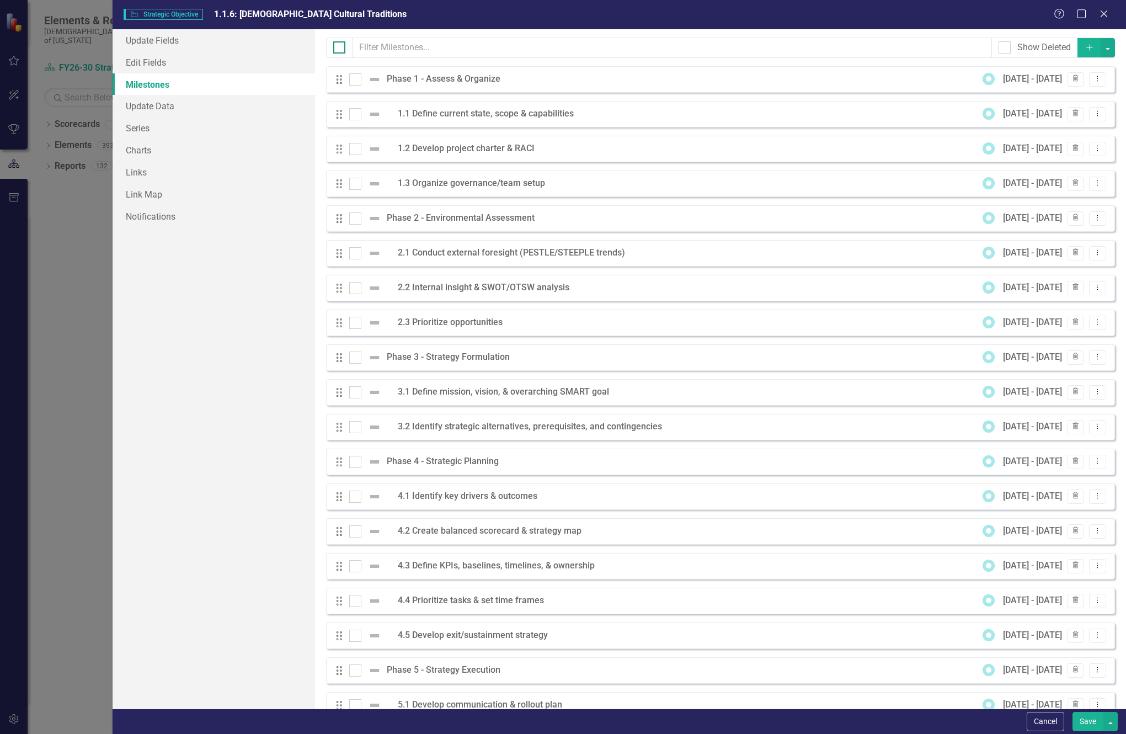
checkbox input "true"
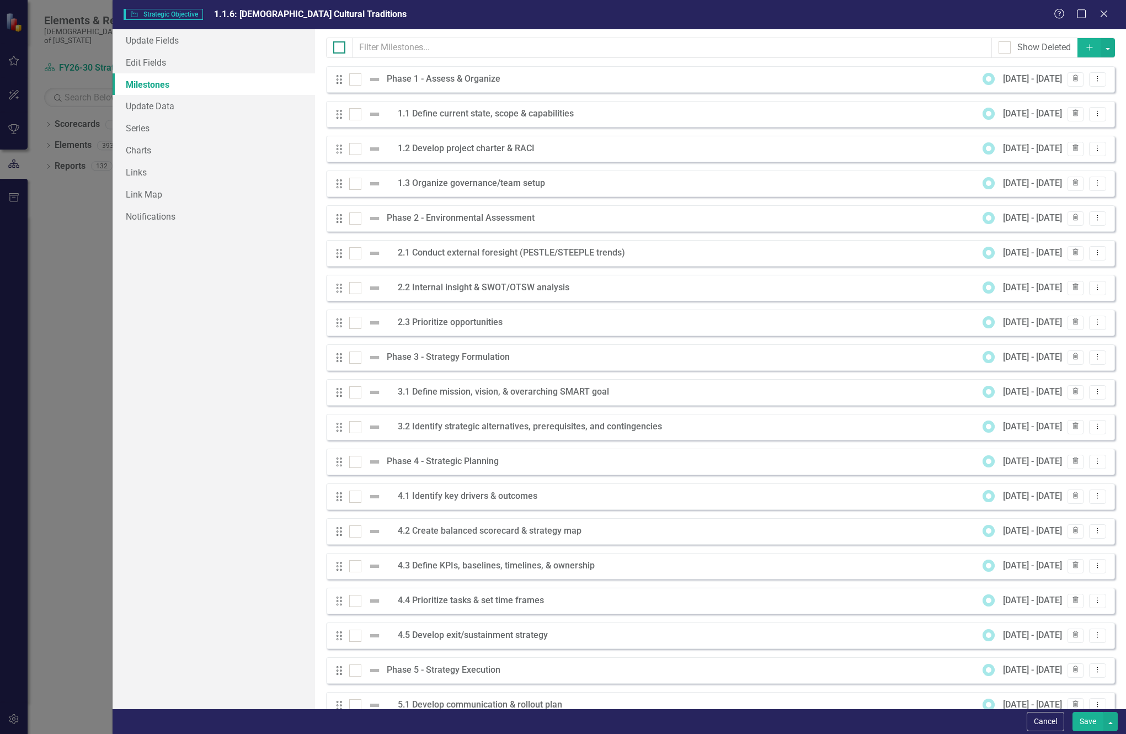
checkbox input "true"
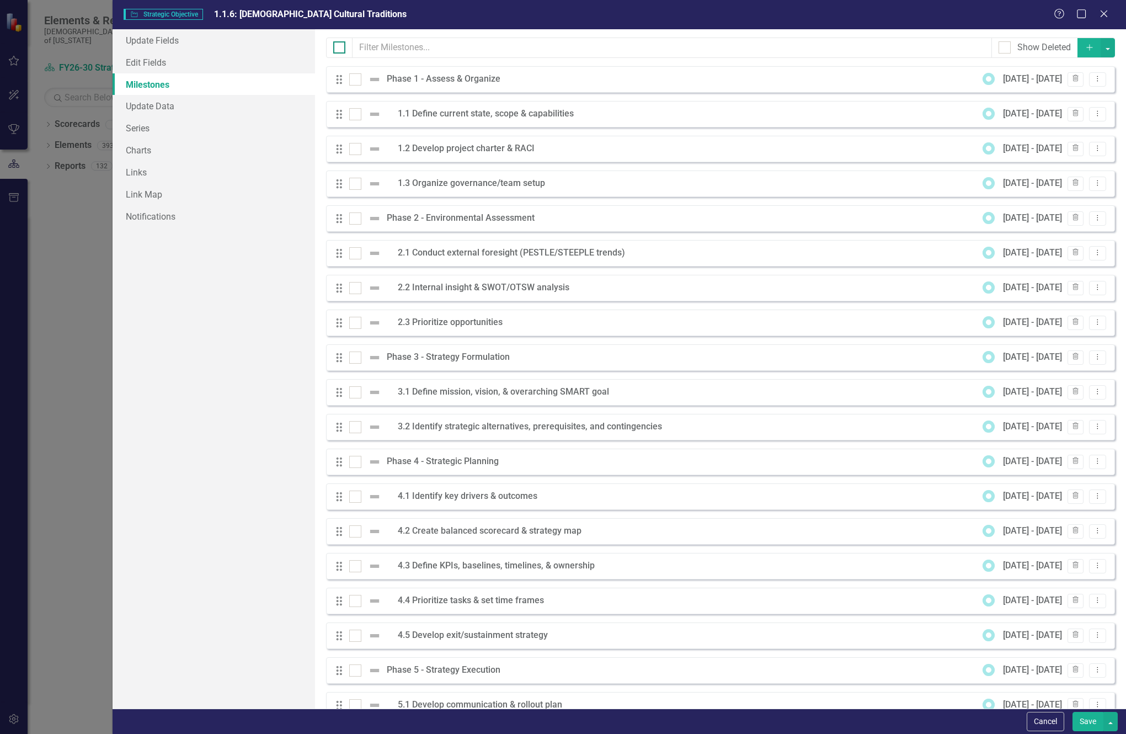
checkbox input "true"
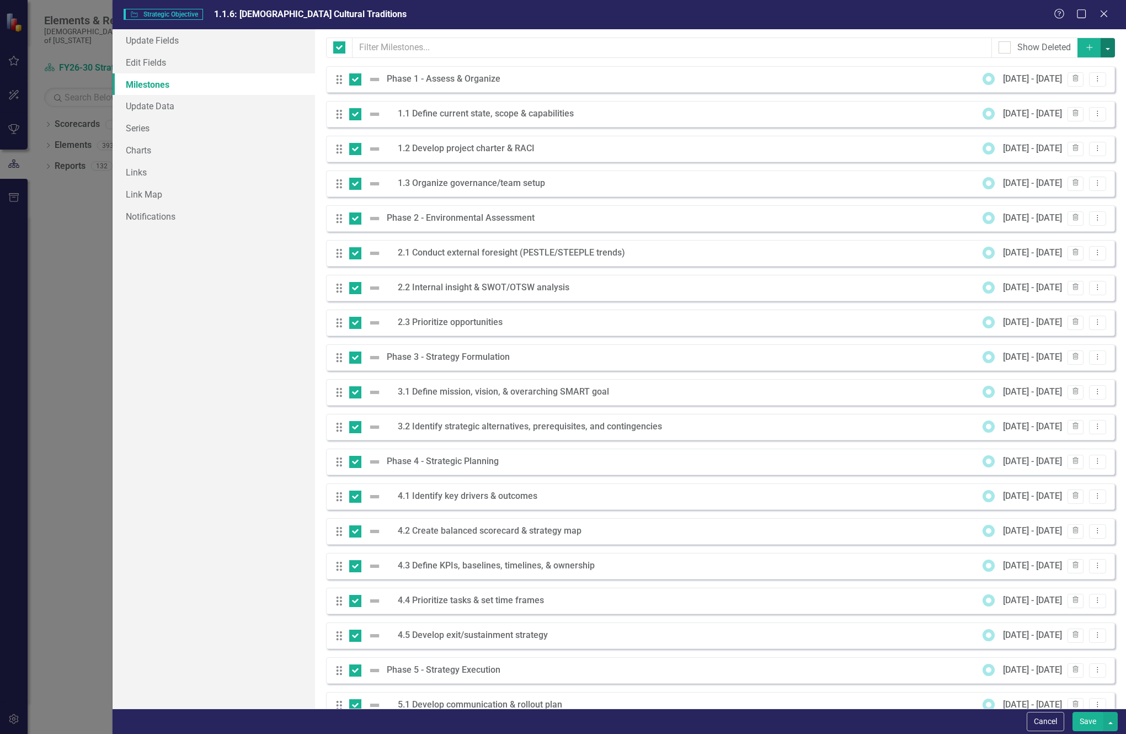
click at [1100, 45] on button "button" at bounding box center [1107, 47] width 14 height 19
click at [1059, 105] on link "Edit Multiple Edit Multiple" at bounding box center [1062, 109] width 87 height 20
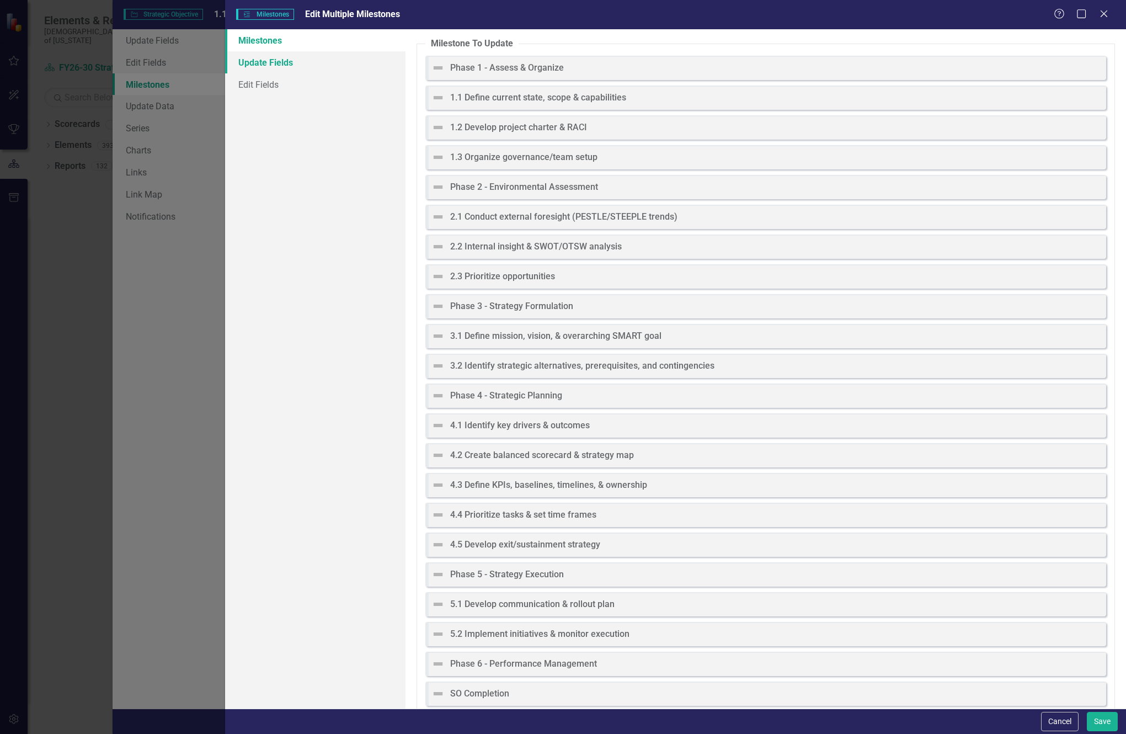
click at [270, 66] on link "Update Fields" at bounding box center [315, 62] width 180 height 22
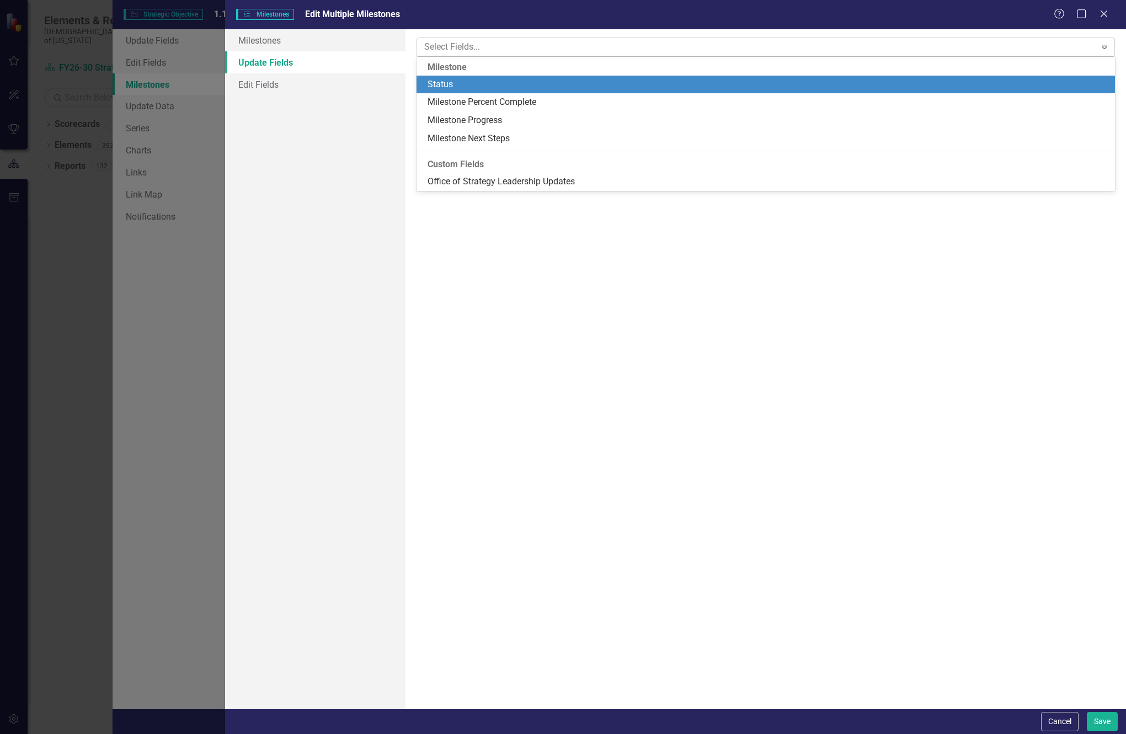
click at [533, 55] on div "Select Fields..." at bounding box center [757, 47] width 676 height 17
click at [459, 82] on div "Status" at bounding box center [767, 84] width 681 height 13
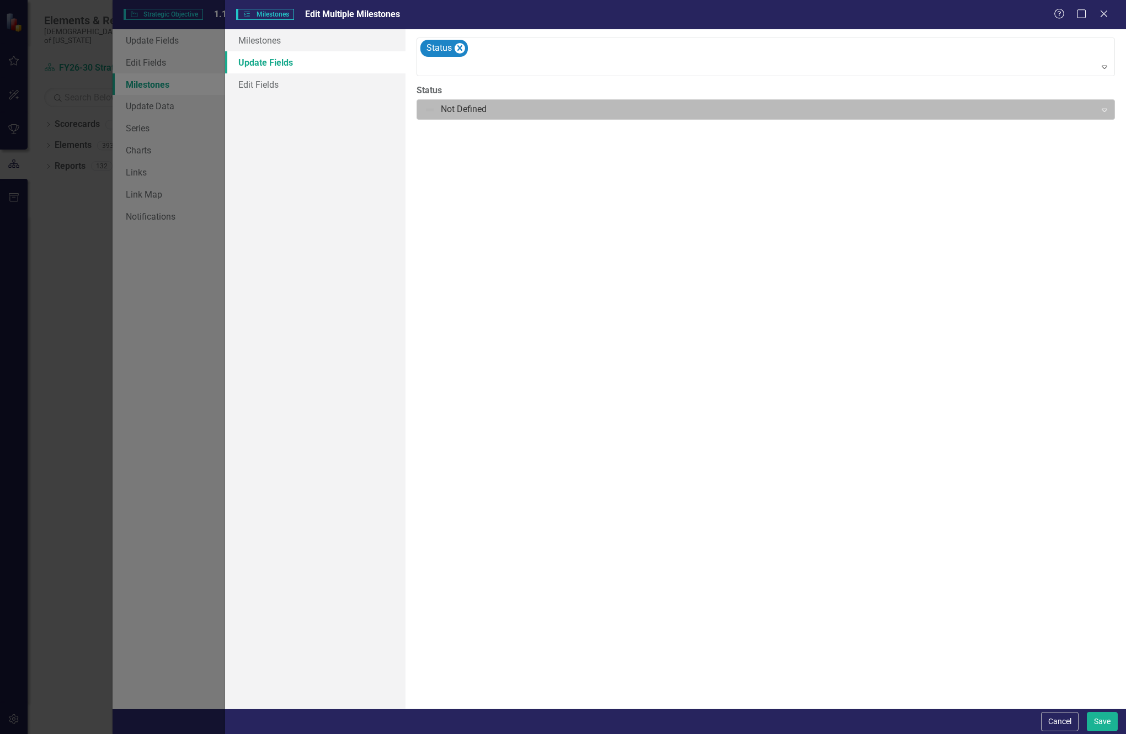
click at [450, 109] on div at bounding box center [756, 109] width 665 height 15
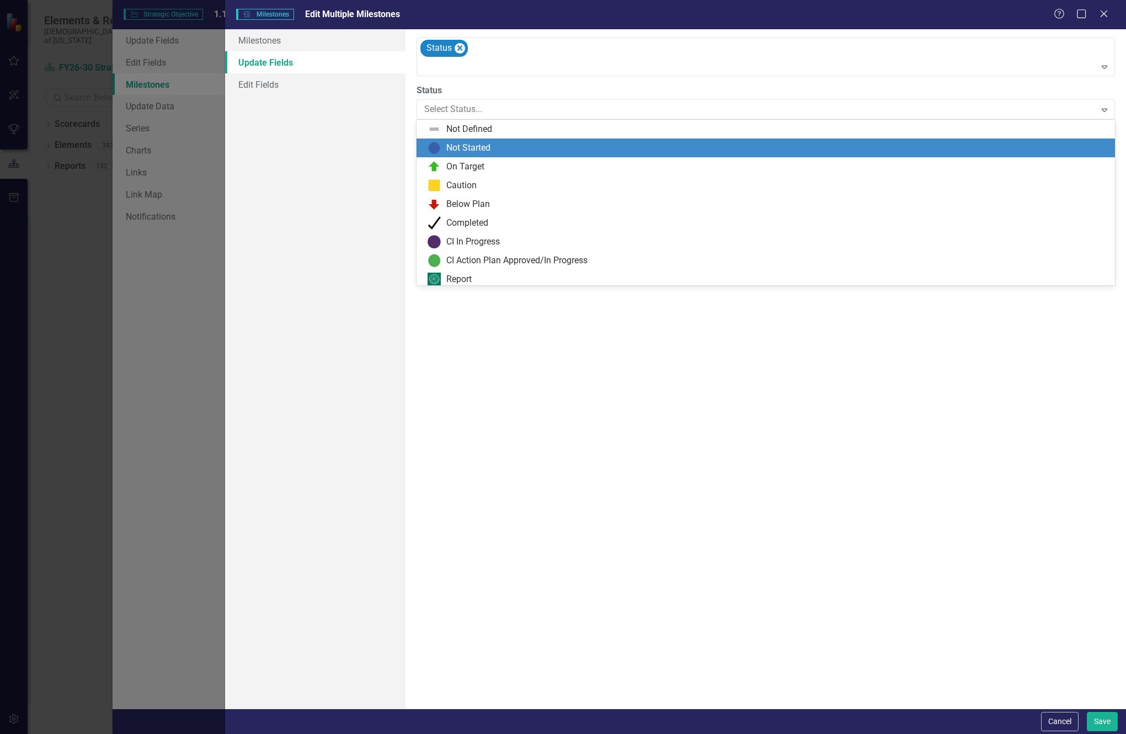
click at [441, 147] on div "Not Started" at bounding box center [767, 147] width 681 height 13
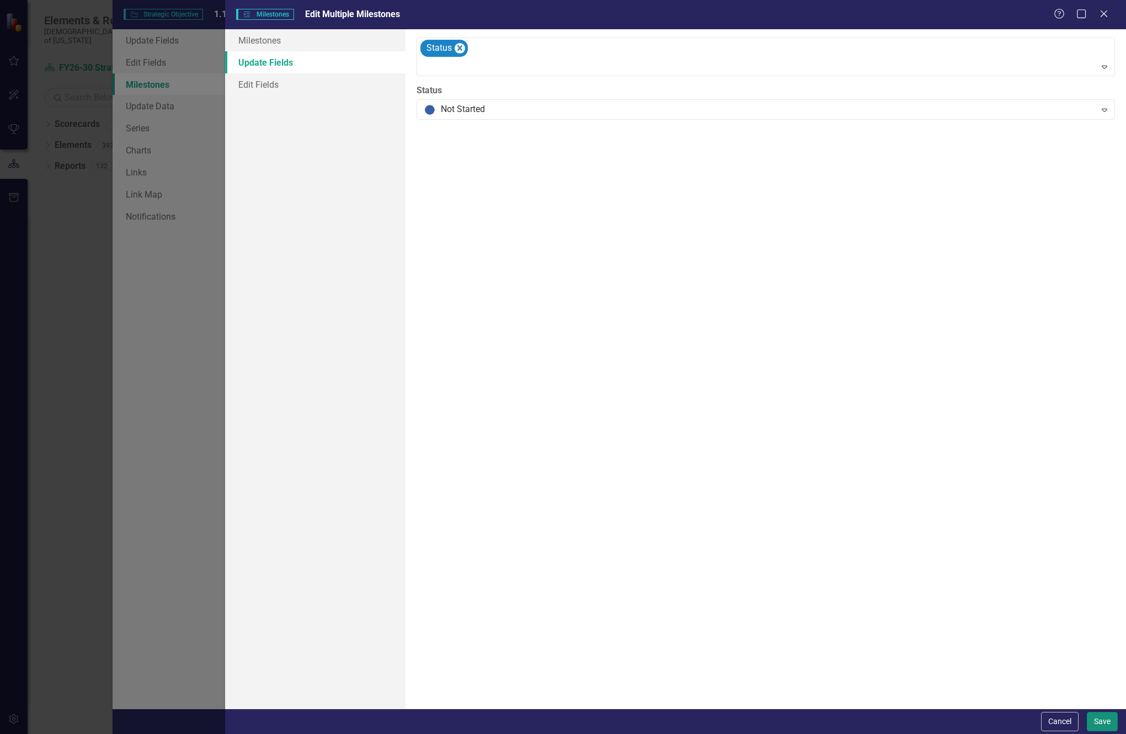
click at [1103, 716] on button "Save" at bounding box center [1102, 720] width 31 height 19
checkbox input "false"
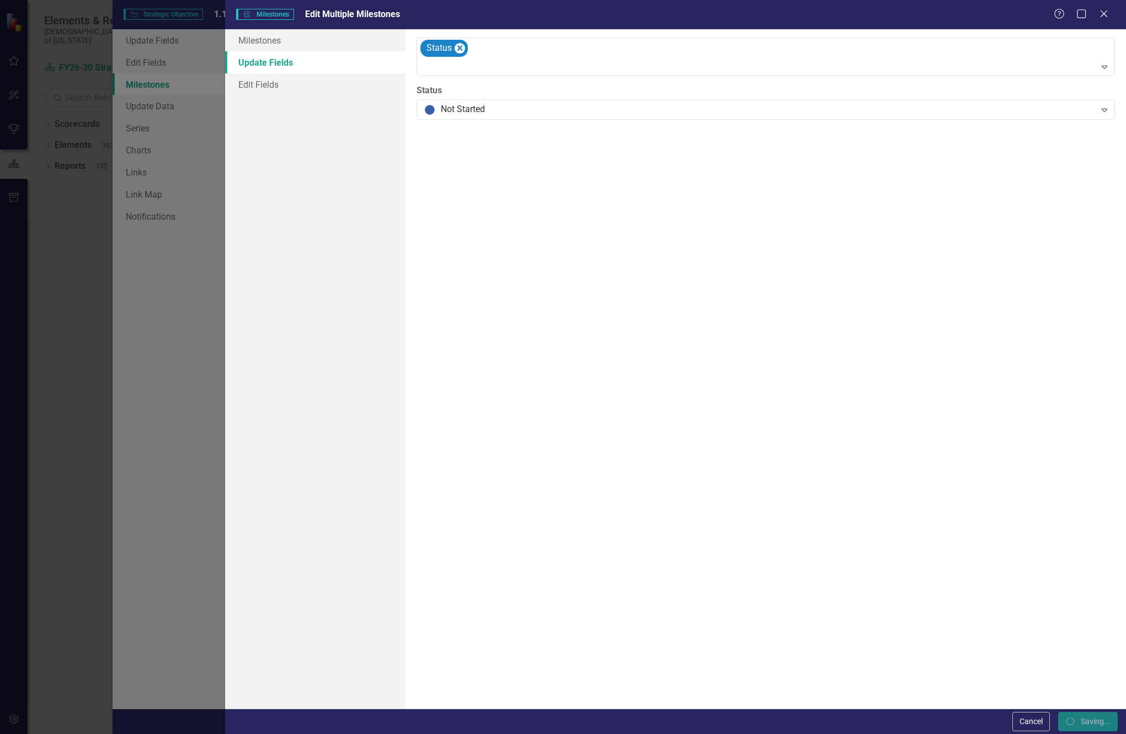
checkbox input "false"
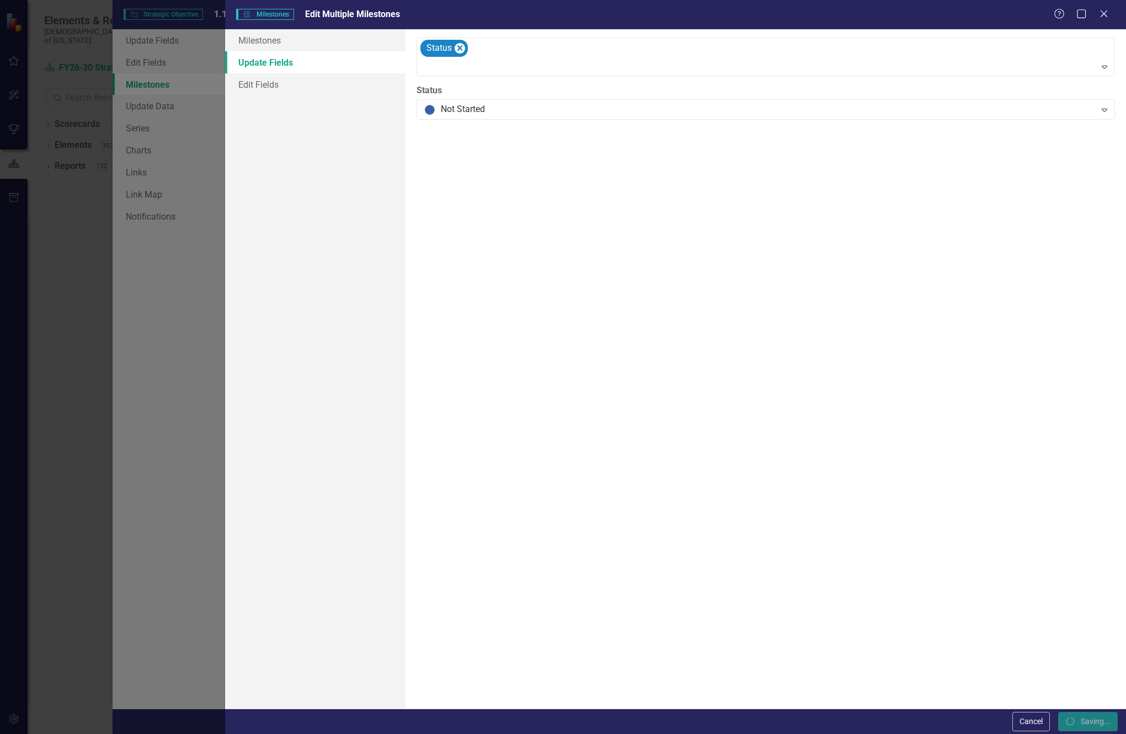
checkbox input "false"
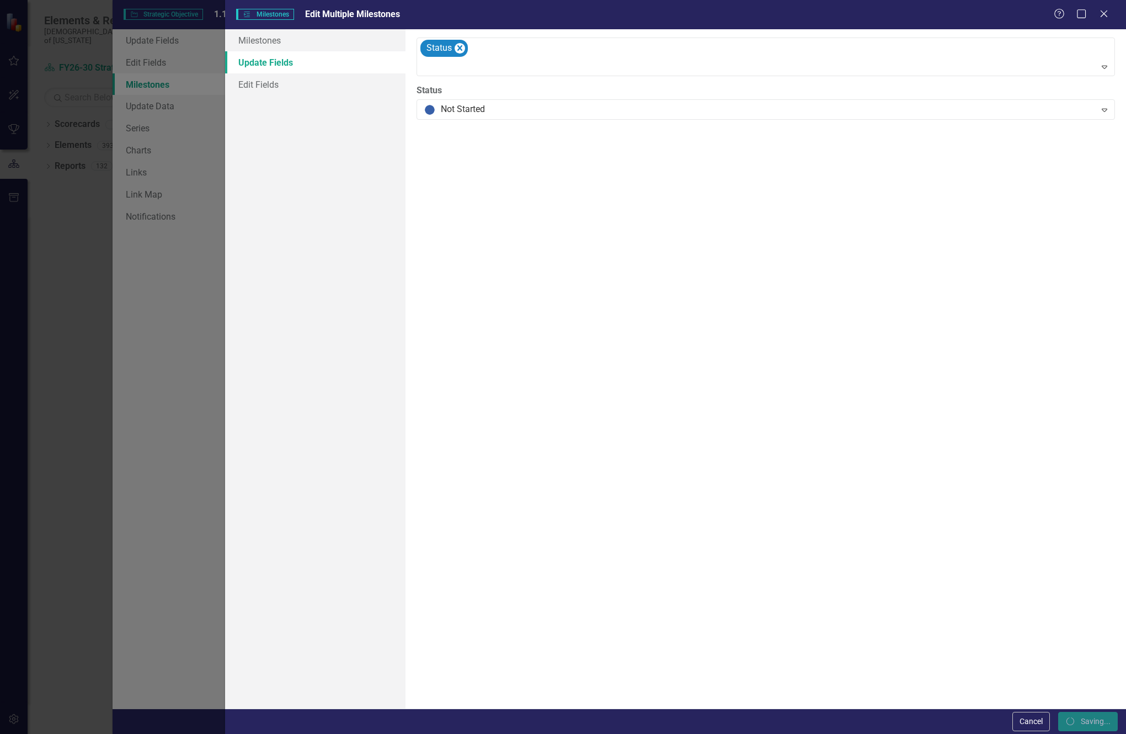
checkbox input "false"
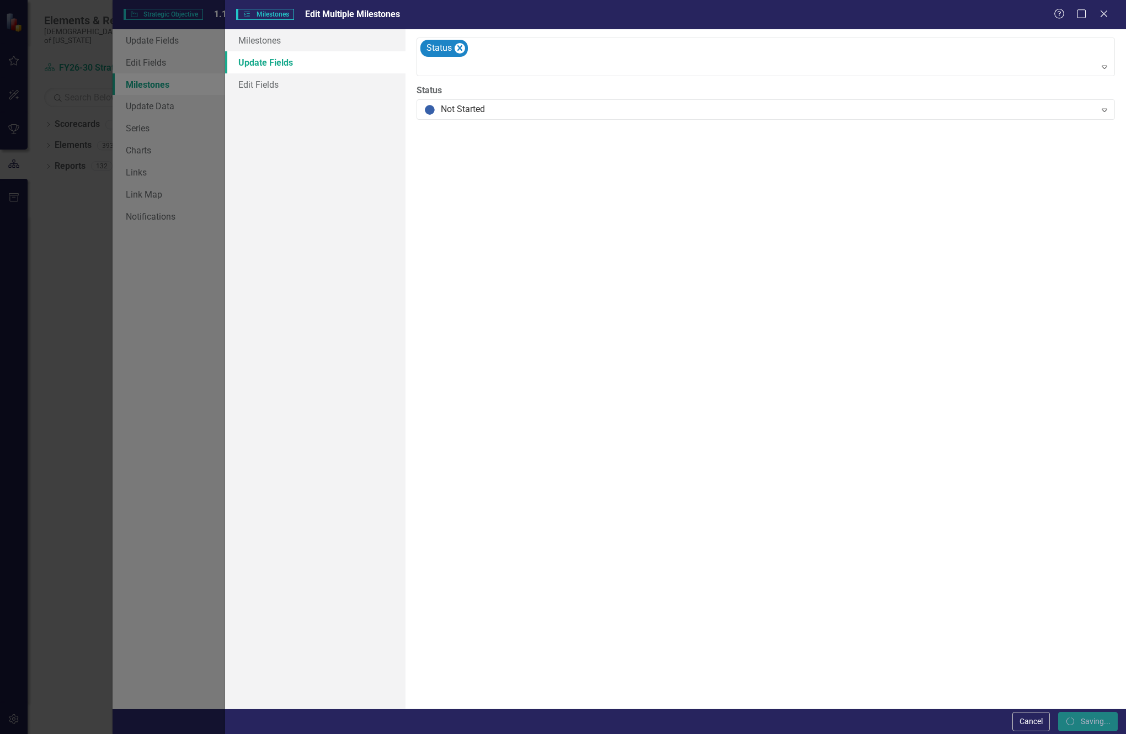
checkbox input "false"
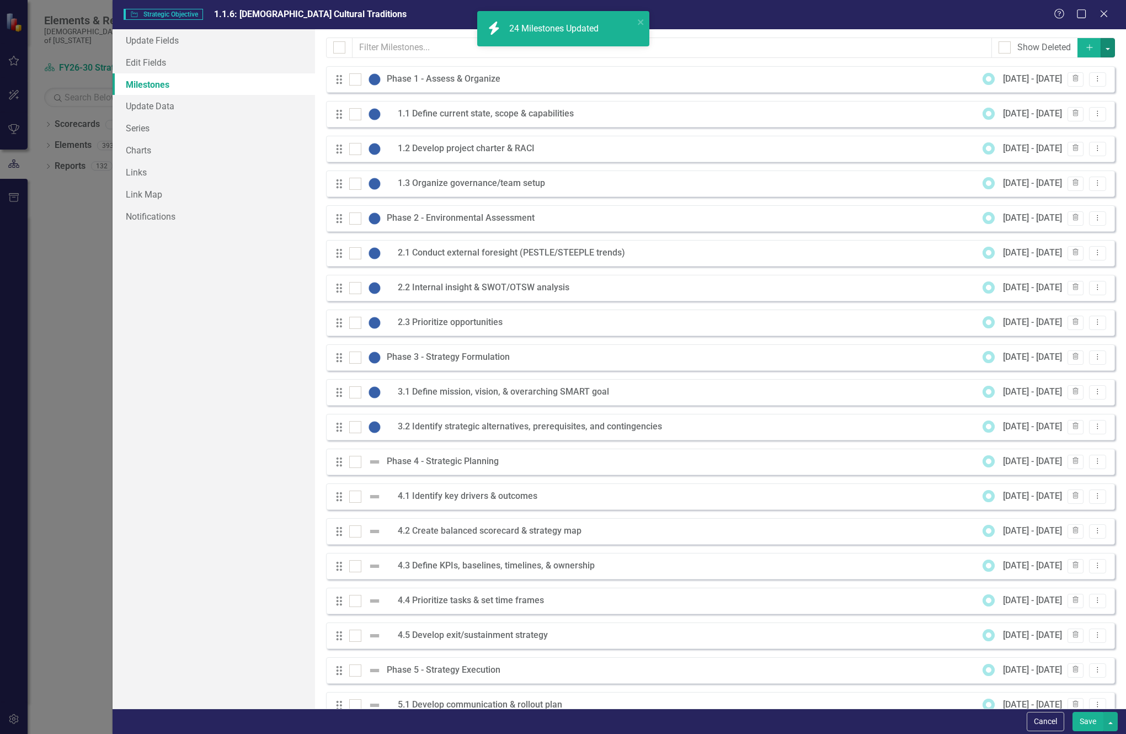
checkbox input "false"
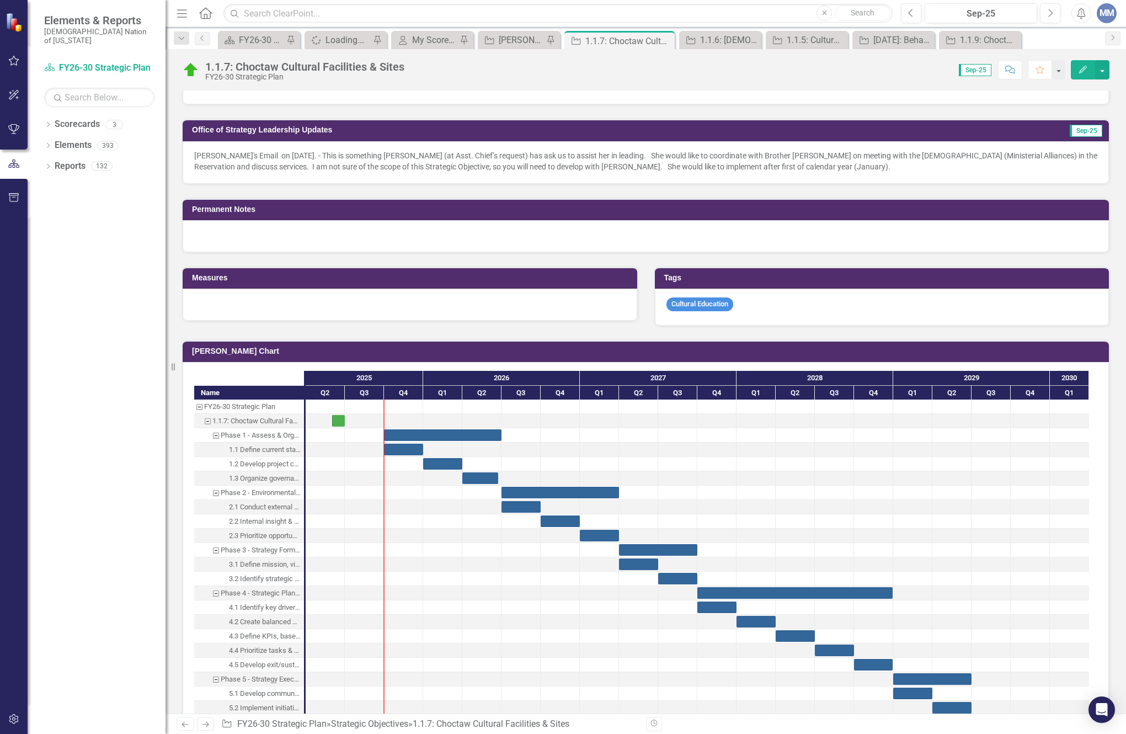
scroll to position [331, 0]
